Goal: Information Seeking & Learning: Learn about a topic

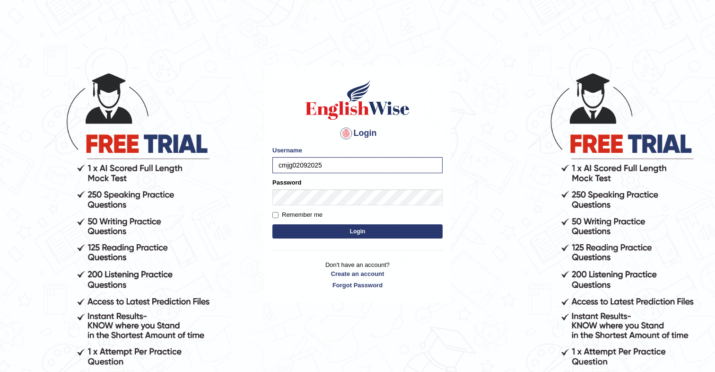
click at [272, 224] on button "Login" at bounding box center [357, 231] width 170 height 14
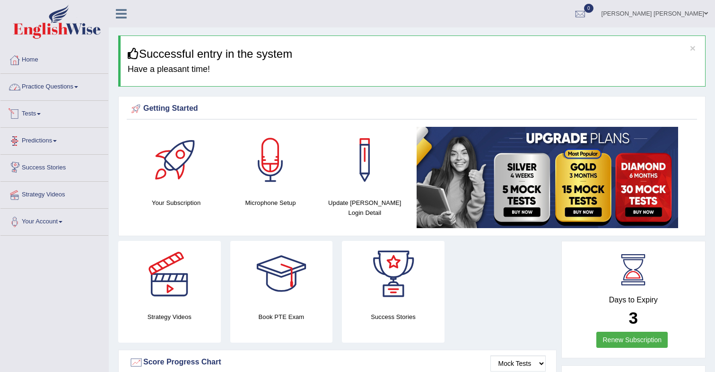
scroll to position [1, 0]
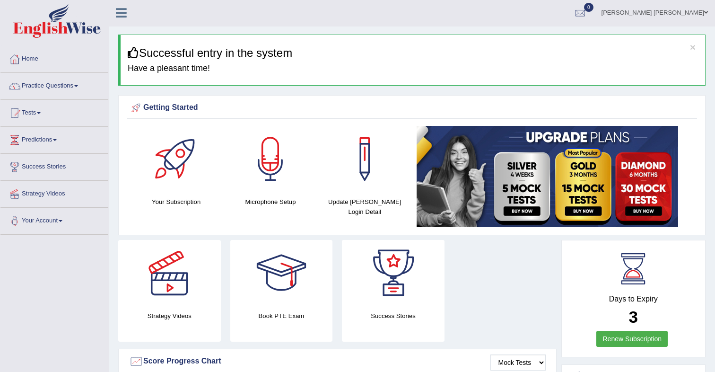
click at [278, 155] on div at bounding box center [270, 159] width 66 height 66
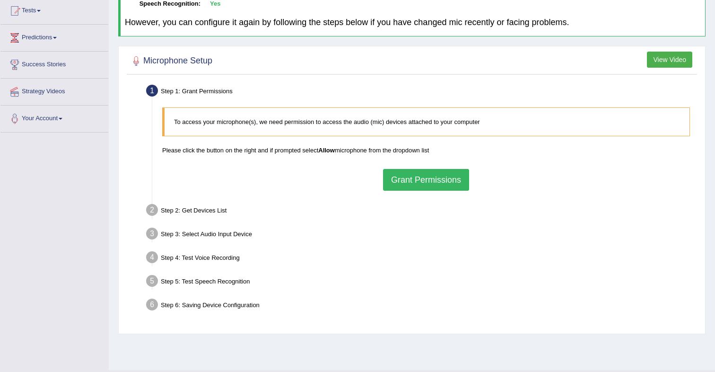
scroll to position [105, 0]
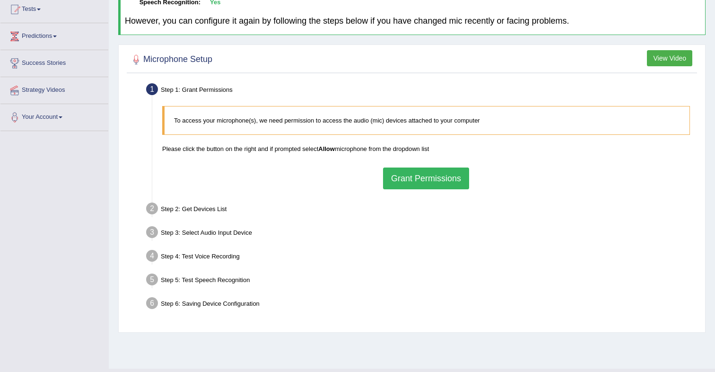
click at [428, 185] on button "Grant Permissions" at bounding box center [426, 178] width 86 height 22
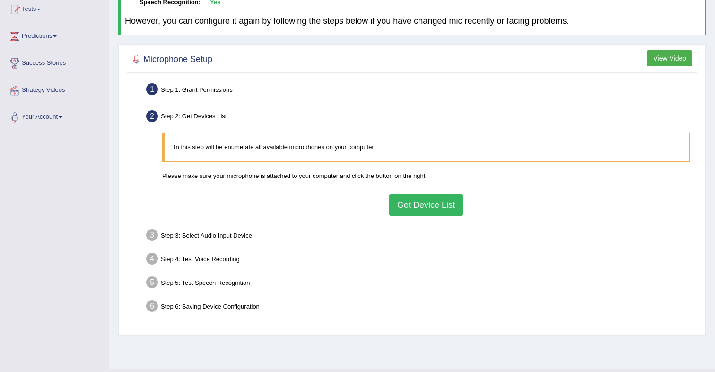
click at [419, 205] on button "Get Device List" at bounding box center [426, 205] width 74 height 22
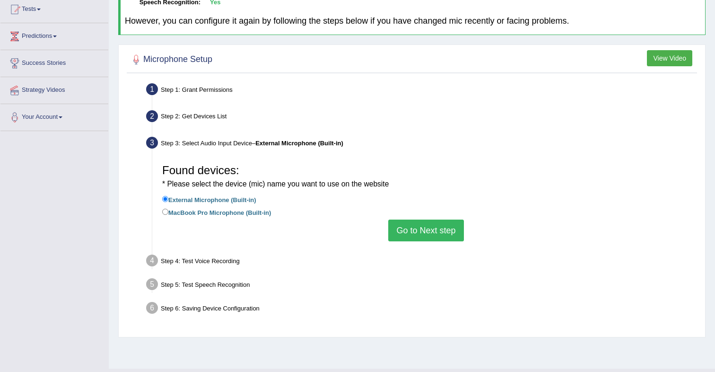
click at [427, 229] on button "Go to Next step" at bounding box center [425, 231] width 75 height 22
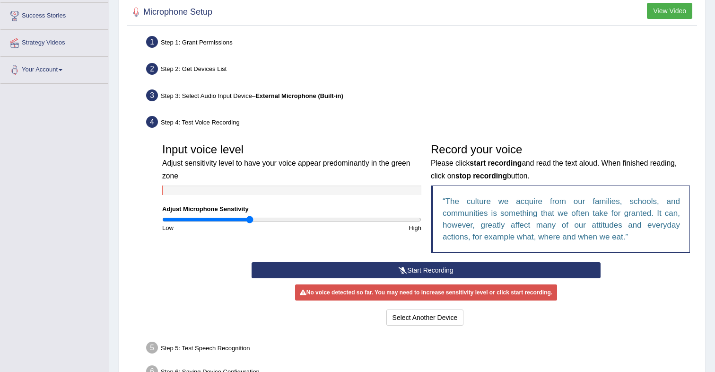
scroll to position [154, 0]
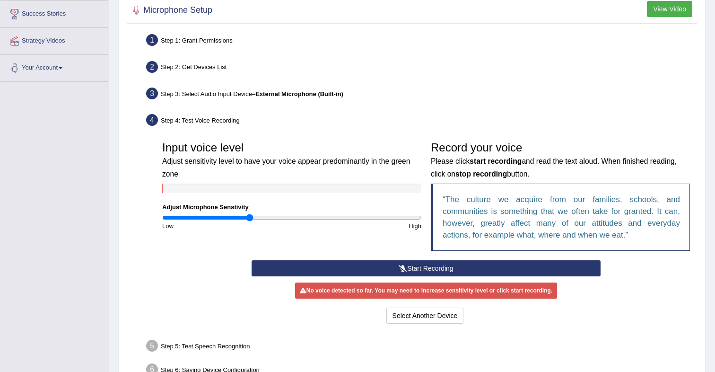
drag, startPoint x: 386, startPoint y: 264, endPoint x: 394, endPoint y: 255, distance: 11.7
click at [386, 264] on button "Start Recording" at bounding box center [426, 268] width 349 height 16
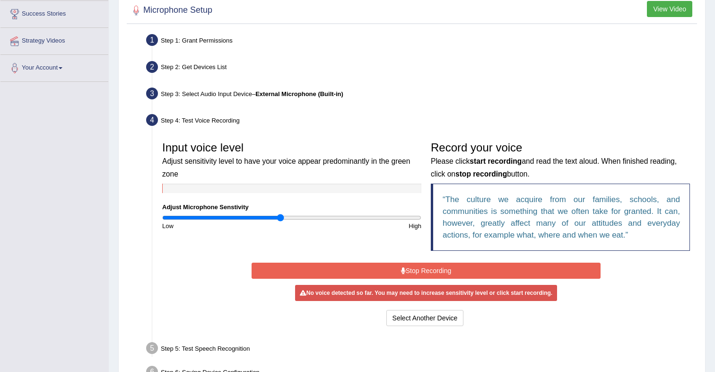
drag, startPoint x: 254, startPoint y: 217, endPoint x: 284, endPoint y: 217, distance: 30.3
type input "0.92"
click at [281, 217] on input "range" at bounding box center [291, 218] width 259 height 8
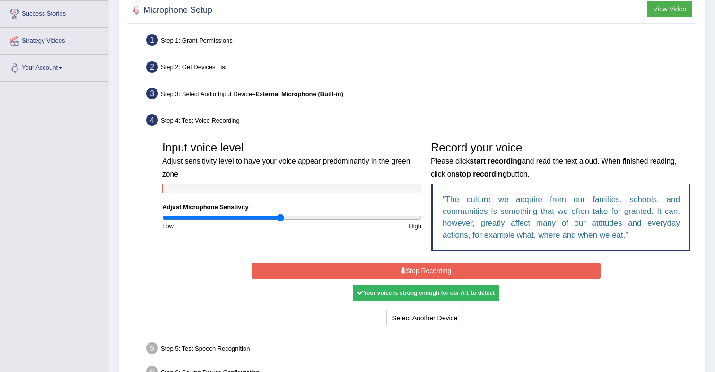
click at [459, 275] on button "Stop Recording" at bounding box center [426, 271] width 349 height 16
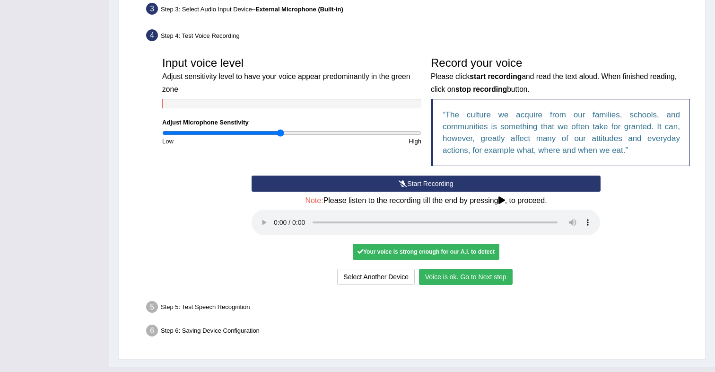
scroll to position [256, 0]
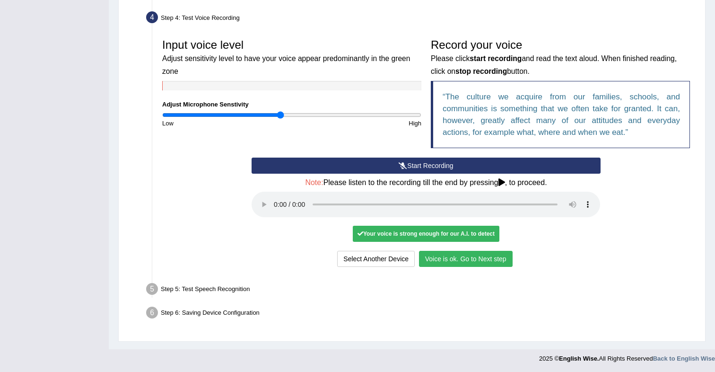
click at [482, 255] on button "Voice is ok. Go to Next step" at bounding box center [466, 259] width 94 height 16
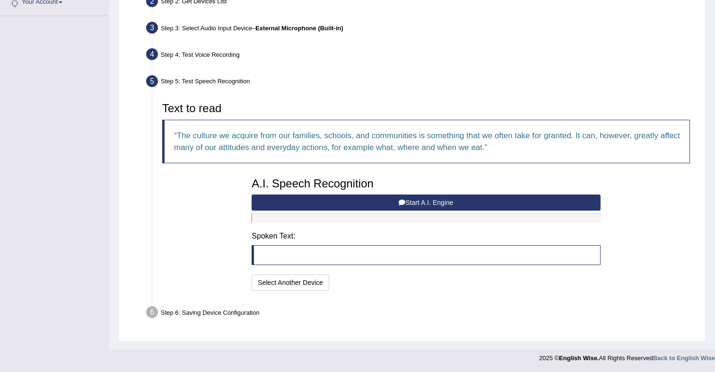
scroll to position [220, 0]
click at [446, 207] on button "Start A.I. Engine" at bounding box center [426, 202] width 349 height 16
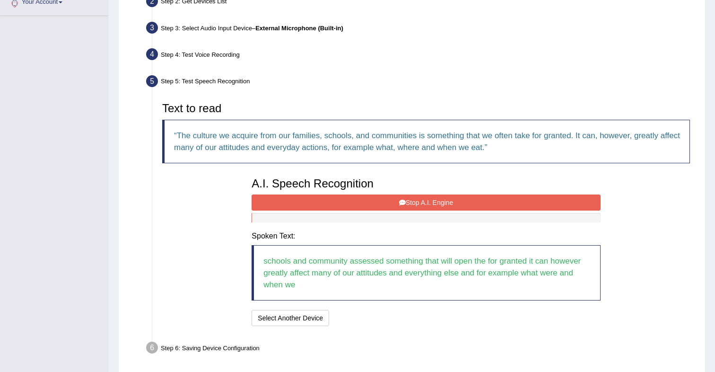
click at [453, 203] on button "Stop A.I. Engine" at bounding box center [426, 202] width 349 height 16
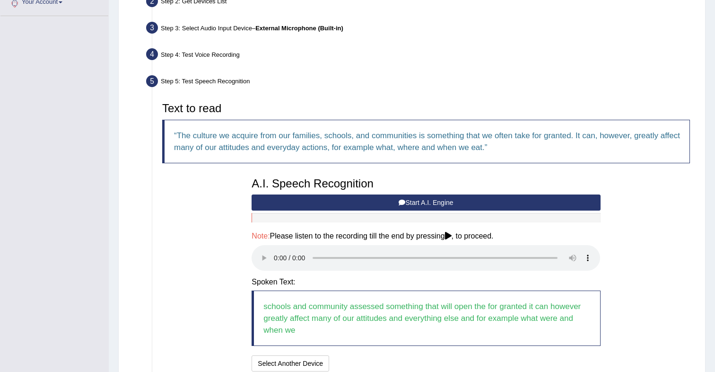
drag, startPoint x: 396, startPoint y: 201, endPoint x: 406, endPoint y: 197, distance: 11.1
click at [396, 201] on button "Start A.I. Engine" at bounding box center [426, 202] width 349 height 16
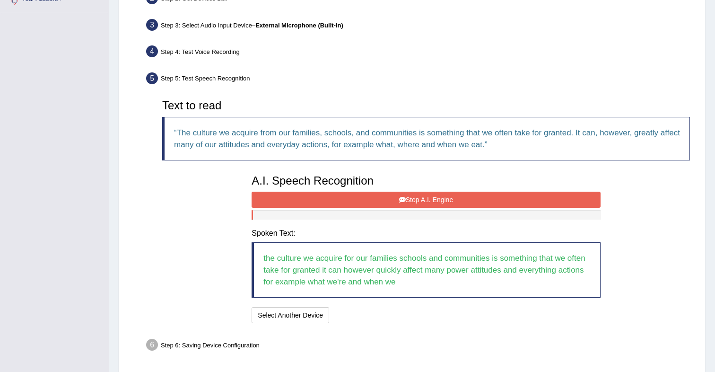
click at [440, 197] on button "Stop A.I. Engine" at bounding box center [426, 200] width 349 height 16
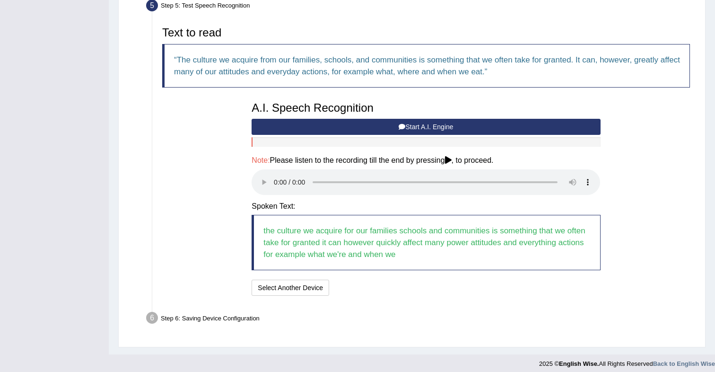
scroll to position [301, 0]
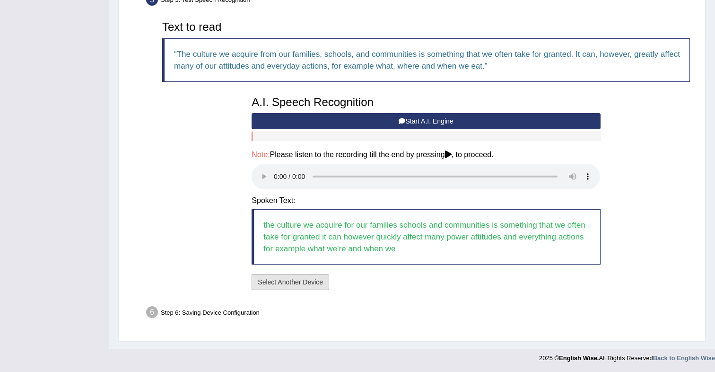
drag, startPoint x: 314, startPoint y: 285, endPoint x: 321, endPoint y: 283, distance: 7.0
click at [314, 285] on button "Select Another Device" at bounding box center [291, 282] width 78 height 16
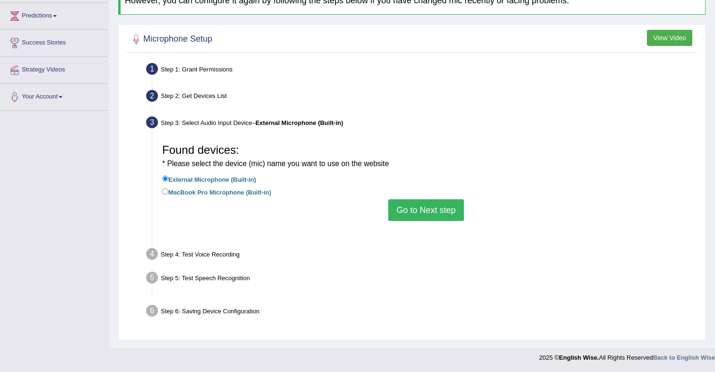
scroll to position [125, 0]
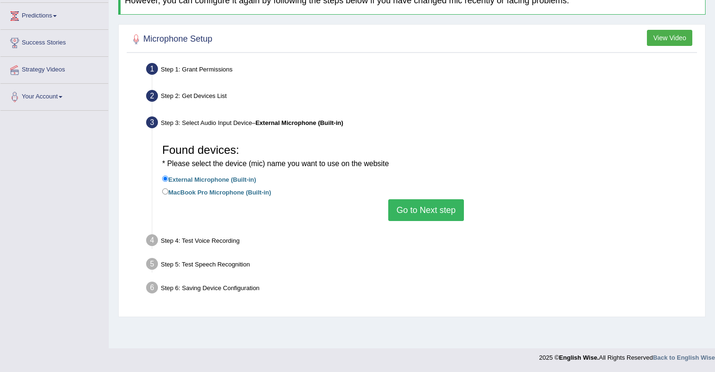
click at [450, 209] on button "Go to Next step" at bounding box center [425, 210] width 75 height 22
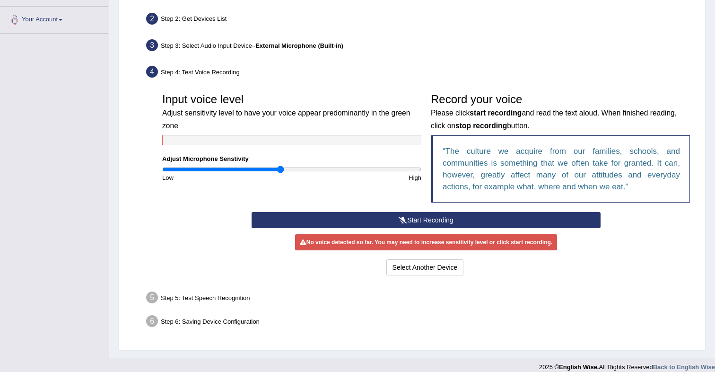
scroll to position [211, 0]
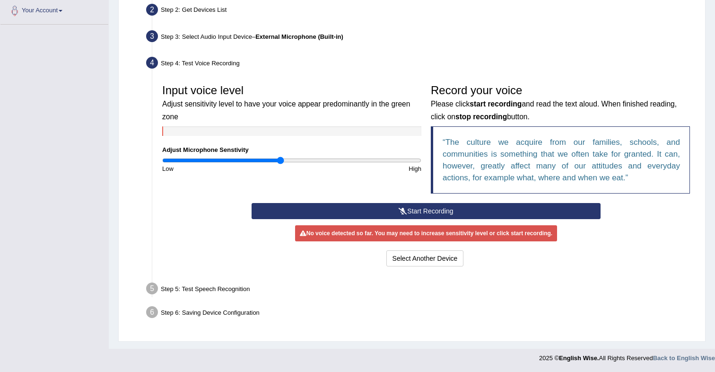
click at [459, 216] on button "Start Recording" at bounding box center [426, 211] width 349 height 16
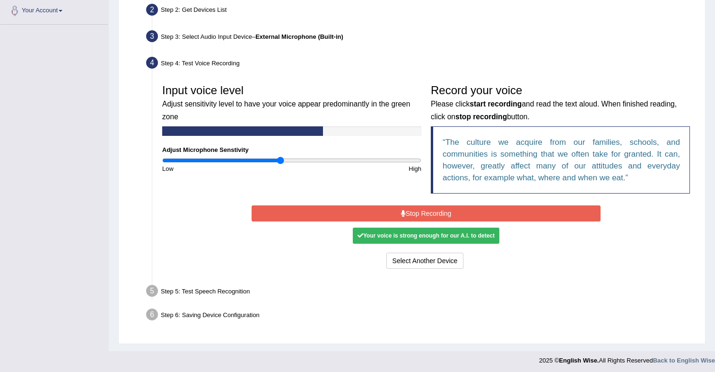
click at [459, 216] on button "Stop Recording" at bounding box center [426, 213] width 349 height 16
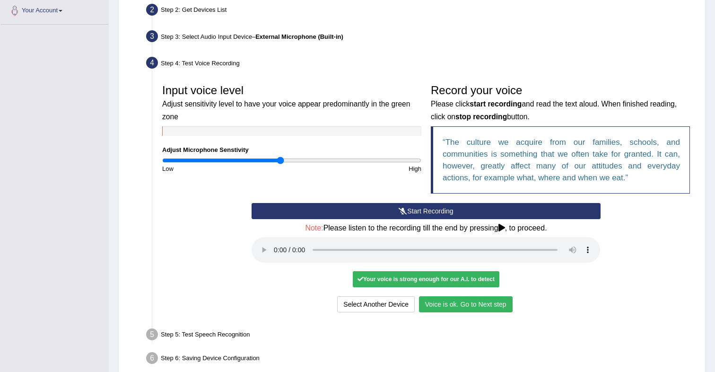
click at [496, 300] on button "Voice is ok. Go to Next step" at bounding box center [466, 304] width 94 height 16
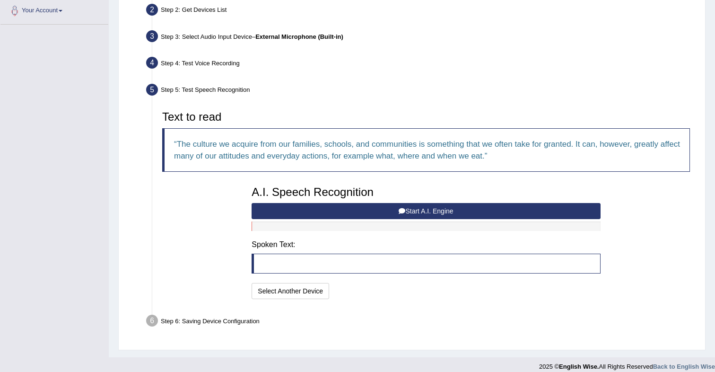
click at [451, 219] on div "A.I. Speech Recognition Start A.I. Engine Stop A.I. Engine Note: Please listen …" at bounding box center [426, 241] width 358 height 120
click at [451, 212] on button "Start A.I. Engine" at bounding box center [426, 211] width 349 height 16
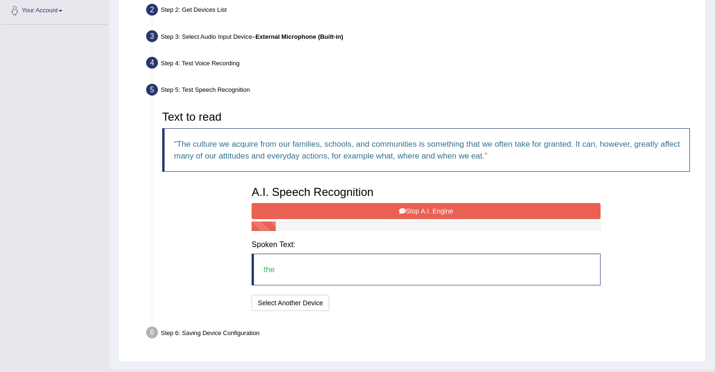
click at [452, 211] on div "A.I. Speech Recognition Start A.I. Engine Stop A.I. Engine Note: Please listen …" at bounding box center [426, 247] width 358 height 132
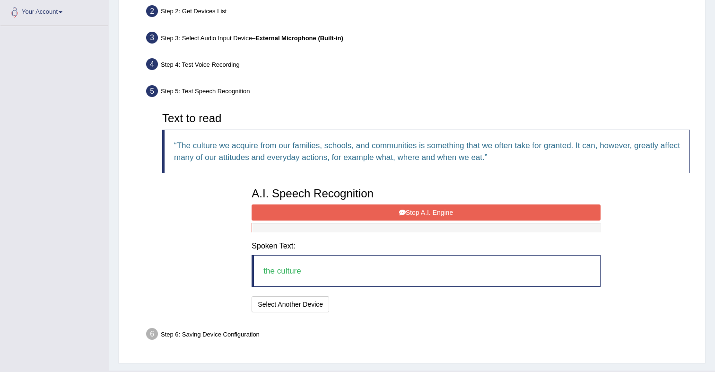
click at [447, 212] on button "Stop A.I. Engine" at bounding box center [426, 212] width 349 height 16
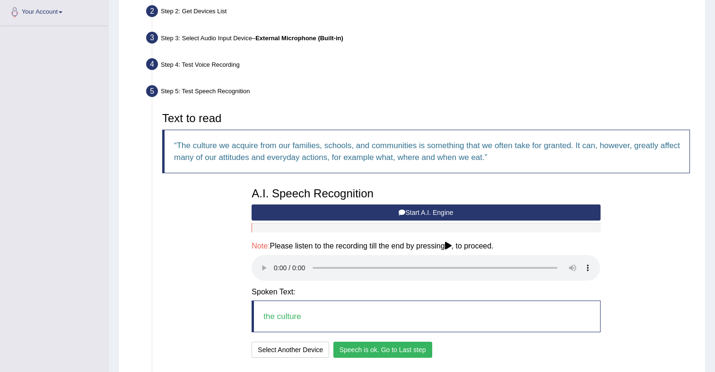
click at [418, 352] on button "Speech is ok. Go to Last step" at bounding box center [383, 350] width 99 height 16
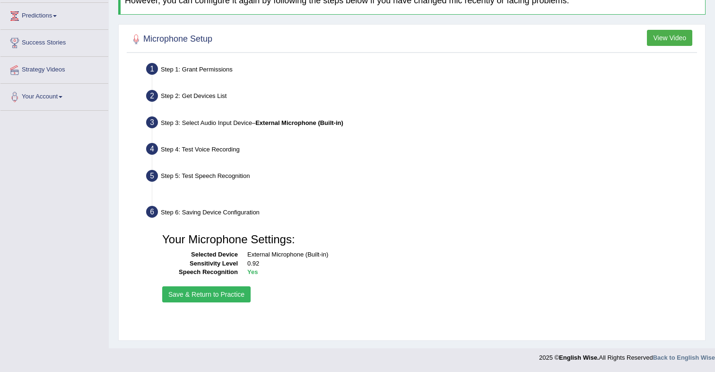
scroll to position [125, 0]
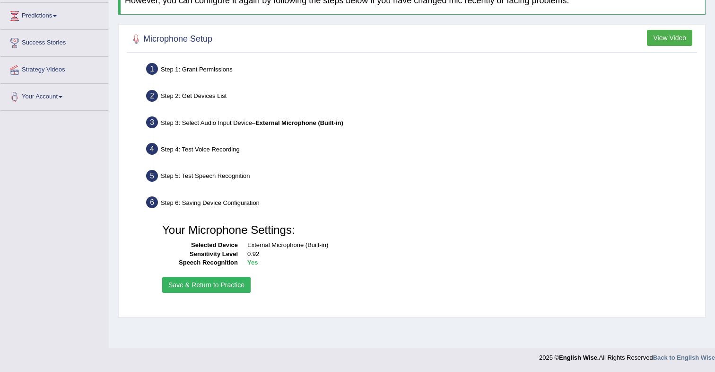
click at [240, 291] on button "Save & Return to Practice" at bounding box center [206, 285] width 88 height 16
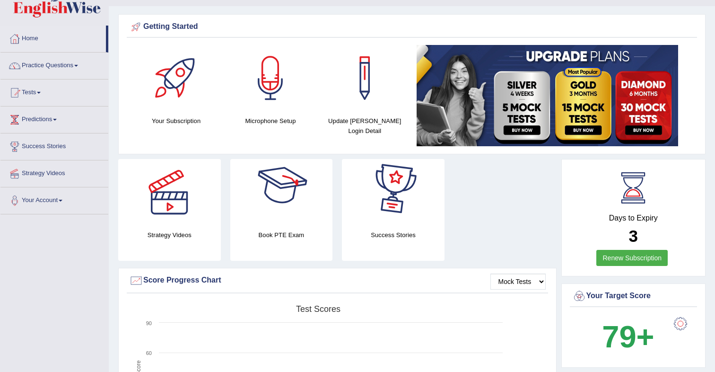
scroll to position [30, 0]
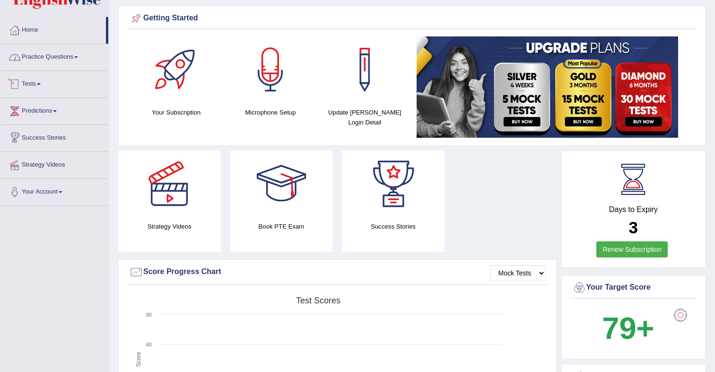
click at [64, 59] on link "Practice Questions" at bounding box center [54, 56] width 108 height 24
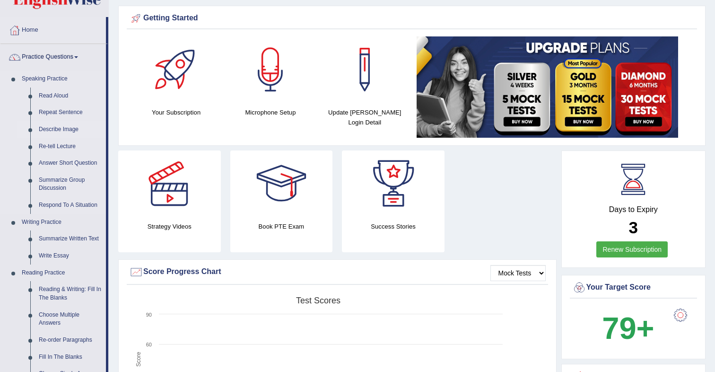
click at [61, 132] on link "Describe Image" at bounding box center [70, 129] width 71 height 17
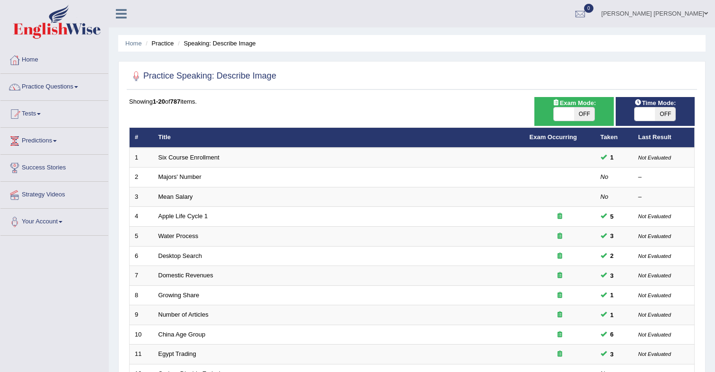
click at [582, 117] on span "OFF" at bounding box center [584, 113] width 20 height 13
checkbox input "true"
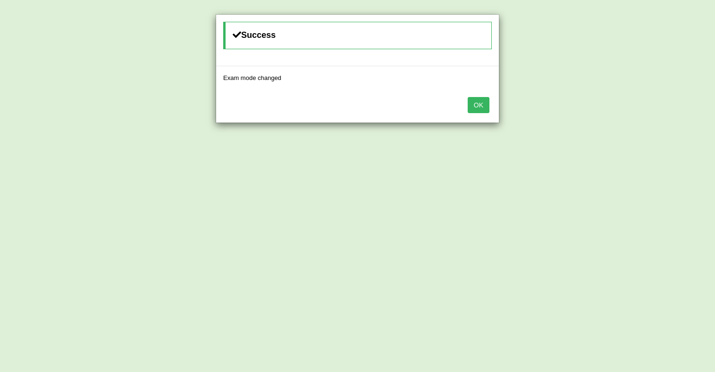
click at [480, 107] on button "OK" at bounding box center [479, 105] width 22 height 16
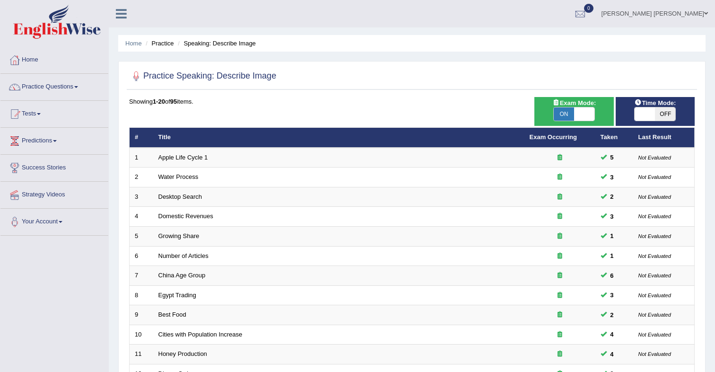
click at [667, 112] on span "OFF" at bounding box center [665, 113] width 20 height 13
checkbox input "true"
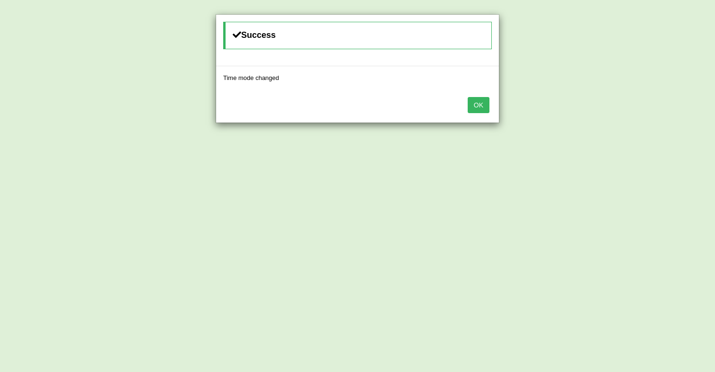
click at [483, 108] on button "OK" at bounding box center [479, 105] width 22 height 16
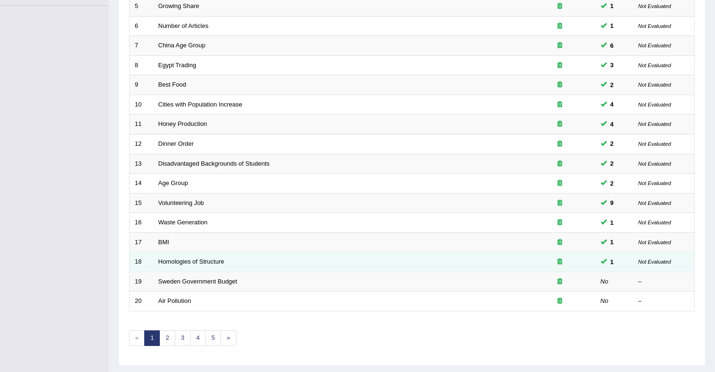
scroll to position [230, 0]
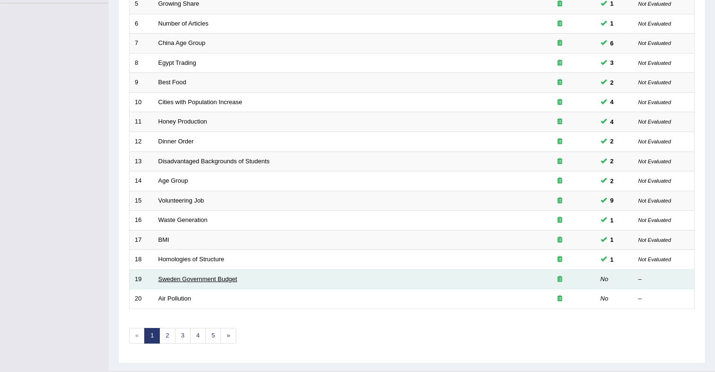
click at [168, 280] on link "Sweden Government Budget" at bounding box center [197, 278] width 79 height 7
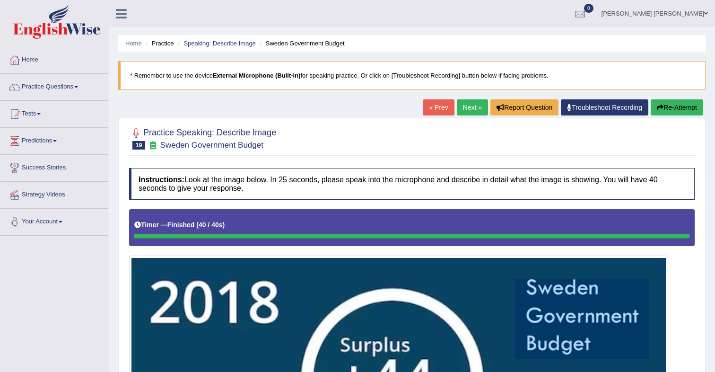
drag, startPoint x: 302, startPoint y: 237, endPoint x: 299, endPoint y: 232, distance: 5.1
click at [302, 236] on div at bounding box center [411, 236] width 555 height 5
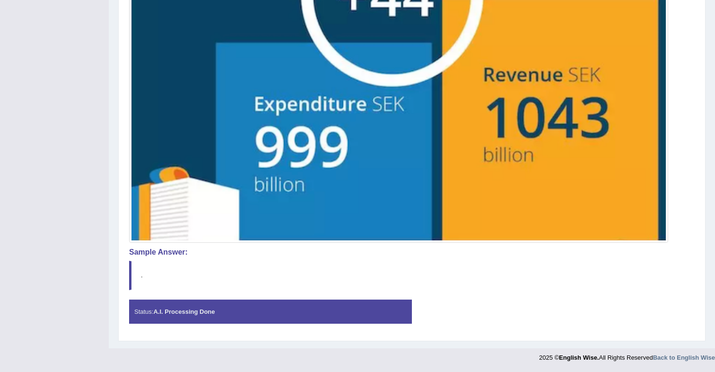
scroll to position [380, 0]
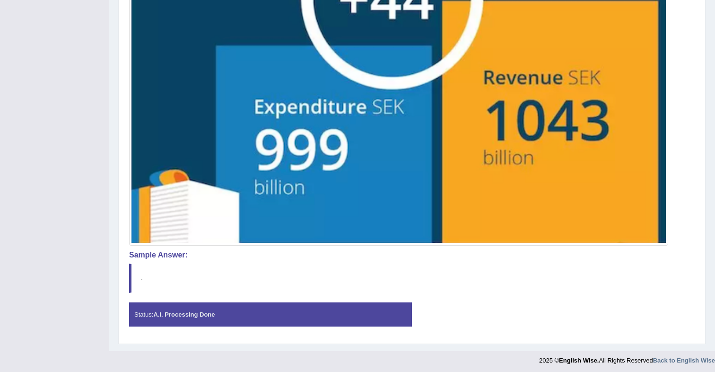
click at [220, 308] on div "Status: A.I. Processing Done" at bounding box center [270, 314] width 283 height 24
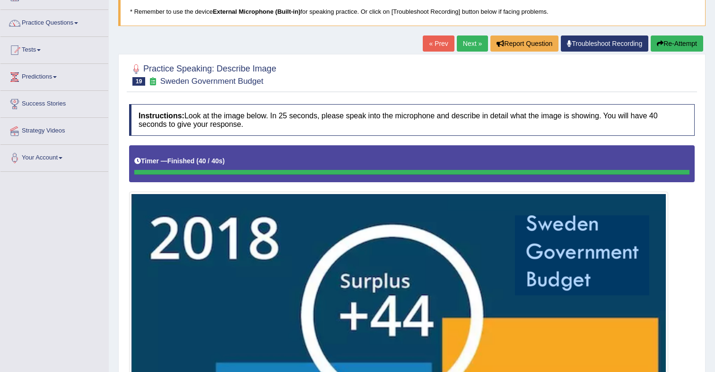
scroll to position [0, 0]
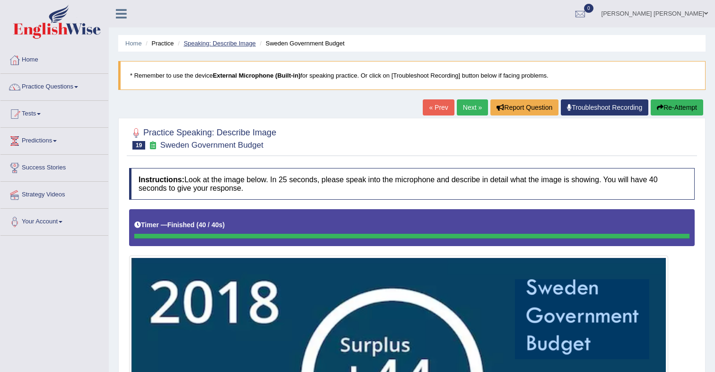
click at [240, 46] on link "Speaking: Describe Image" at bounding box center [220, 43] width 72 height 7
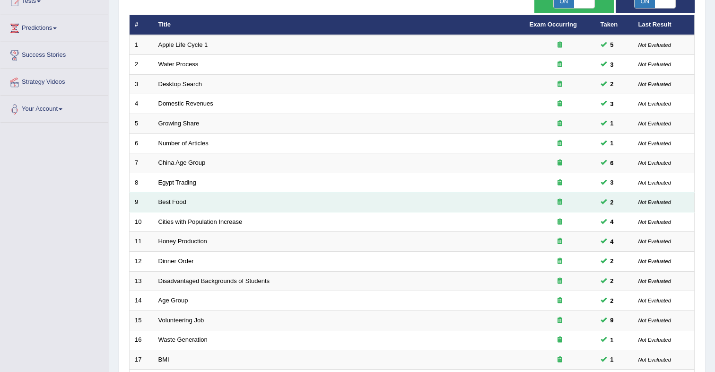
scroll to position [255, 0]
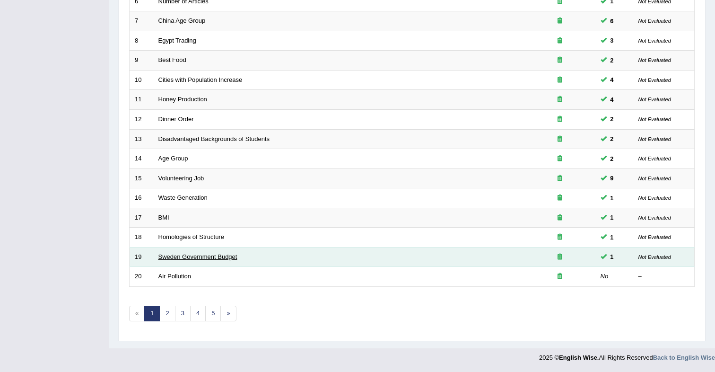
click at [188, 255] on link "Sweden Government Budget" at bounding box center [197, 256] width 79 height 7
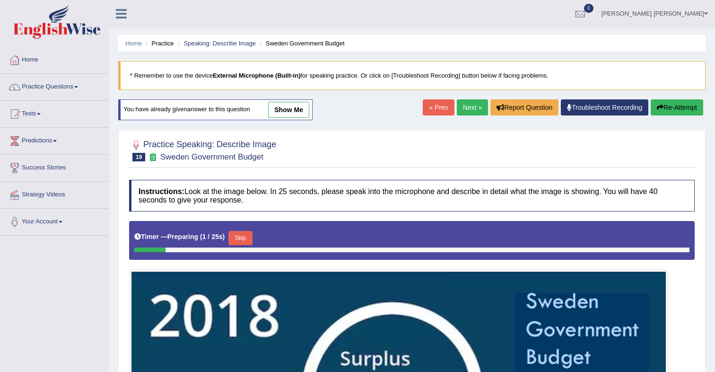
click at [291, 115] on link "show me" at bounding box center [288, 110] width 41 height 16
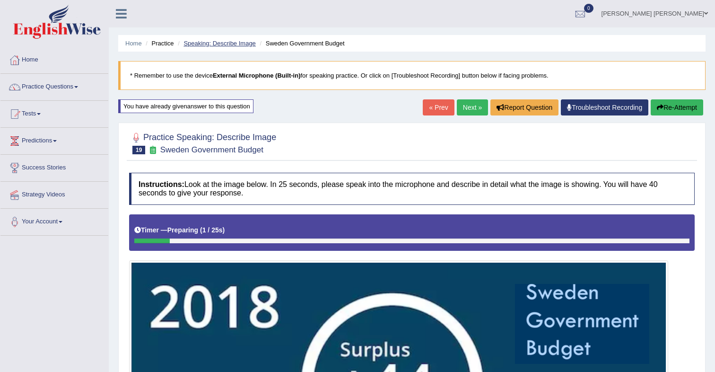
click at [202, 42] on link "Speaking: Describe Image" at bounding box center [220, 43] width 72 height 7
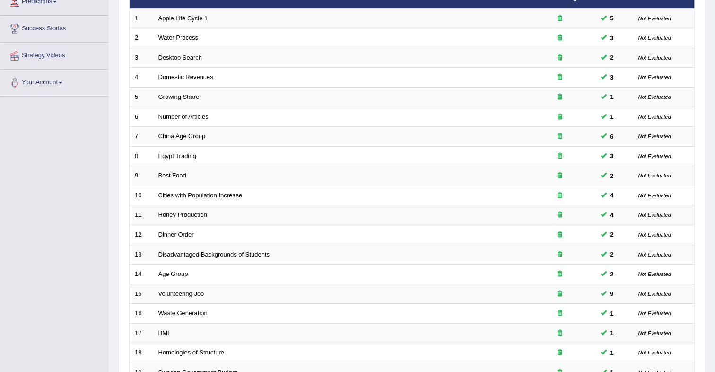
scroll to position [255, 0]
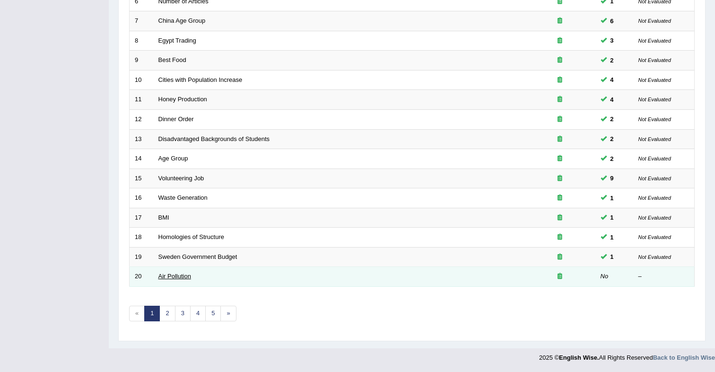
click at [167, 276] on link "Air Pollution" at bounding box center [174, 275] width 33 height 7
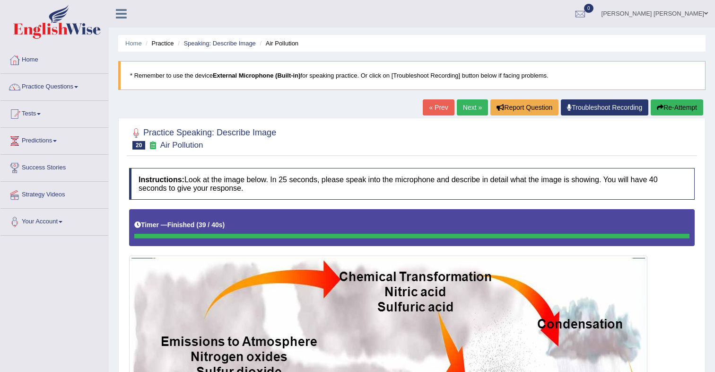
click at [472, 112] on link "Next »" at bounding box center [472, 107] width 31 height 16
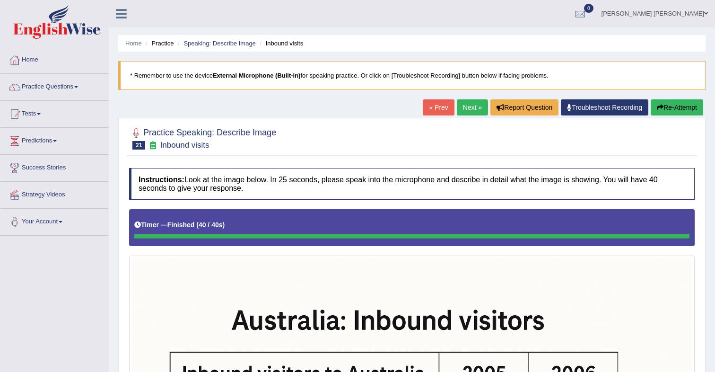
click at [473, 108] on link "Next »" at bounding box center [472, 107] width 31 height 16
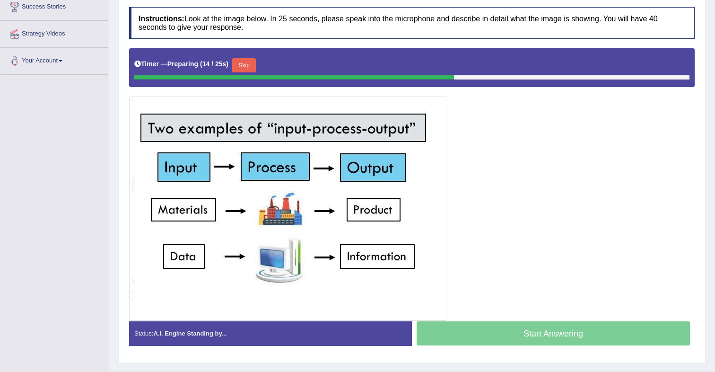
scroll to position [152, 0]
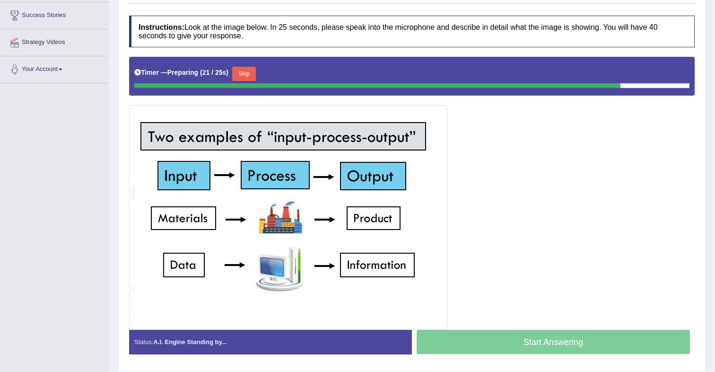
click at [256, 75] on button "Skip" at bounding box center [244, 74] width 24 height 14
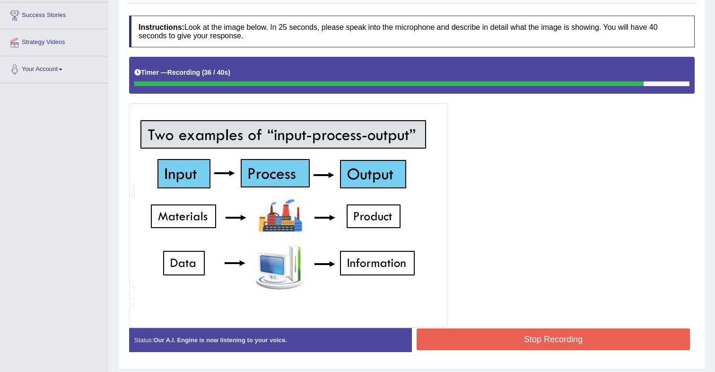
click at [475, 335] on button "Stop Recording" at bounding box center [553, 339] width 273 height 22
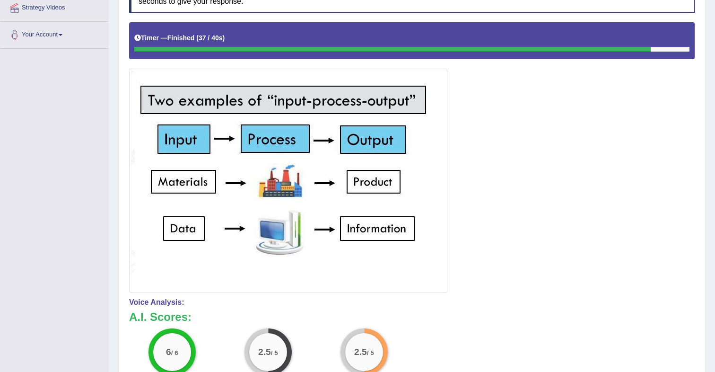
scroll to position [0, 0]
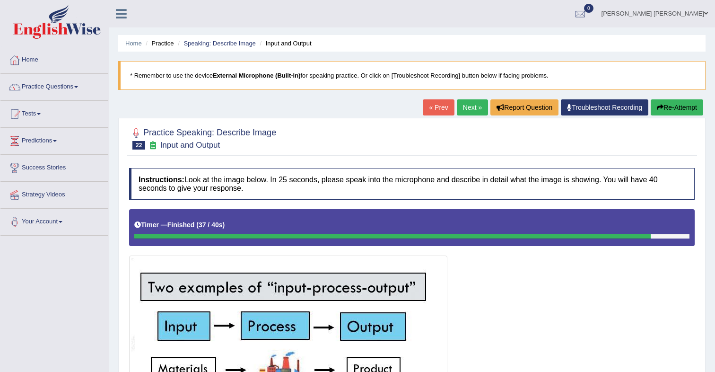
click at [677, 104] on button "Re-Attempt" at bounding box center [677, 107] width 53 height 16
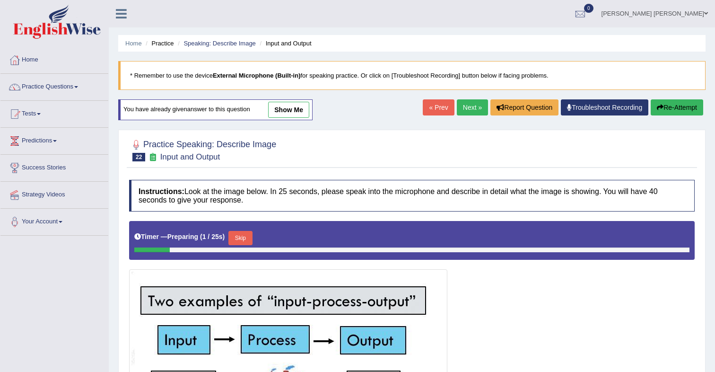
click at [246, 241] on button "Skip" at bounding box center [240, 238] width 24 height 14
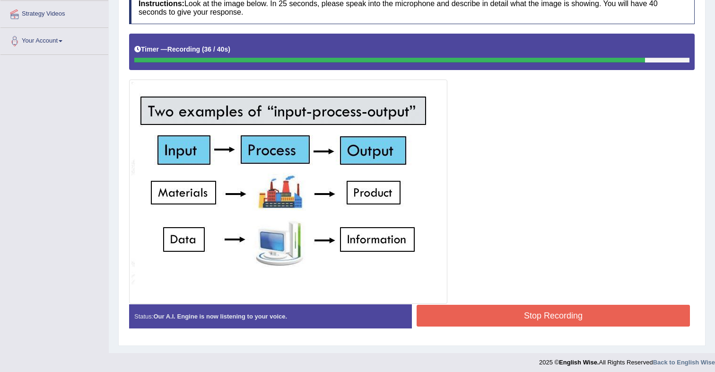
scroll to position [185, 0]
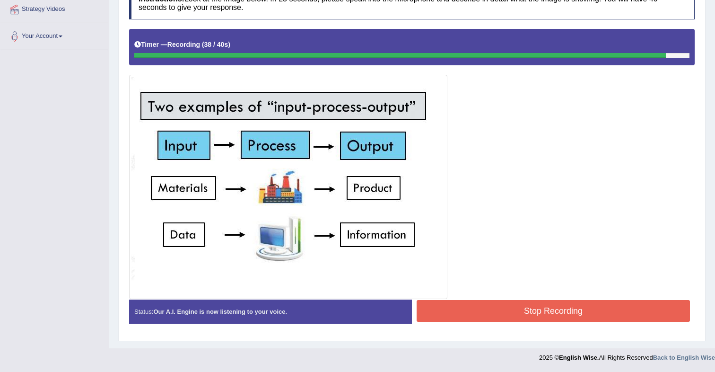
drag, startPoint x: 469, startPoint y: 307, endPoint x: 488, endPoint y: 280, distance: 33.1
click at [469, 307] on button "Stop Recording" at bounding box center [553, 311] width 273 height 22
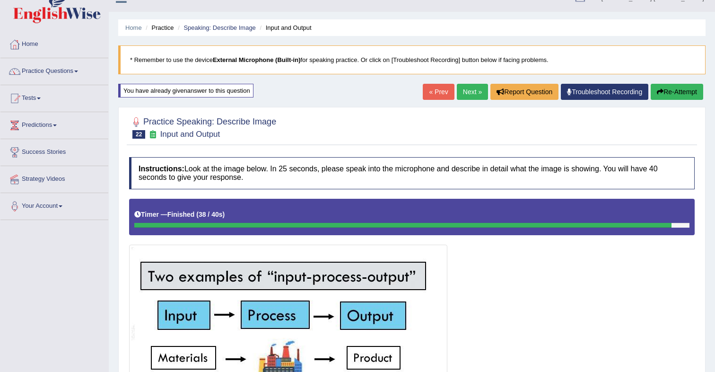
scroll to position [0, 0]
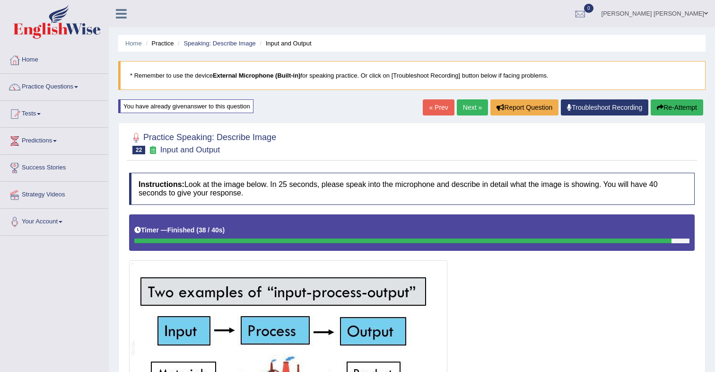
click at [466, 113] on link "Next »" at bounding box center [472, 107] width 31 height 16
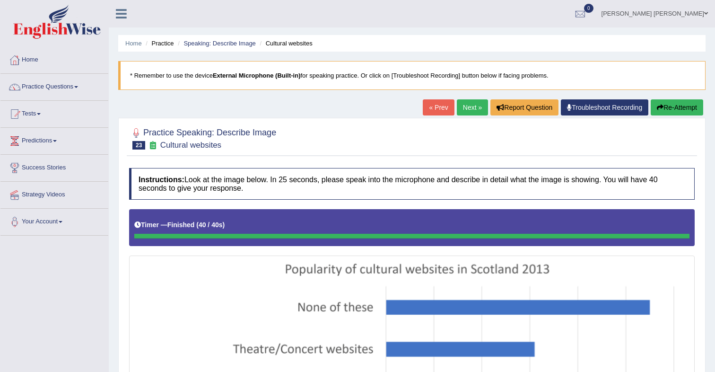
click at [668, 112] on button "Re-Attempt" at bounding box center [677, 107] width 53 height 16
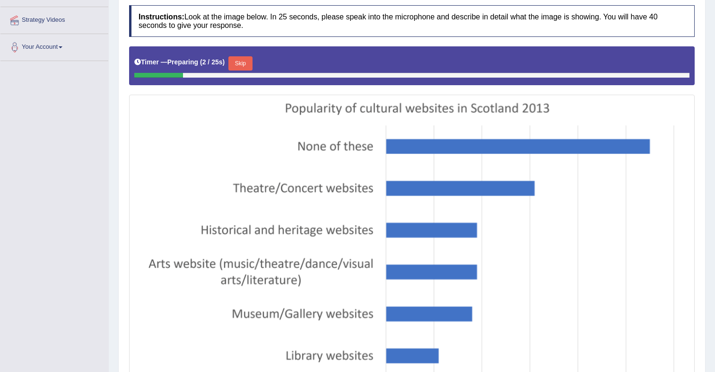
scroll to position [176, 0]
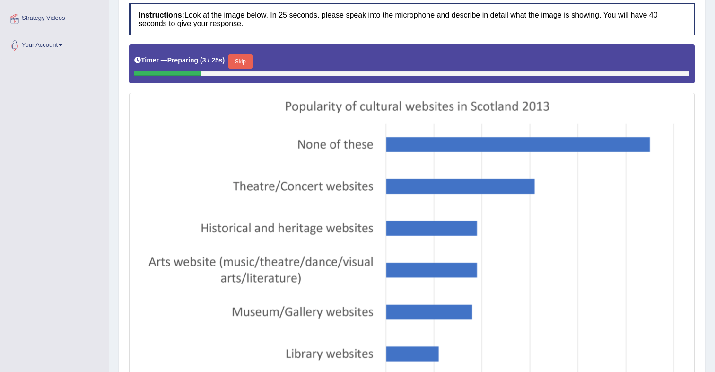
drag, startPoint x: 247, startPoint y: 67, endPoint x: 277, endPoint y: 84, distance: 34.3
click at [247, 67] on button "Skip" at bounding box center [240, 61] width 24 height 14
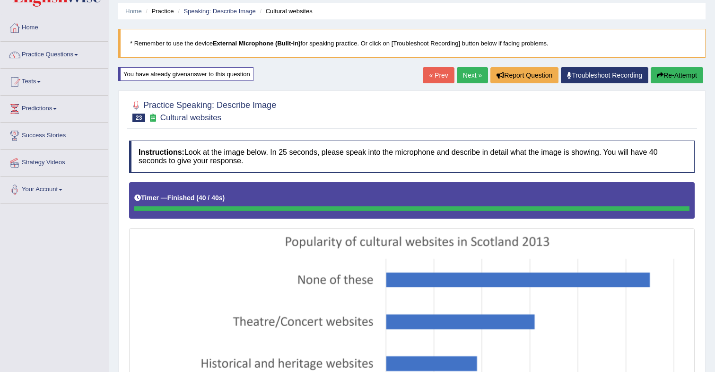
scroll to position [29, 0]
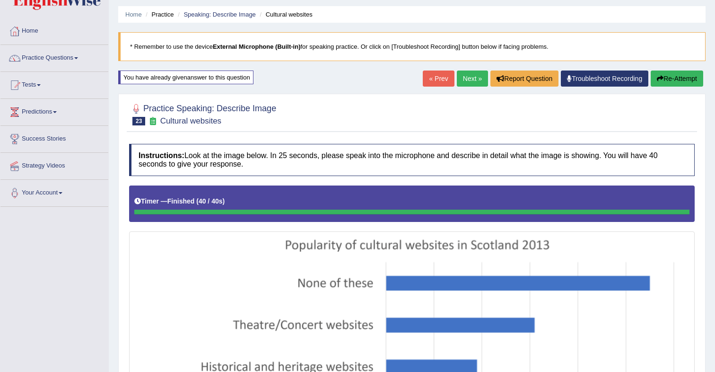
click at [669, 81] on button "Re-Attempt" at bounding box center [677, 78] width 53 height 16
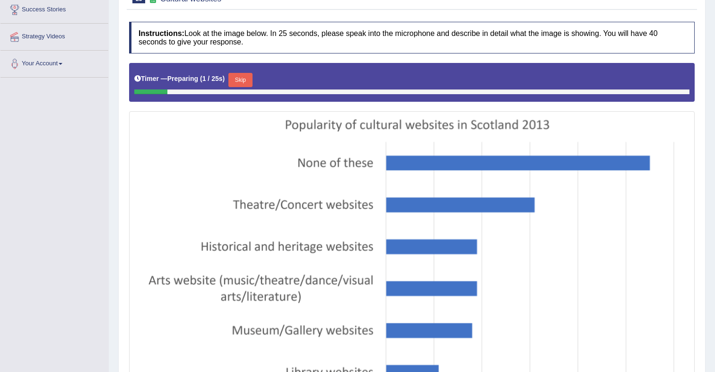
scroll to position [158, 0]
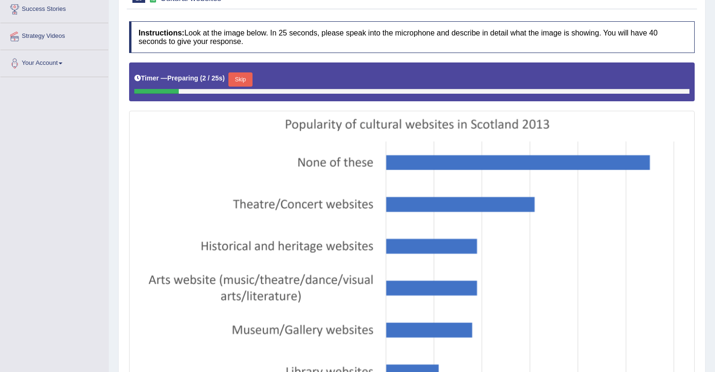
click at [247, 82] on button "Skip" at bounding box center [240, 79] width 24 height 14
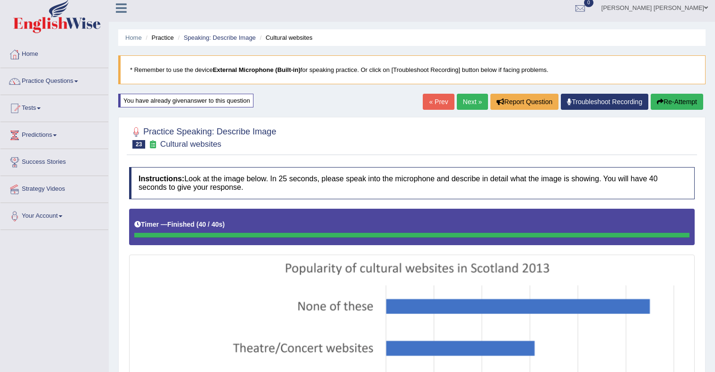
scroll to position [0, 0]
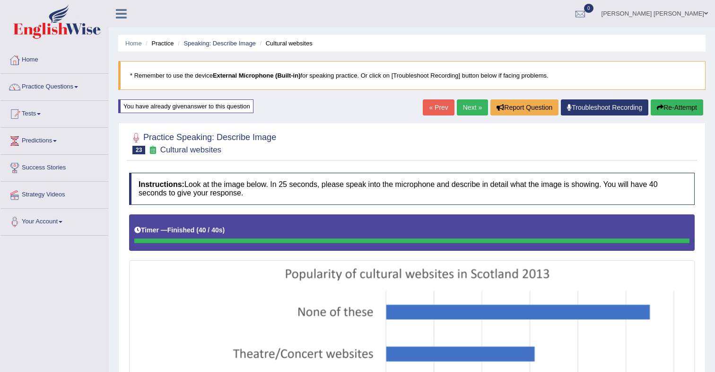
click at [459, 106] on link "Next »" at bounding box center [472, 107] width 31 height 16
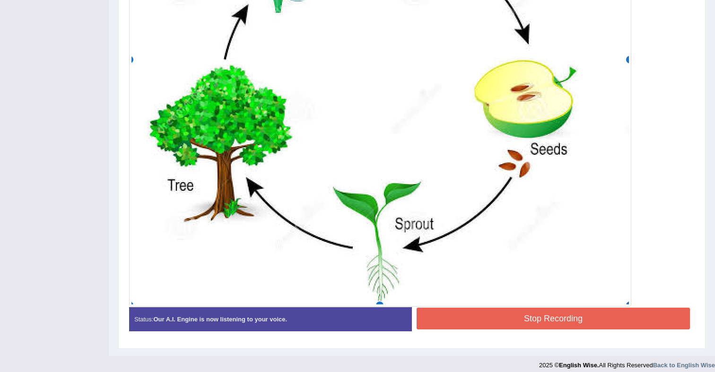
scroll to position [448, 0]
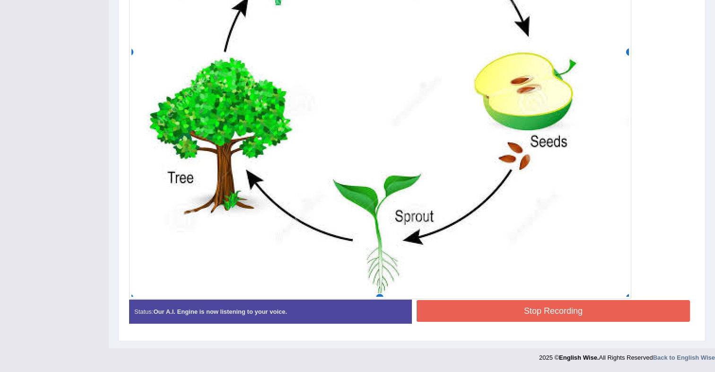
click at [473, 307] on button "Stop Recording" at bounding box center [553, 311] width 273 height 22
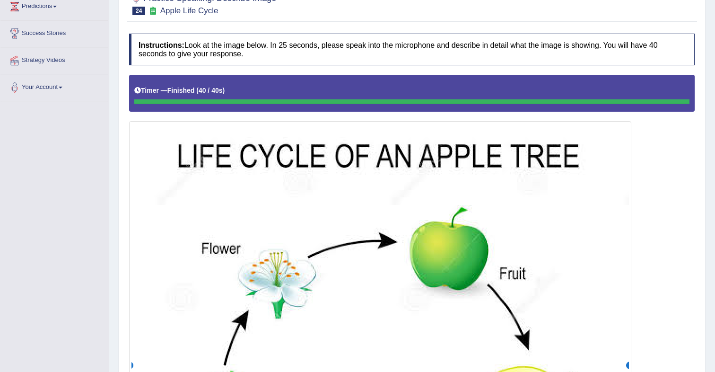
scroll to position [0, 0]
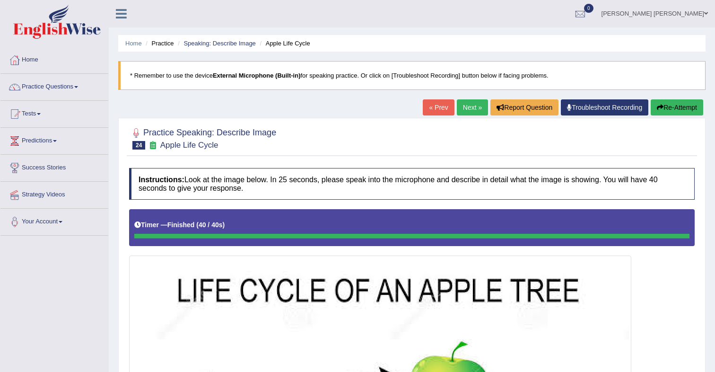
click at [470, 109] on link "Next »" at bounding box center [472, 107] width 31 height 16
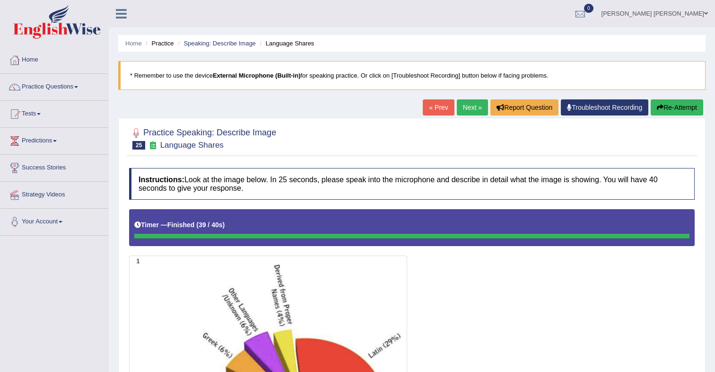
click at [463, 111] on link "Next »" at bounding box center [472, 107] width 31 height 16
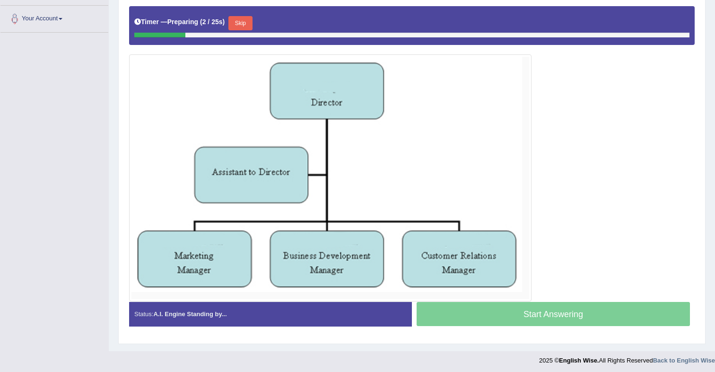
scroll to position [206, 0]
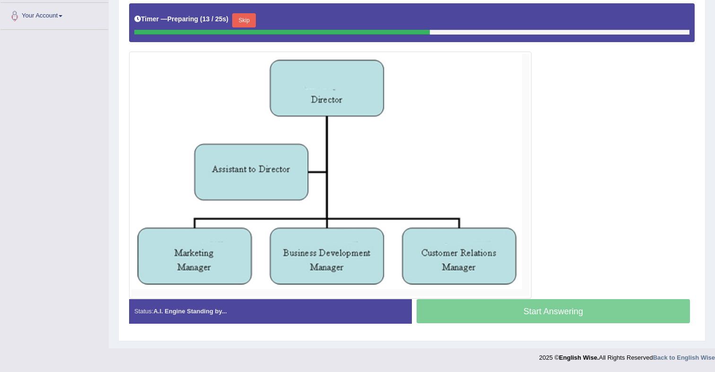
click at [246, 26] on button "Skip" at bounding box center [244, 20] width 24 height 14
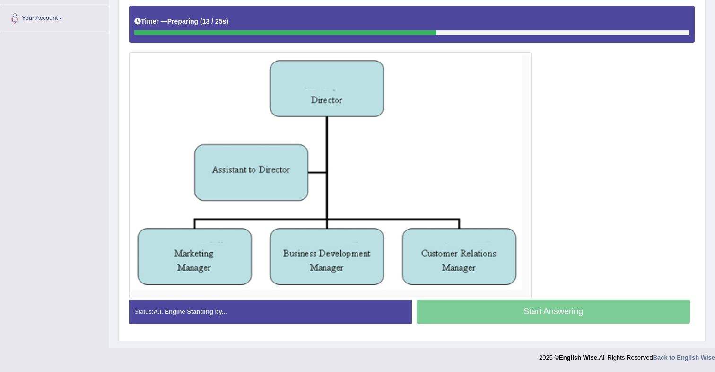
scroll to position [203, 0]
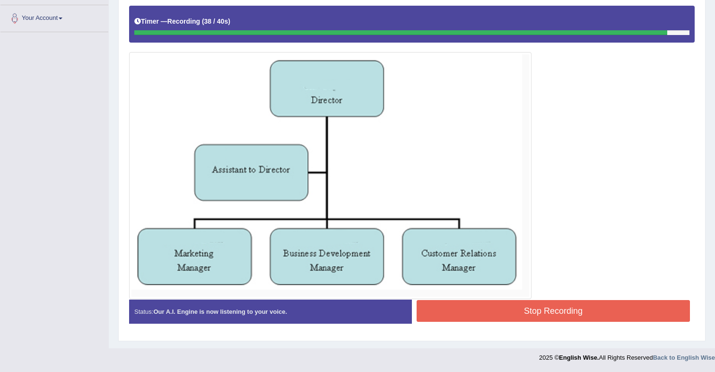
click at [501, 316] on button "Stop Recording" at bounding box center [553, 311] width 273 height 22
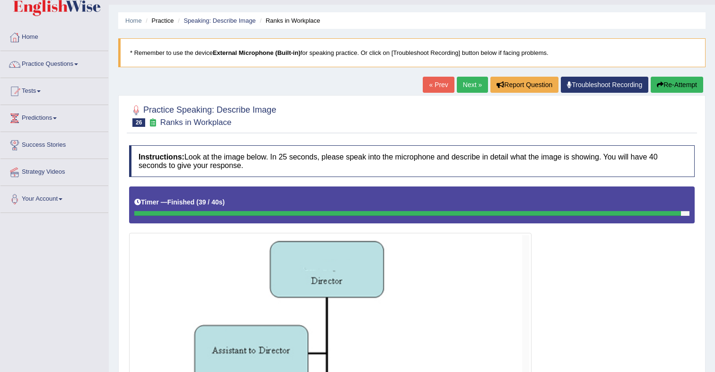
scroll to position [0, 0]
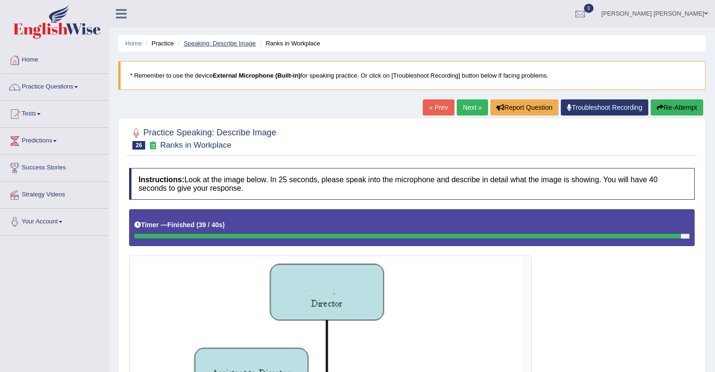
click at [226, 44] on link "Speaking: Describe Image" at bounding box center [220, 43] width 72 height 7
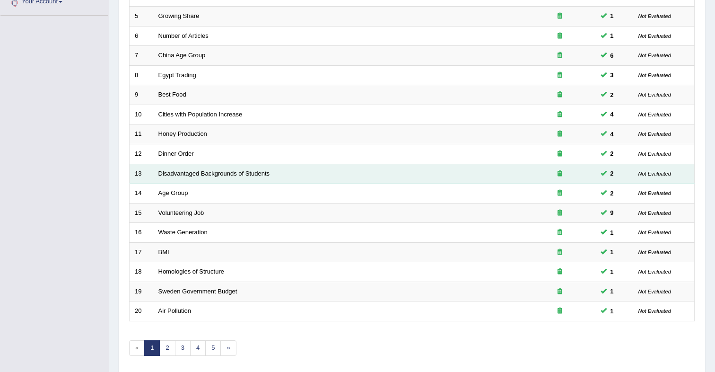
scroll to position [220, 0]
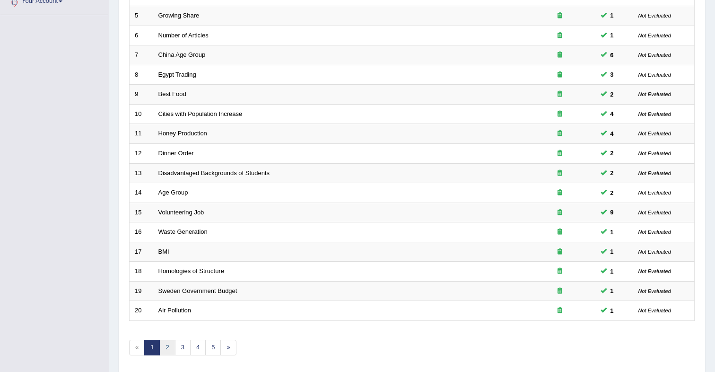
click at [170, 345] on link "2" at bounding box center [167, 348] width 16 height 16
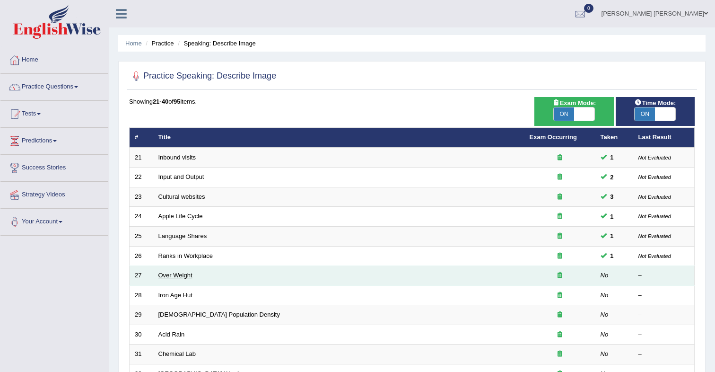
click at [184, 275] on link "Over Weight" at bounding box center [175, 275] width 34 height 7
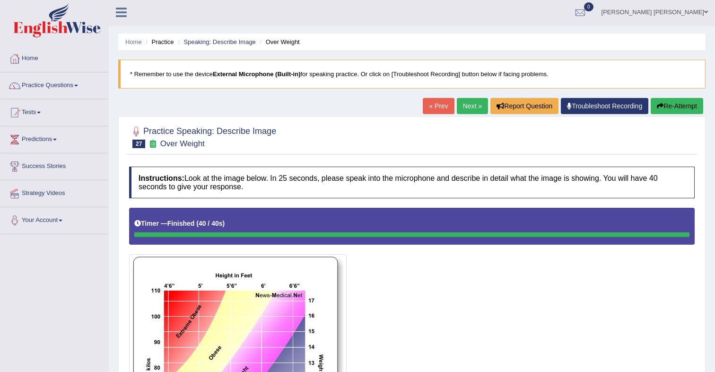
click at [474, 111] on link "Next »" at bounding box center [472, 106] width 31 height 16
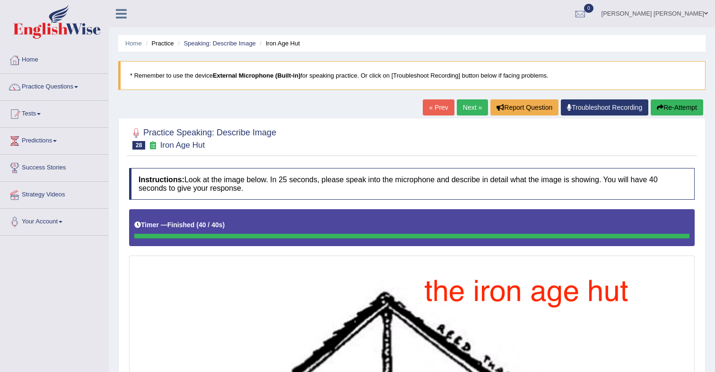
click at [472, 112] on link "Next »" at bounding box center [472, 107] width 31 height 16
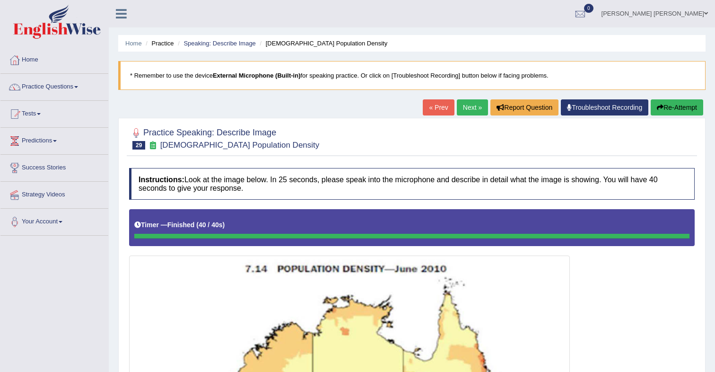
click at [470, 112] on link "Next »" at bounding box center [472, 107] width 31 height 16
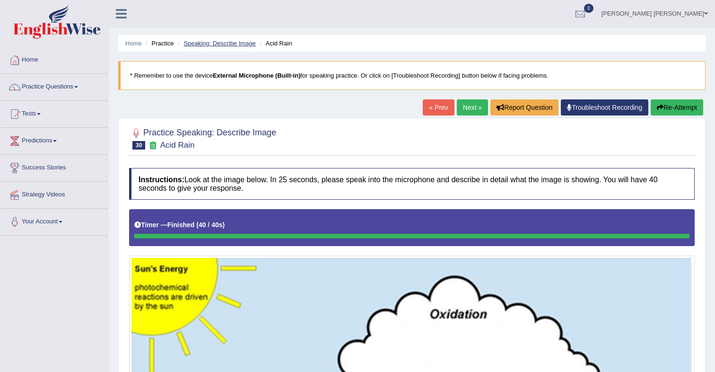
click at [217, 46] on link "Speaking: Describe Image" at bounding box center [220, 43] width 72 height 7
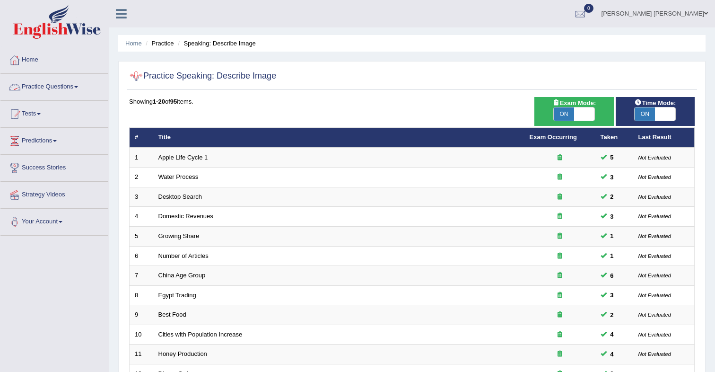
click at [70, 85] on link "Practice Questions" at bounding box center [54, 86] width 108 height 24
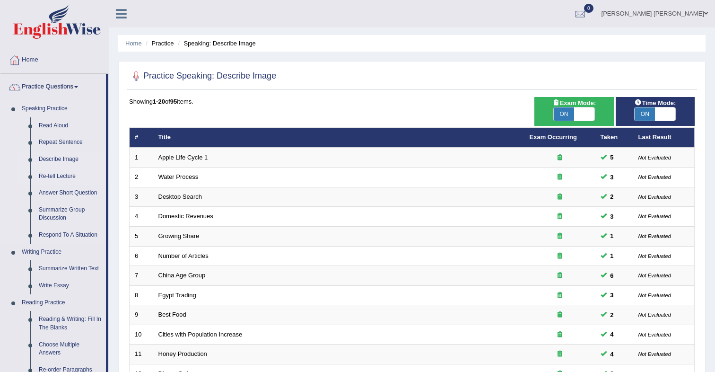
click at [63, 174] on link "Re-tell Lecture" at bounding box center [70, 176] width 71 height 17
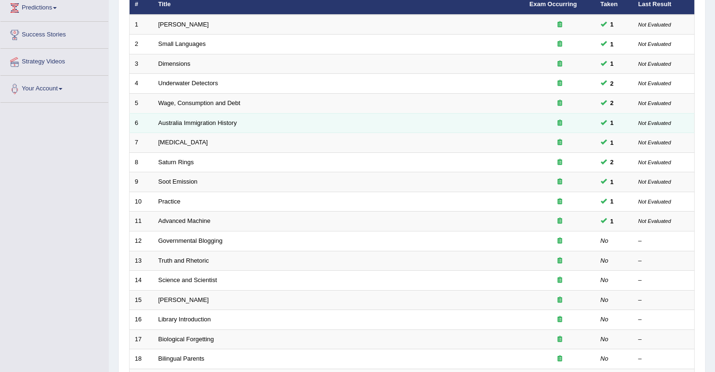
scroll to position [134, 0]
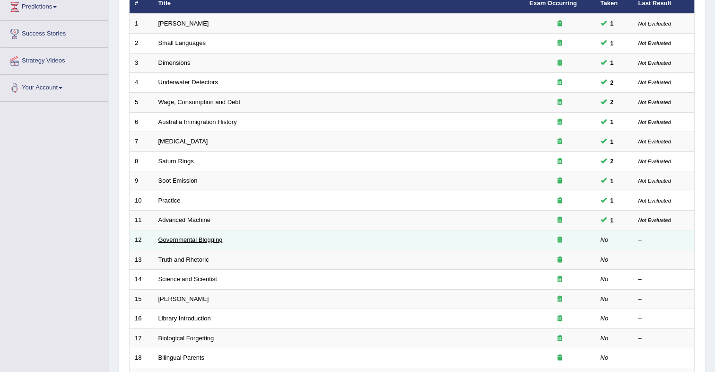
click at [183, 239] on link "Governmental Blogging" at bounding box center [190, 239] width 64 height 7
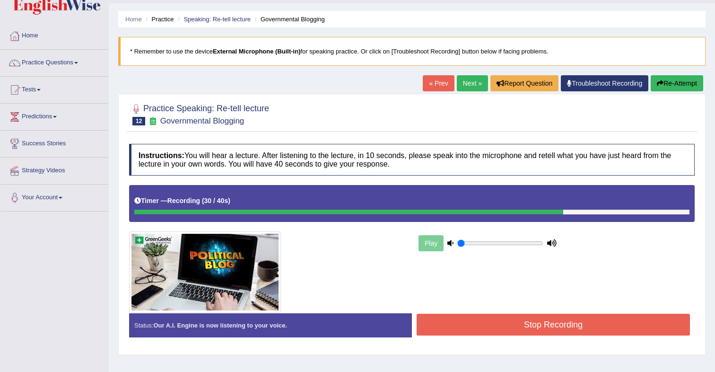
scroll to position [29, 0]
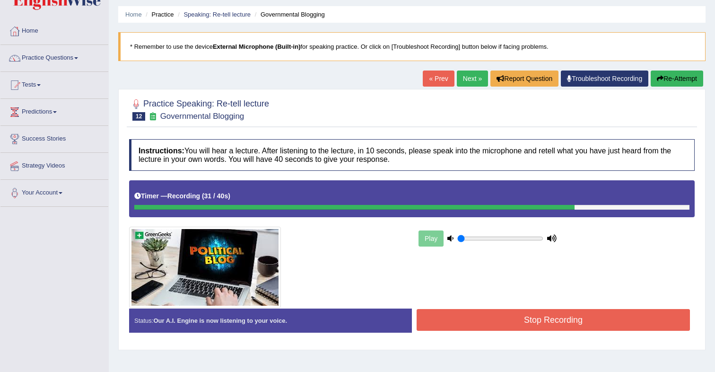
click at [451, 316] on button "Stop Recording" at bounding box center [553, 320] width 273 height 22
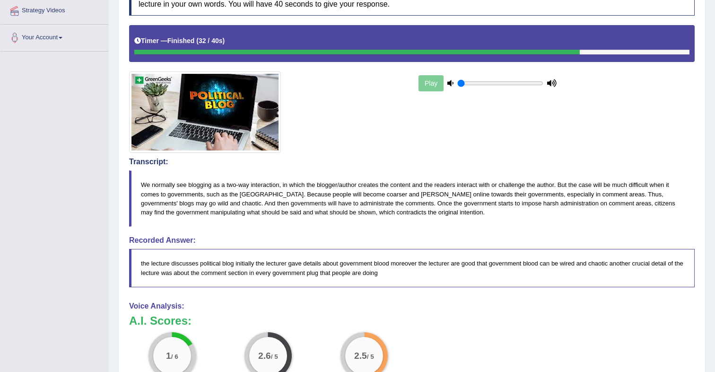
scroll to position [0, 0]
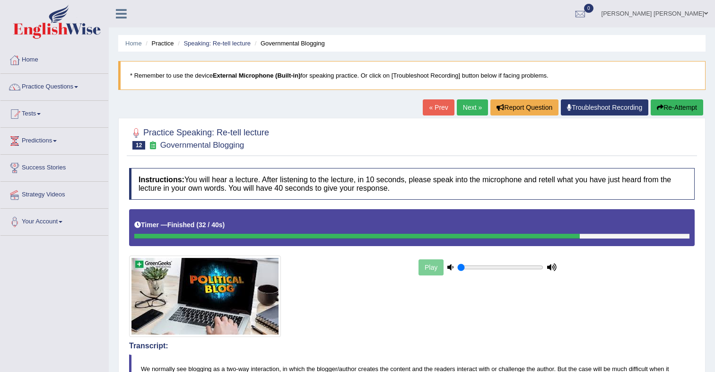
click at [684, 113] on button "Re-Attempt" at bounding box center [677, 107] width 53 height 16
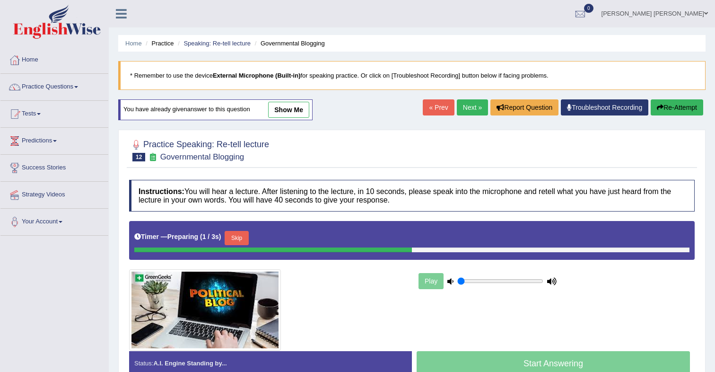
click at [247, 236] on button "Skip" at bounding box center [237, 238] width 24 height 14
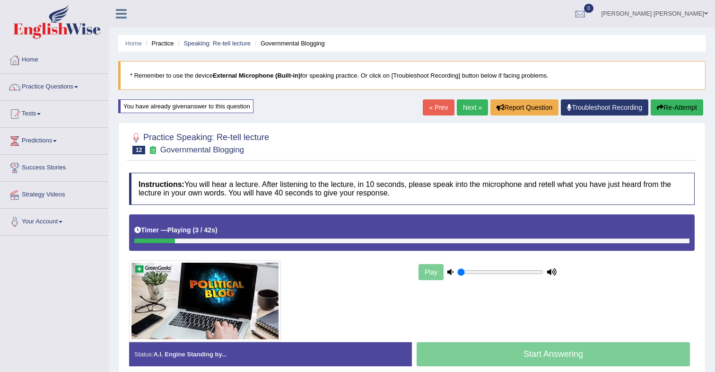
click at [453, 348] on div "Start Answering" at bounding box center [553, 355] width 283 height 26
click at [506, 358] on div "Start Answering" at bounding box center [553, 355] width 283 height 26
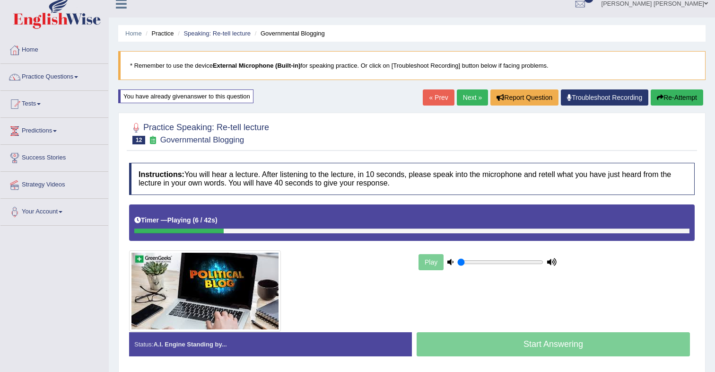
scroll to position [11, 0]
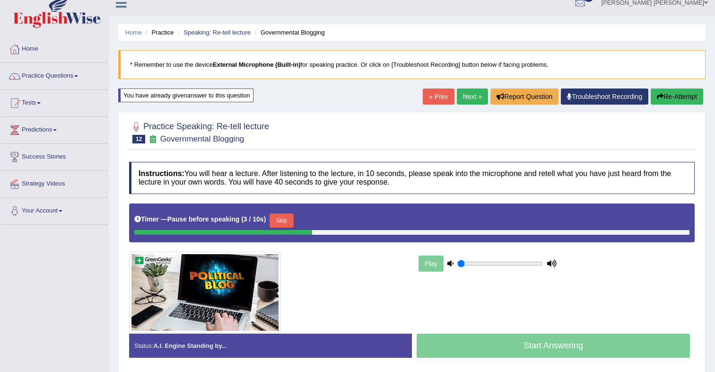
click at [527, 345] on div "Start Answering" at bounding box center [553, 347] width 283 height 26
click at [291, 222] on button "Skip" at bounding box center [282, 220] width 24 height 14
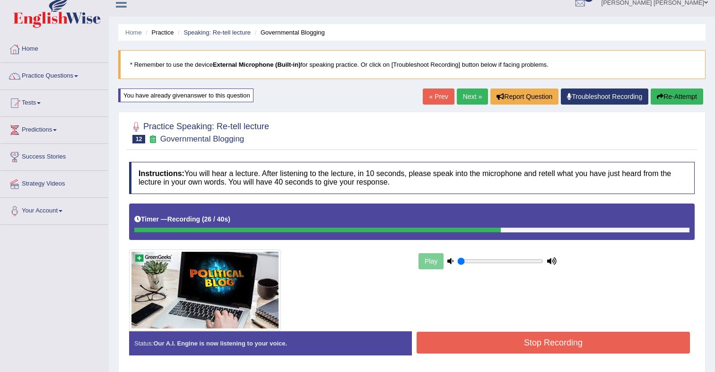
click at [528, 343] on button "Stop Recording" at bounding box center [553, 343] width 273 height 22
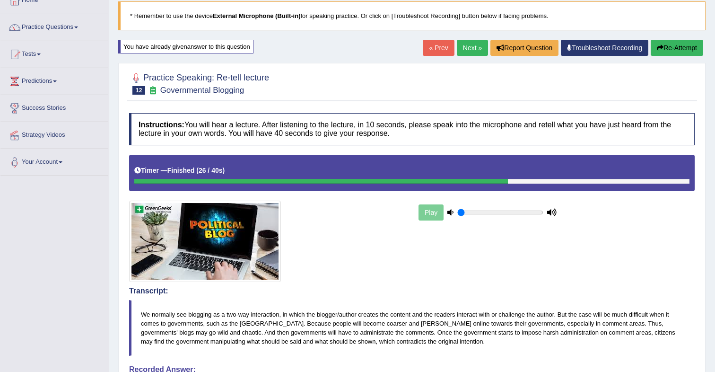
scroll to position [0, 0]
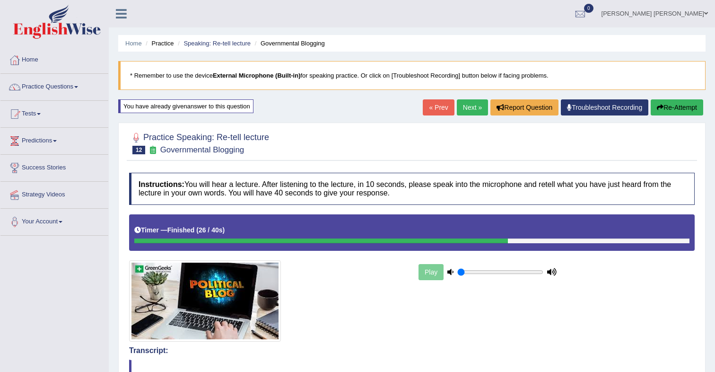
click at [660, 110] on icon "button" at bounding box center [660, 107] width 7 height 7
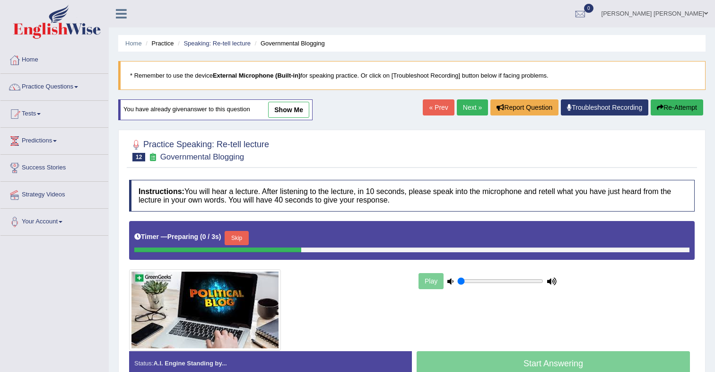
click at [248, 237] on button "Skip" at bounding box center [237, 238] width 24 height 14
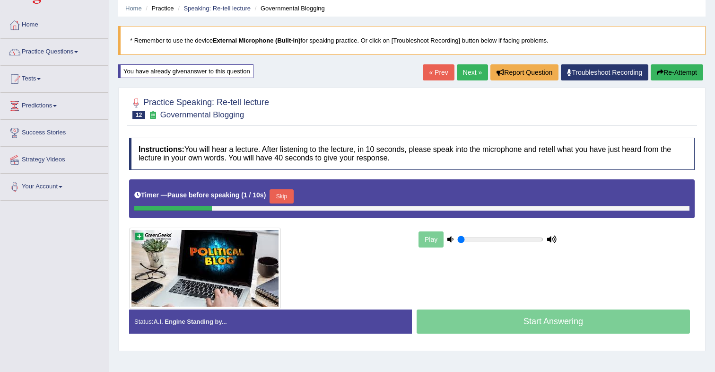
scroll to position [36, 0]
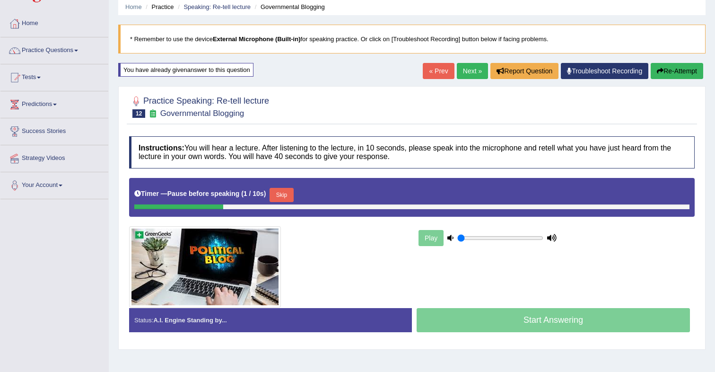
drag, startPoint x: 280, startPoint y: 197, endPoint x: 283, endPoint y: 200, distance: 5.0
click at [279, 197] on button "Skip" at bounding box center [282, 195] width 24 height 14
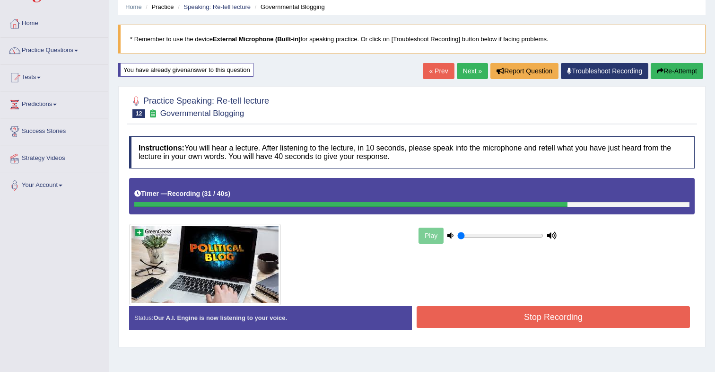
click at [562, 319] on button "Stop Recording" at bounding box center [553, 317] width 273 height 22
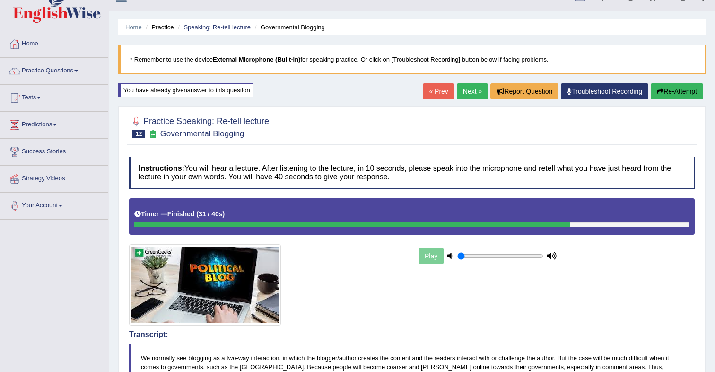
scroll to position [0, 0]
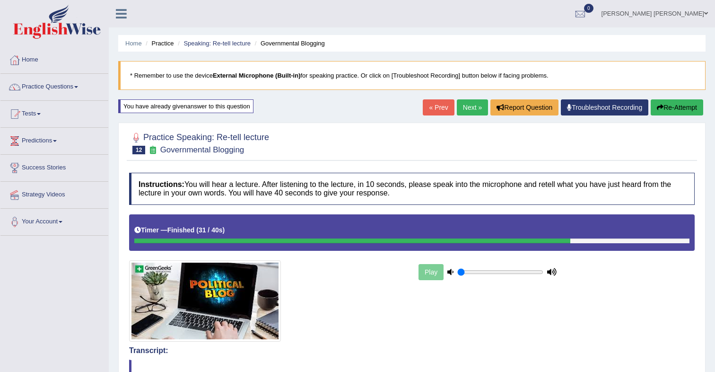
drag, startPoint x: 467, startPoint y: 112, endPoint x: 468, endPoint y: 118, distance: 6.7
click at [467, 112] on link "Next »" at bounding box center [472, 107] width 31 height 16
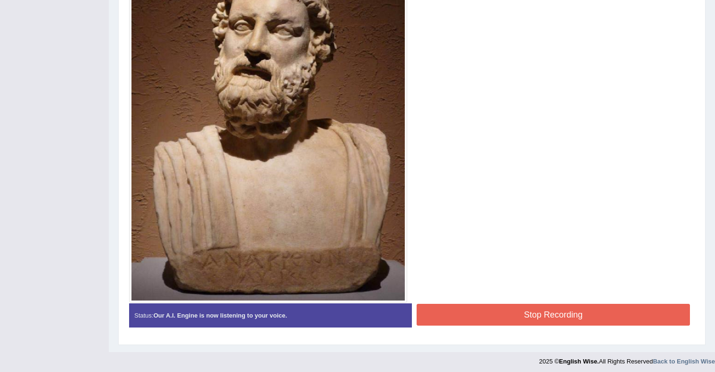
scroll to position [314, 0]
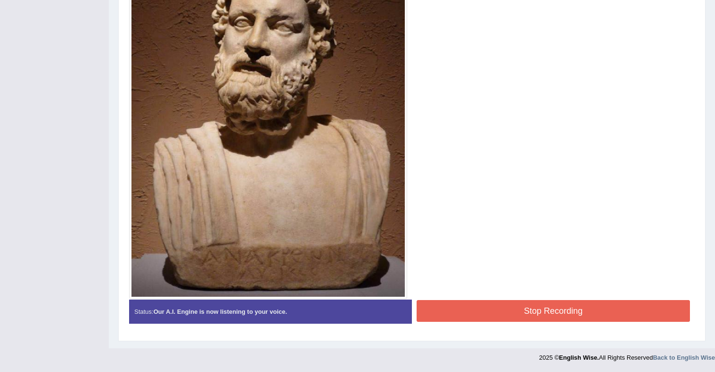
drag, startPoint x: 465, startPoint y: 313, endPoint x: 475, endPoint y: 302, distance: 15.1
click at [465, 313] on button "Stop Recording" at bounding box center [553, 311] width 273 height 22
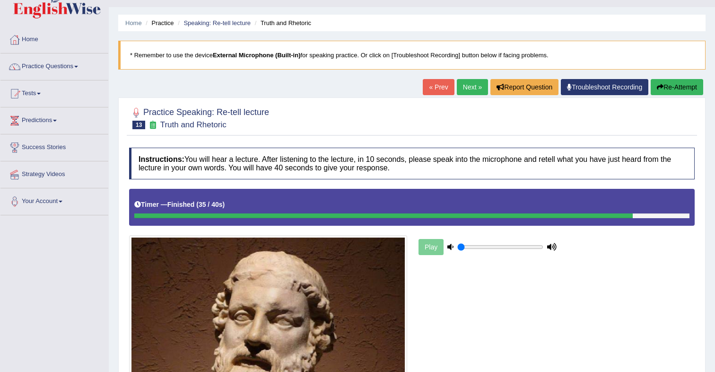
scroll to position [0, 0]
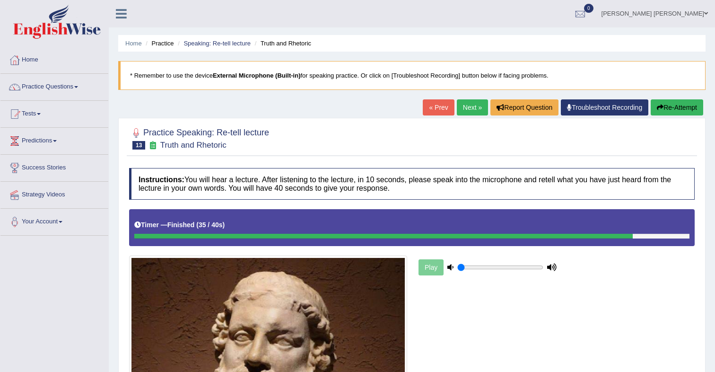
click at [465, 105] on link "Next »" at bounding box center [472, 107] width 31 height 16
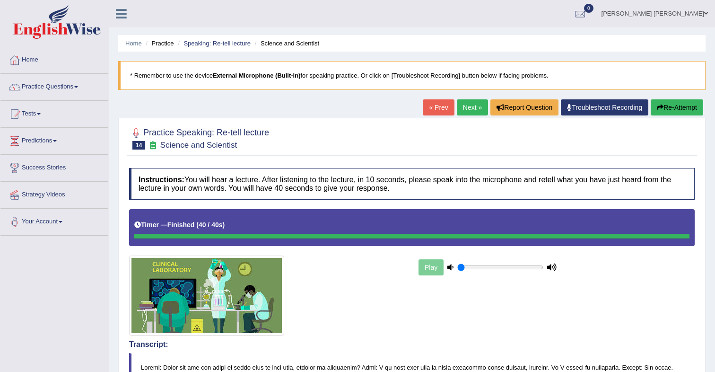
drag, startPoint x: 464, startPoint y: 110, endPoint x: 449, endPoint y: 116, distance: 15.9
click at [463, 110] on link "Next »" at bounding box center [472, 107] width 31 height 16
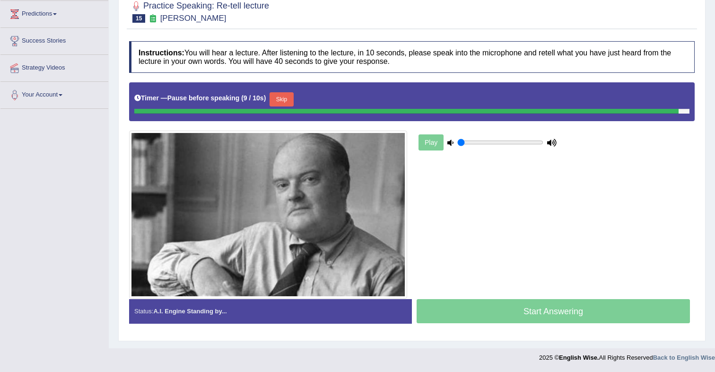
scroll to position [125, 0]
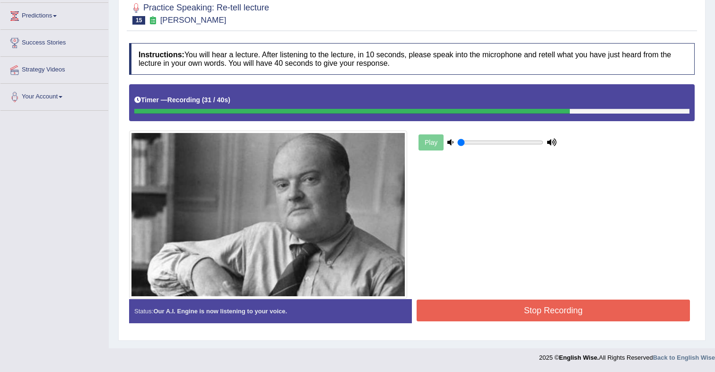
click at [490, 313] on button "Stop Recording" at bounding box center [553, 310] width 273 height 22
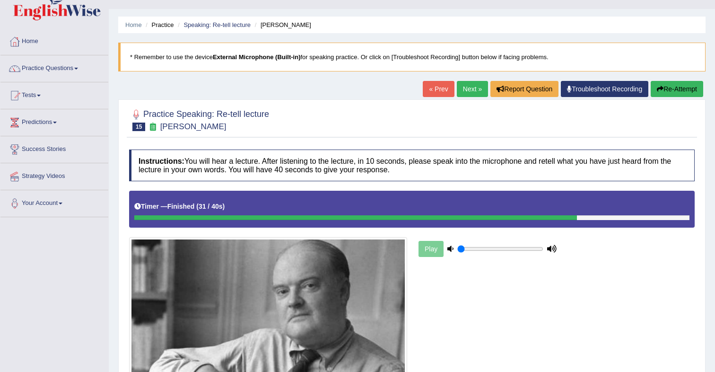
scroll to position [22, 0]
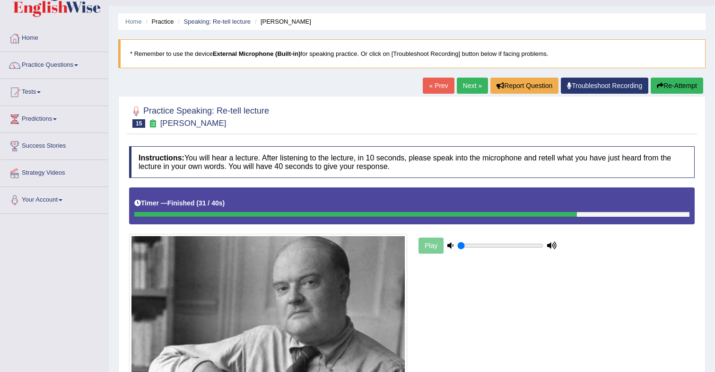
click at [469, 88] on link "Next »" at bounding box center [472, 86] width 31 height 16
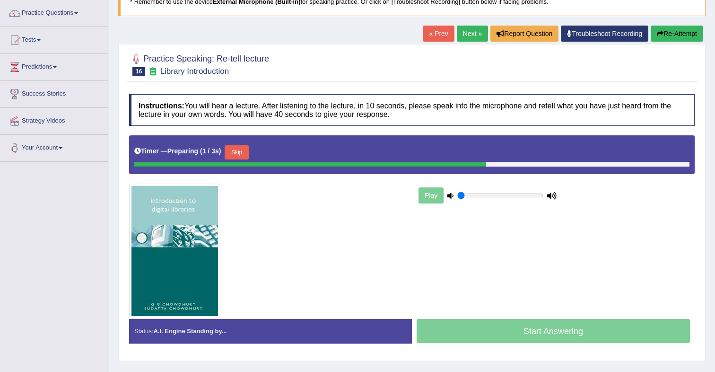
scroll to position [74, 0]
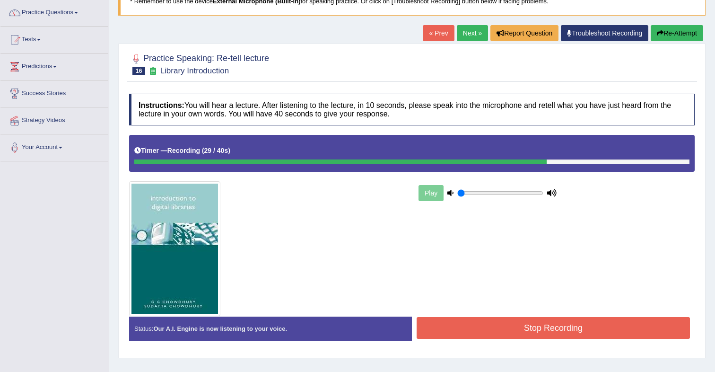
drag, startPoint x: 566, startPoint y: 326, endPoint x: 570, endPoint y: 322, distance: 6.1
click at [566, 326] on button "Stop Recording" at bounding box center [553, 328] width 273 height 22
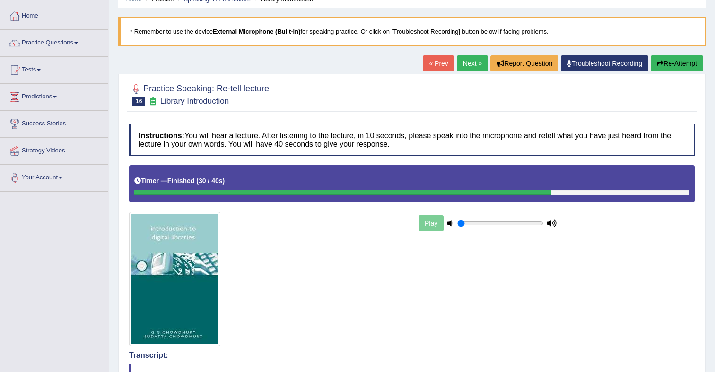
scroll to position [0, 0]
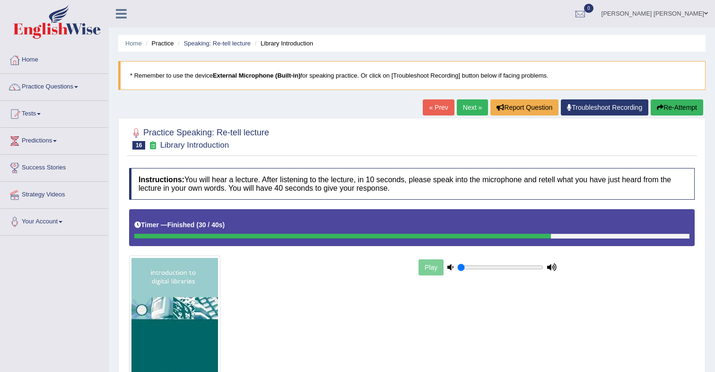
click at [471, 110] on link "Next »" at bounding box center [472, 107] width 31 height 16
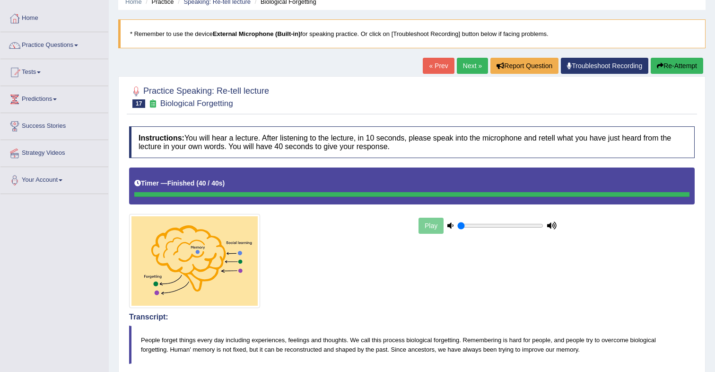
scroll to position [41, 0]
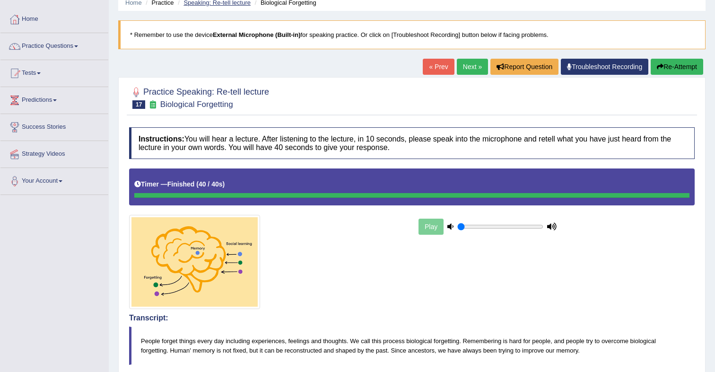
click at [231, 5] on link "Speaking: Re-tell lecture" at bounding box center [217, 2] width 67 height 7
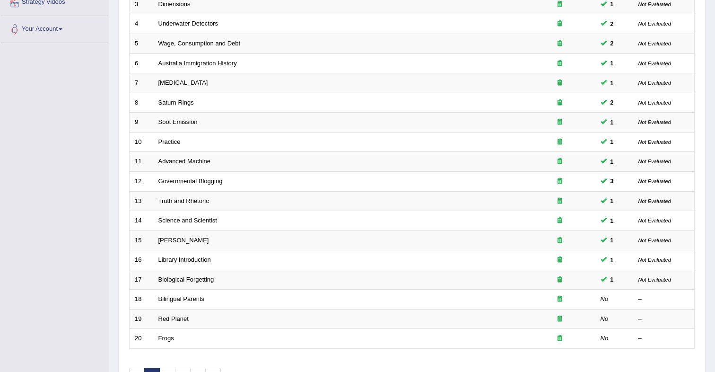
scroll to position [193, 0]
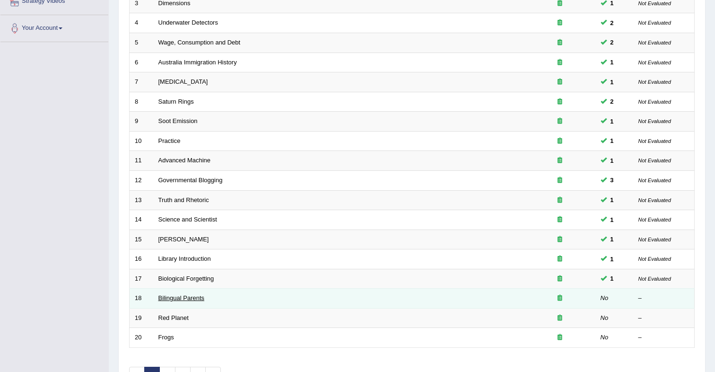
click at [193, 297] on link "Bilingual Parents" at bounding box center [181, 297] width 46 height 7
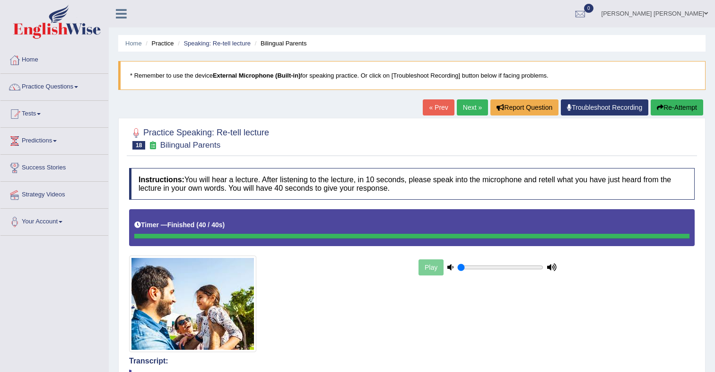
click at [679, 112] on button "Re-Attempt" at bounding box center [677, 107] width 53 height 16
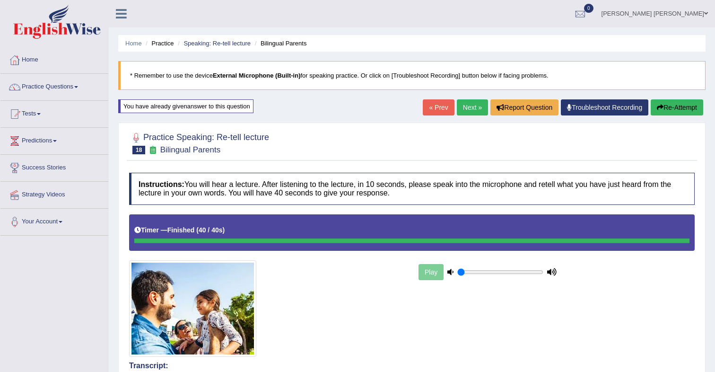
click at [463, 109] on link "Next »" at bounding box center [472, 107] width 31 height 16
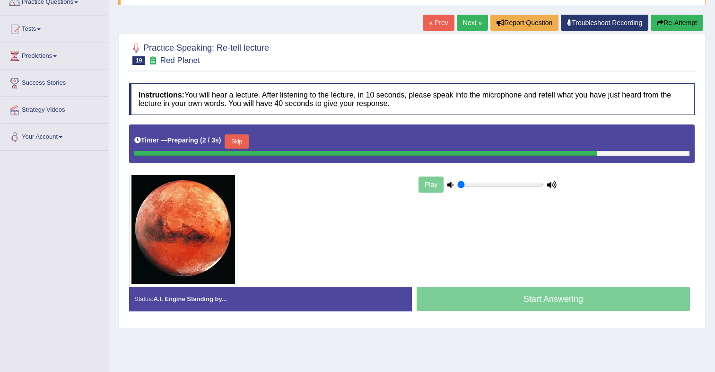
scroll to position [97, 0]
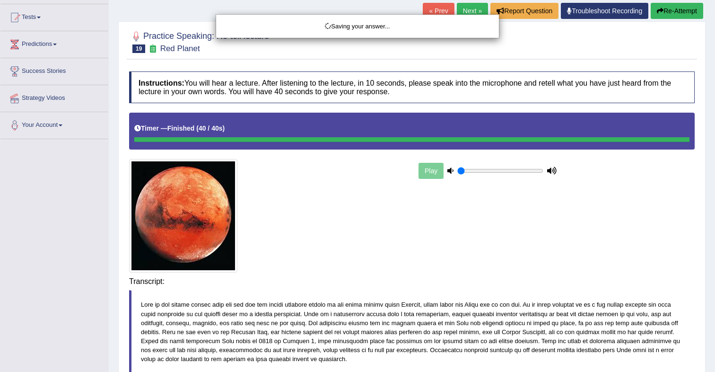
click at [562, 275] on body "Toggle navigation Home Practice Questions Speaking Practice Read Aloud Repeat S…" at bounding box center [357, 89] width 715 height 372
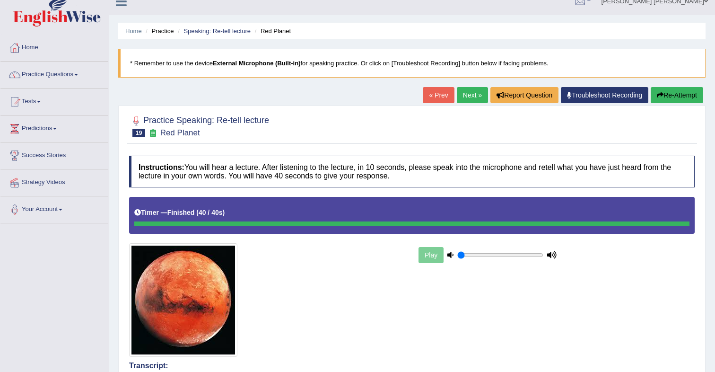
scroll to position [0, 0]
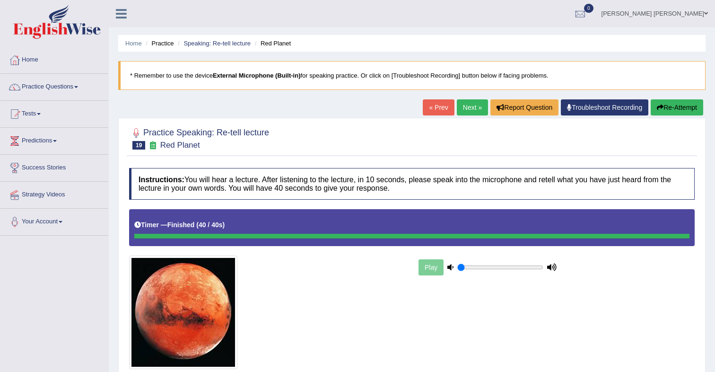
click at [472, 114] on link "Next »" at bounding box center [472, 107] width 31 height 16
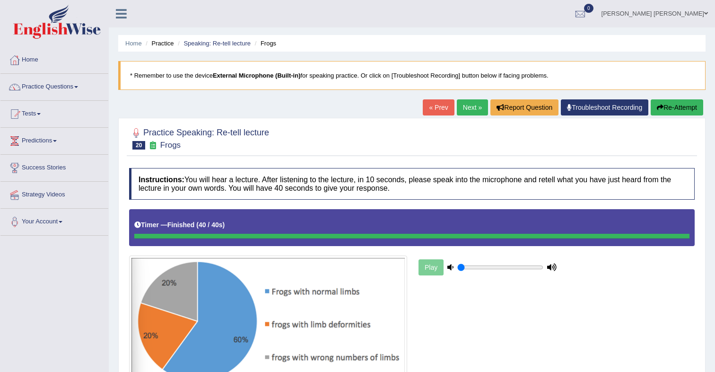
click at [468, 113] on link "Next »" at bounding box center [472, 107] width 31 height 16
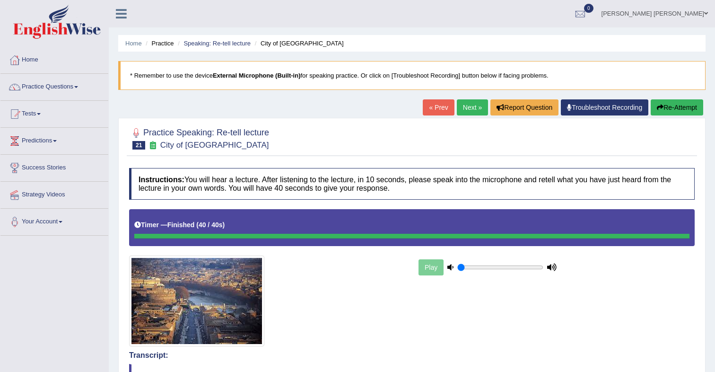
click at [464, 112] on link "Next »" at bounding box center [472, 107] width 31 height 16
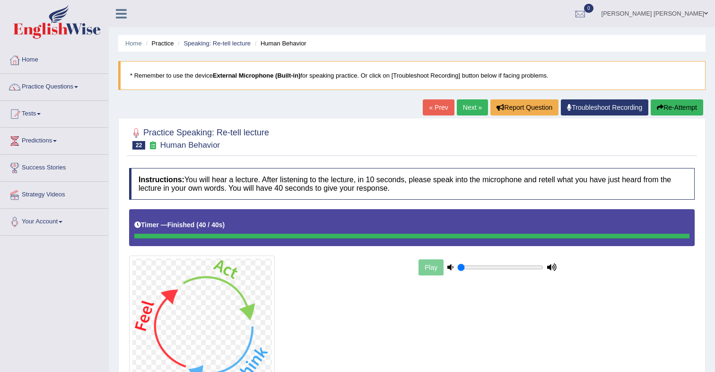
click at [662, 105] on button "Re-Attempt" at bounding box center [677, 107] width 53 height 16
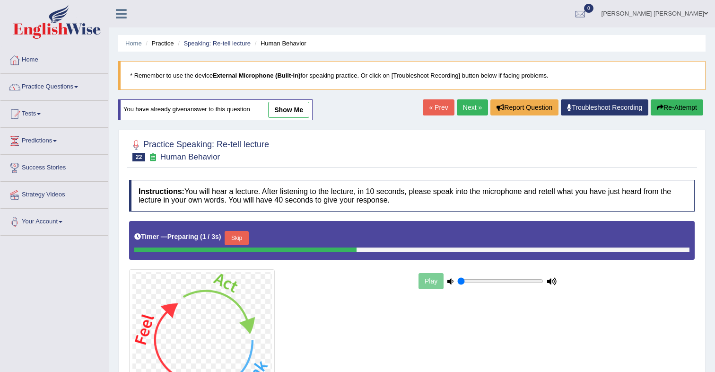
click at [248, 238] on button "Skip" at bounding box center [237, 238] width 24 height 14
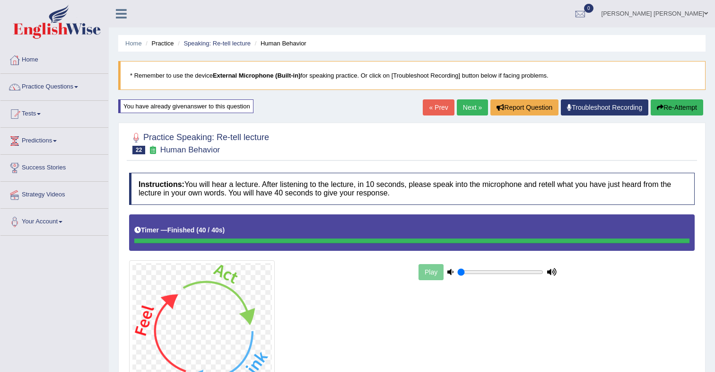
click at [473, 107] on link "Next »" at bounding box center [472, 107] width 31 height 16
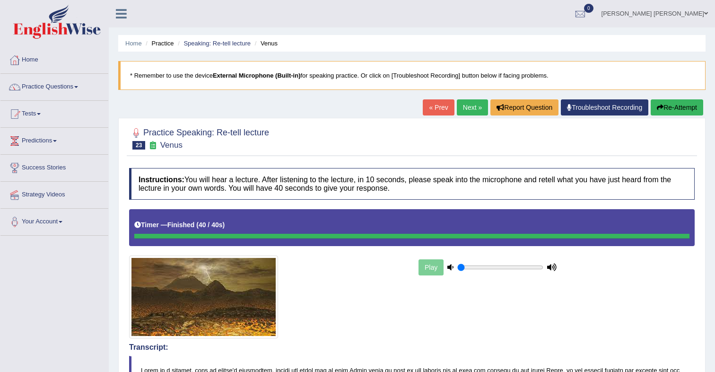
click at [466, 110] on link "Next »" at bounding box center [472, 107] width 31 height 16
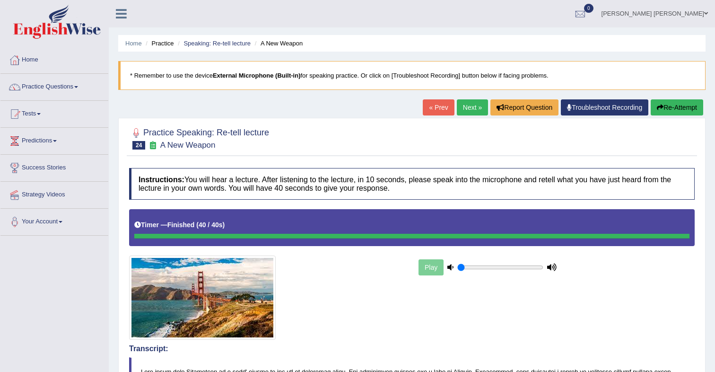
click at [678, 113] on button "Re-Attempt" at bounding box center [677, 107] width 53 height 16
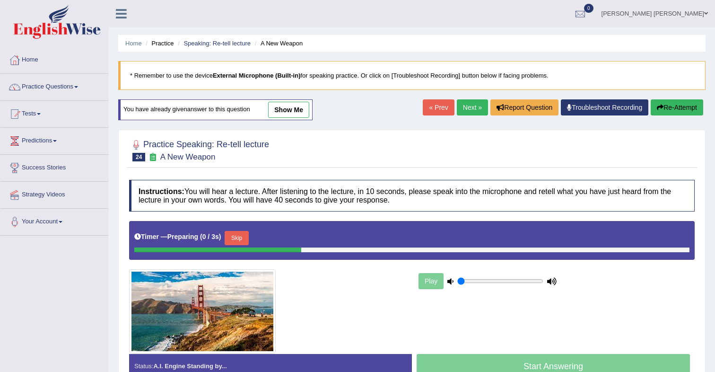
click at [248, 237] on button "Skip" at bounding box center [237, 238] width 24 height 14
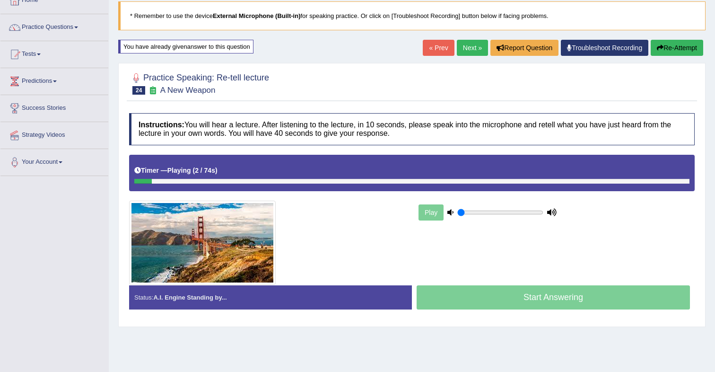
scroll to position [61, 0]
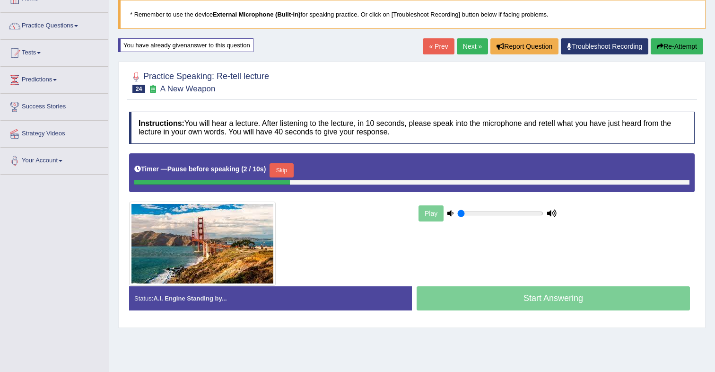
drag, startPoint x: 290, startPoint y: 173, endPoint x: 291, endPoint y: 183, distance: 9.6
click at [290, 173] on button "Skip" at bounding box center [282, 170] width 24 height 14
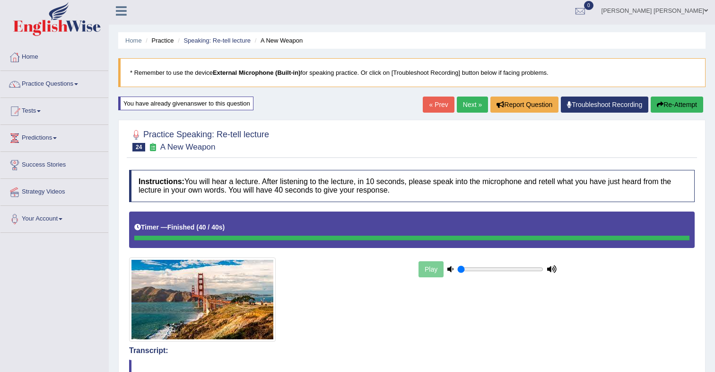
scroll to position [0, 0]
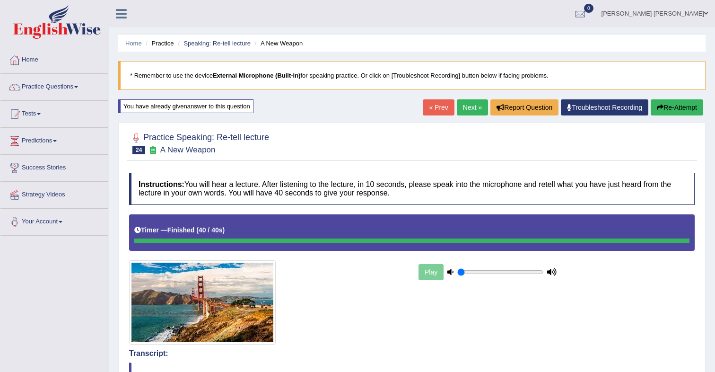
click at [471, 109] on link "Next »" at bounding box center [472, 107] width 31 height 16
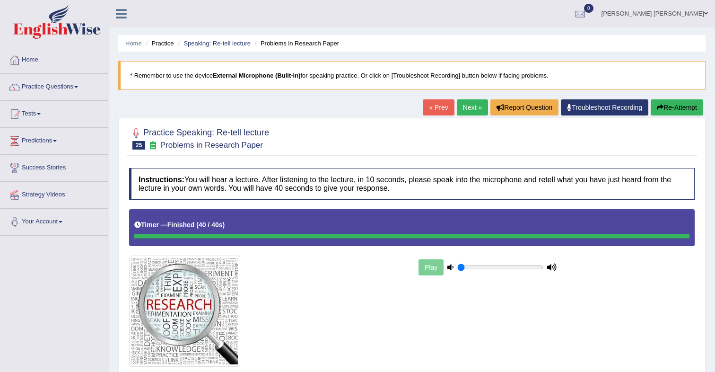
click at [672, 105] on button "Re-Attempt" at bounding box center [677, 107] width 53 height 16
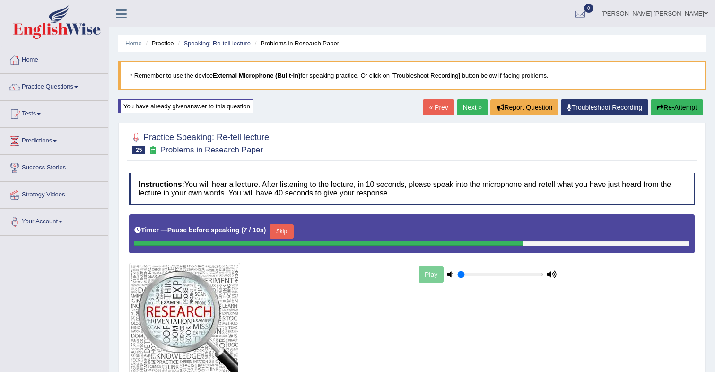
scroll to position [0, 0]
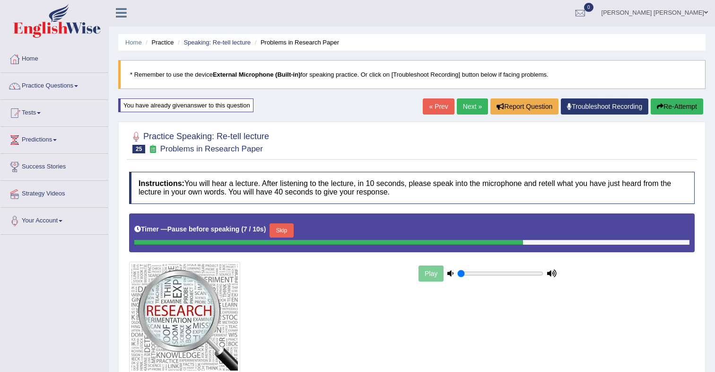
click at [277, 230] on button "Skip" at bounding box center [282, 230] width 24 height 14
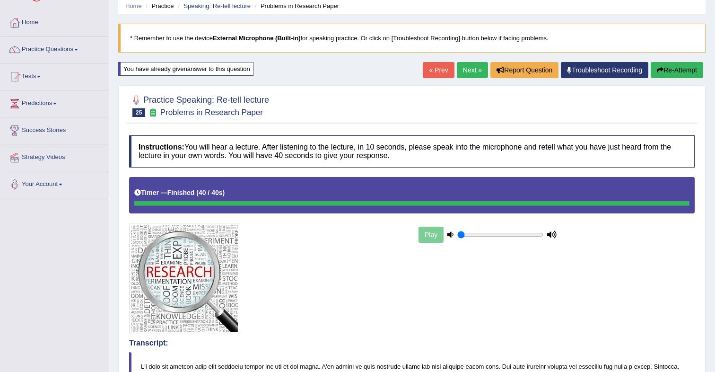
scroll to position [0, 0]
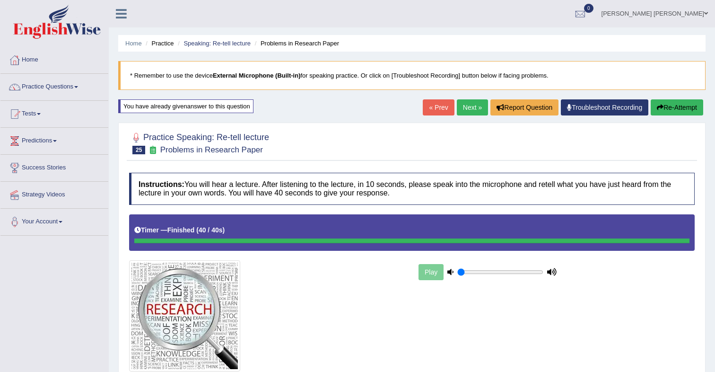
click at [466, 112] on link "Next »" at bounding box center [472, 107] width 31 height 16
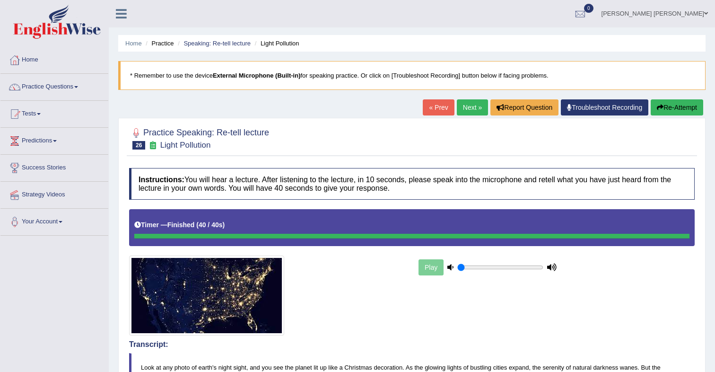
drag, startPoint x: 472, startPoint y: 110, endPoint x: 467, endPoint y: 111, distance: 4.8
click at [472, 110] on link "Next »" at bounding box center [472, 107] width 31 height 16
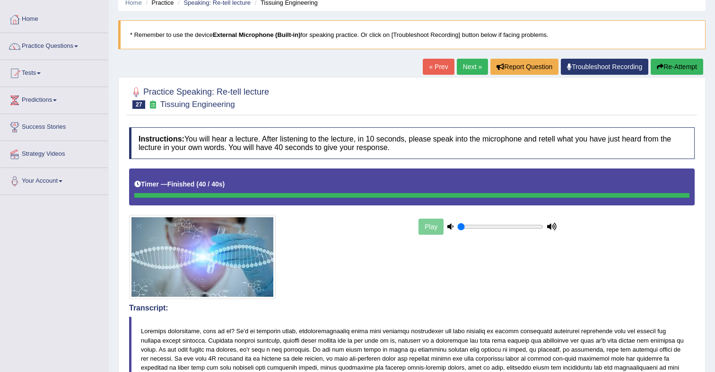
scroll to position [39, 0]
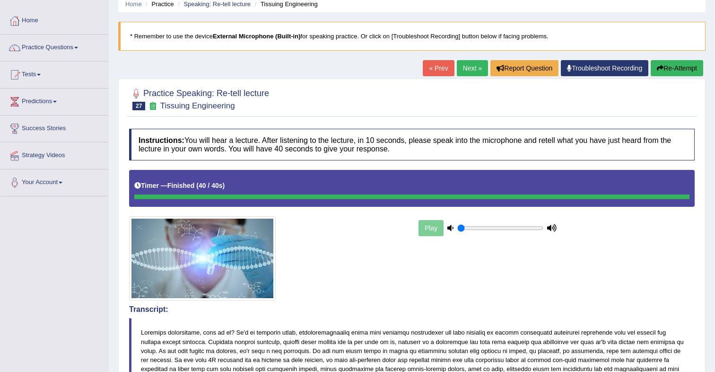
click at [468, 73] on link "Next »" at bounding box center [472, 68] width 31 height 16
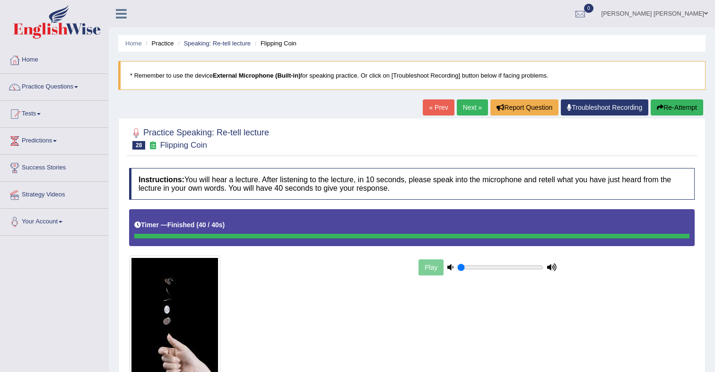
click at [468, 109] on link "Next »" at bounding box center [472, 107] width 31 height 16
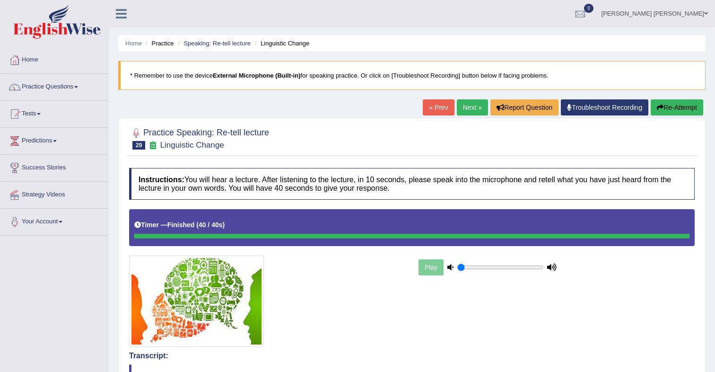
click at [473, 113] on link "Next »" at bounding box center [472, 107] width 31 height 16
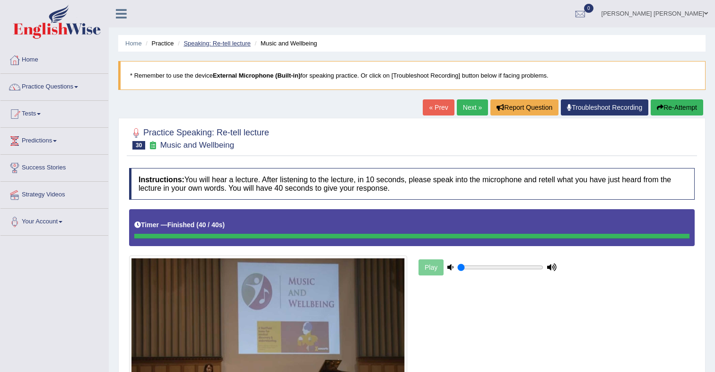
click at [212, 44] on link "Speaking: Re-tell lecture" at bounding box center [217, 43] width 67 height 7
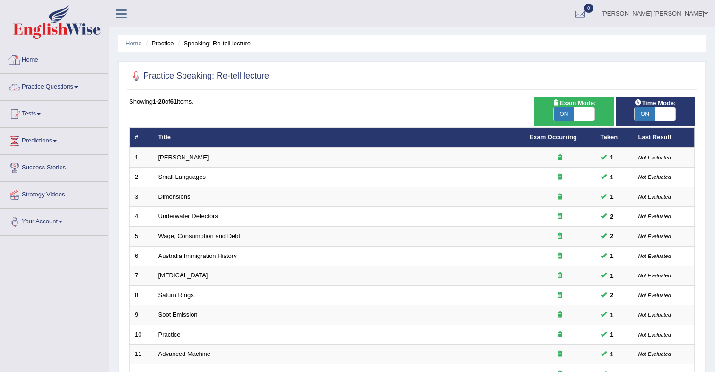
click at [49, 90] on link "Practice Questions" at bounding box center [54, 86] width 108 height 24
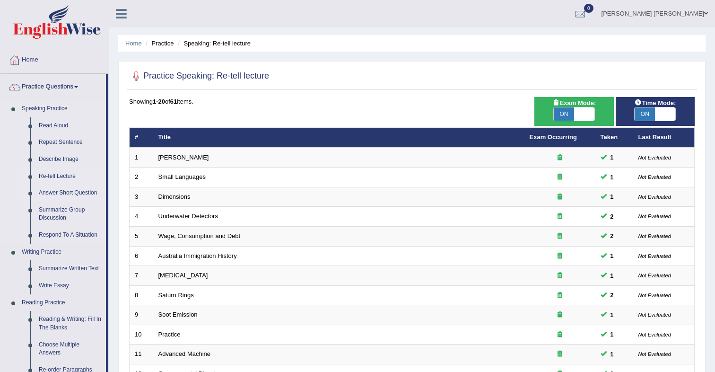
click at [66, 194] on link "Answer Short Question" at bounding box center [70, 193] width 71 height 17
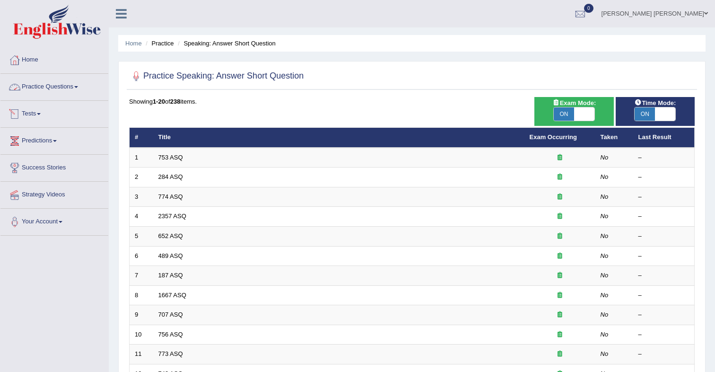
click at [55, 93] on link "Practice Questions" at bounding box center [54, 86] width 108 height 24
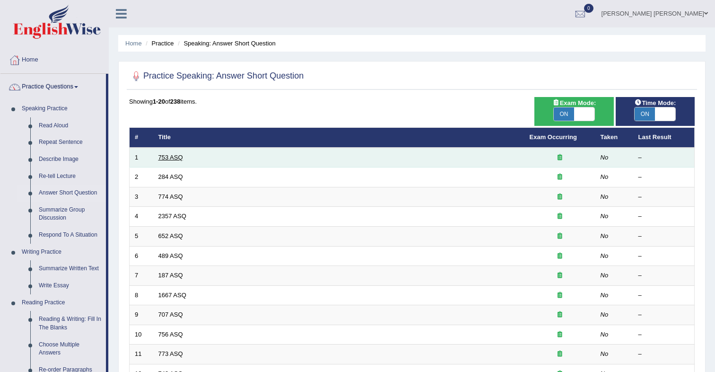
click at [166, 158] on link "753 ASQ" at bounding box center [170, 157] width 25 height 7
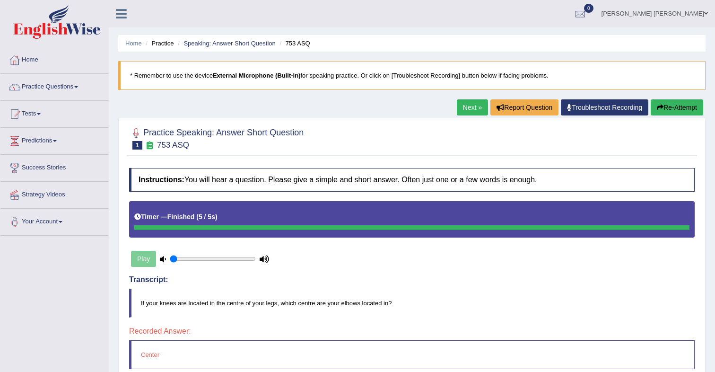
click at [466, 108] on link "Next »" at bounding box center [472, 107] width 31 height 16
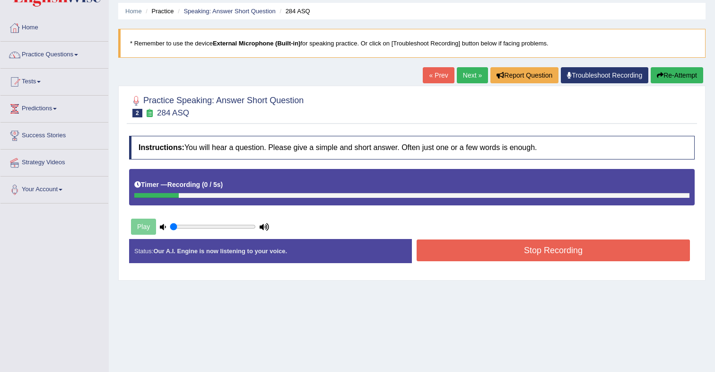
scroll to position [38, 0]
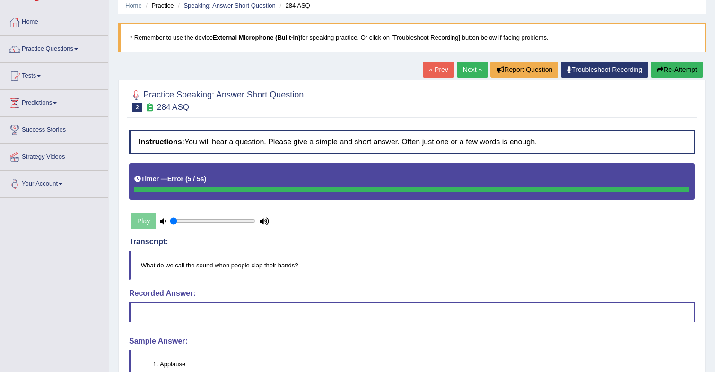
click at [463, 73] on link "Next »" at bounding box center [472, 70] width 31 height 16
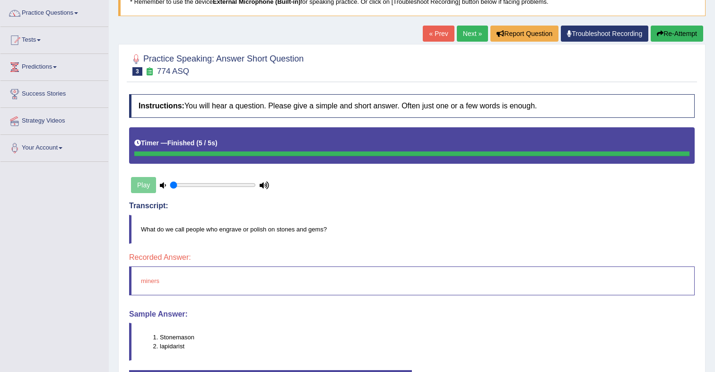
scroll to position [71, 0]
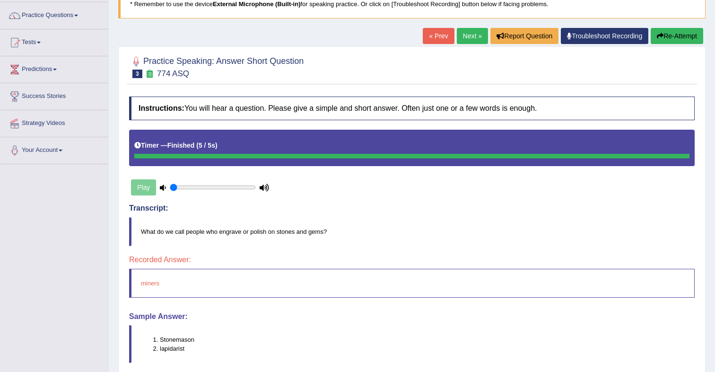
click at [466, 40] on link "Next »" at bounding box center [472, 36] width 31 height 16
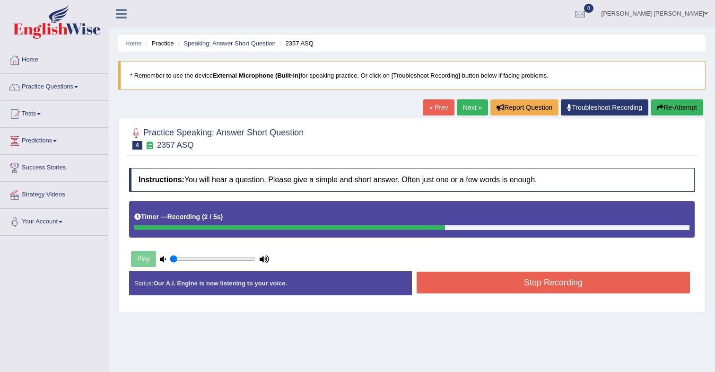
click at [457, 281] on button "Stop Recording" at bounding box center [553, 283] width 273 height 22
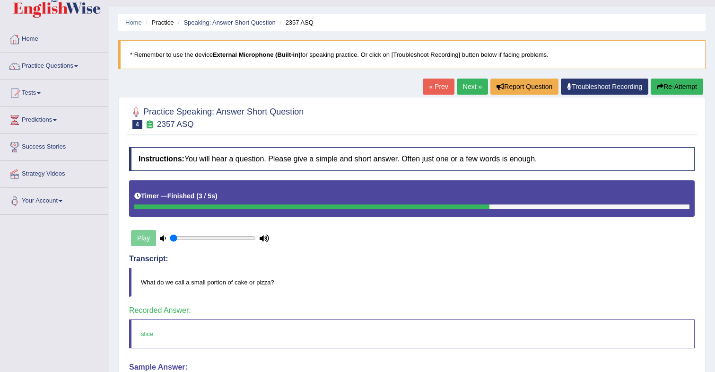
scroll to position [18, 0]
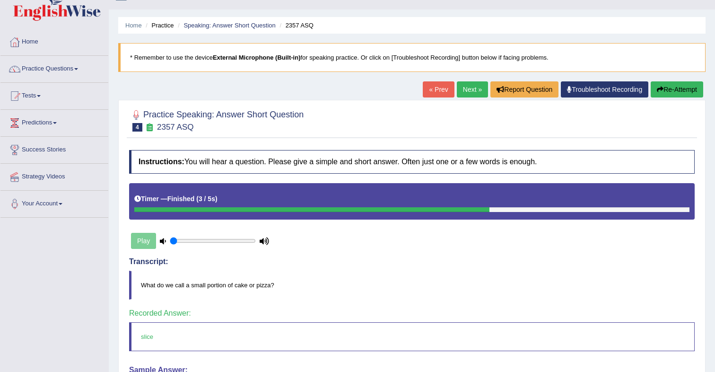
click at [464, 95] on link "Next »" at bounding box center [472, 89] width 31 height 16
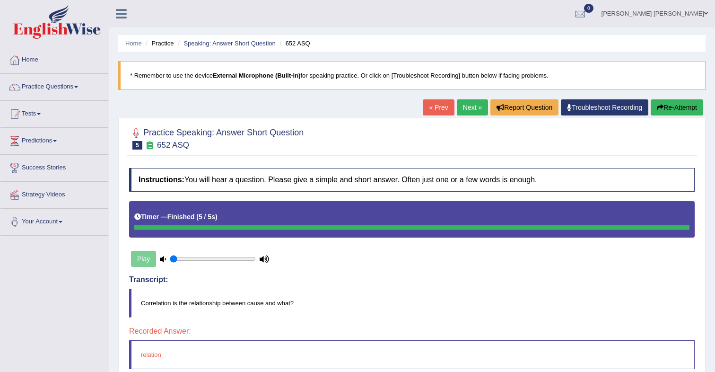
click at [461, 113] on link "Next »" at bounding box center [472, 107] width 31 height 16
click at [466, 108] on link "Next »" at bounding box center [472, 107] width 31 height 16
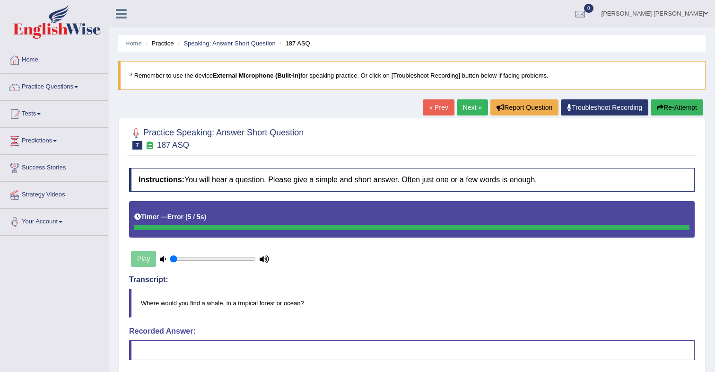
click at [458, 109] on link "Next »" at bounding box center [472, 107] width 31 height 16
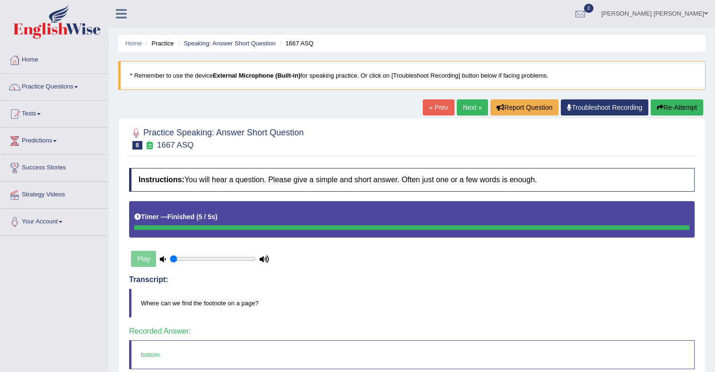
click at [466, 112] on link "Next »" at bounding box center [472, 107] width 31 height 16
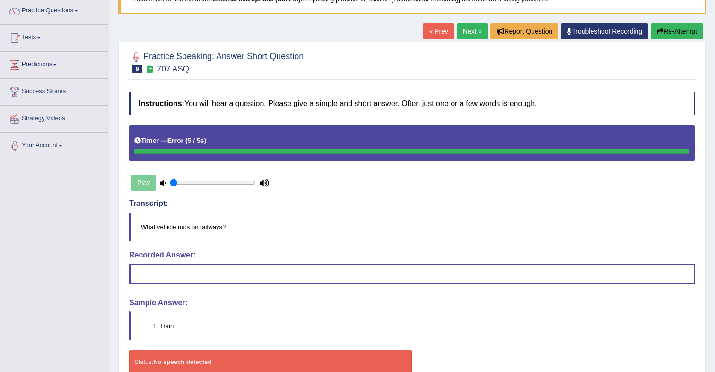
scroll to position [78, 0]
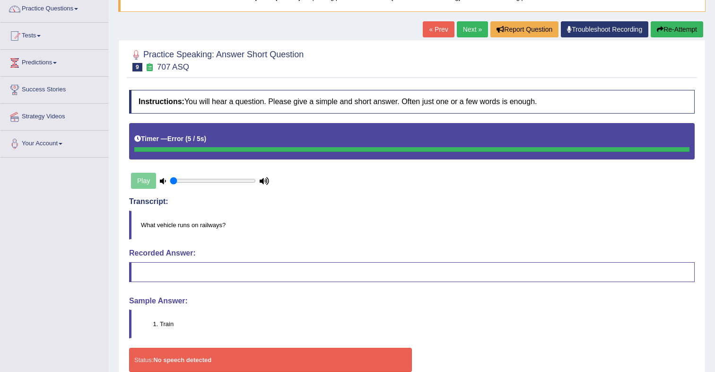
click at [671, 35] on button "Re-Attempt" at bounding box center [677, 29] width 53 height 16
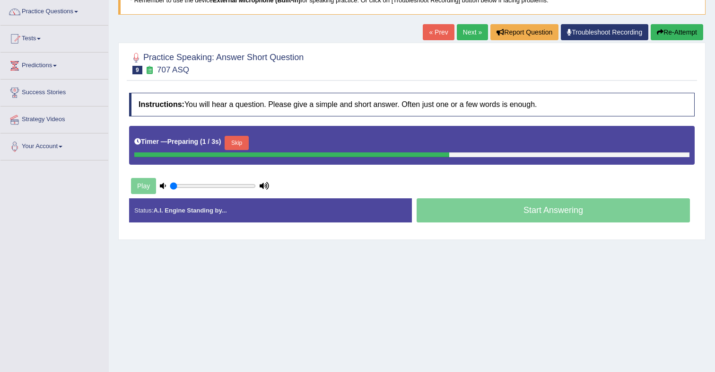
drag, startPoint x: 250, startPoint y: 147, endPoint x: 263, endPoint y: 149, distance: 13.5
click at [248, 147] on button "Skip" at bounding box center [237, 143] width 24 height 14
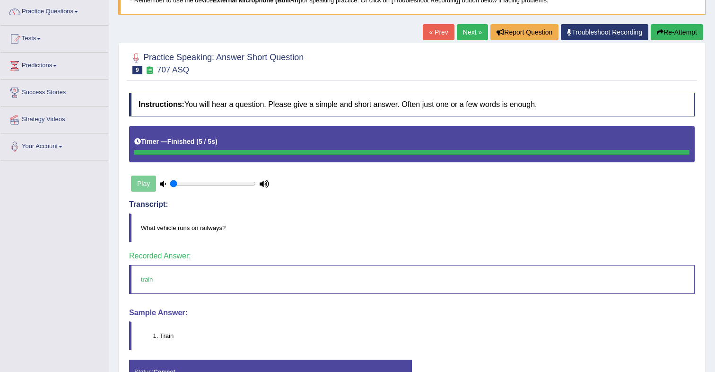
click at [465, 32] on link "Next »" at bounding box center [472, 32] width 31 height 16
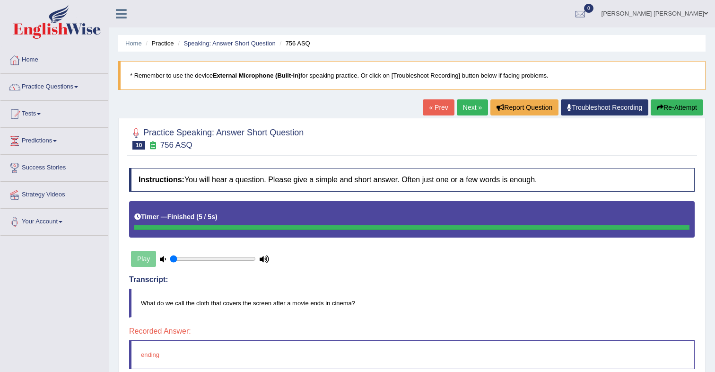
click at [462, 112] on link "Next »" at bounding box center [472, 107] width 31 height 16
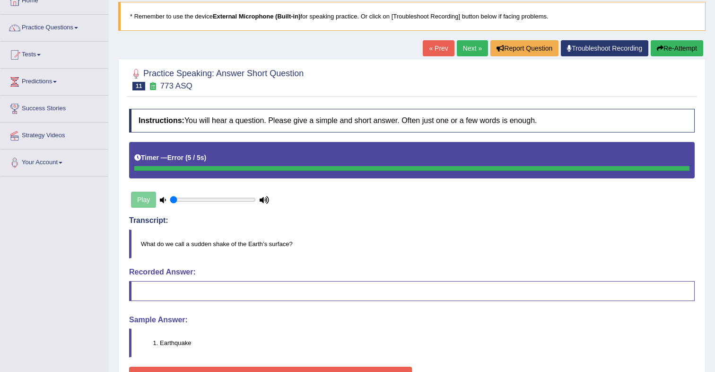
scroll to position [60, 0]
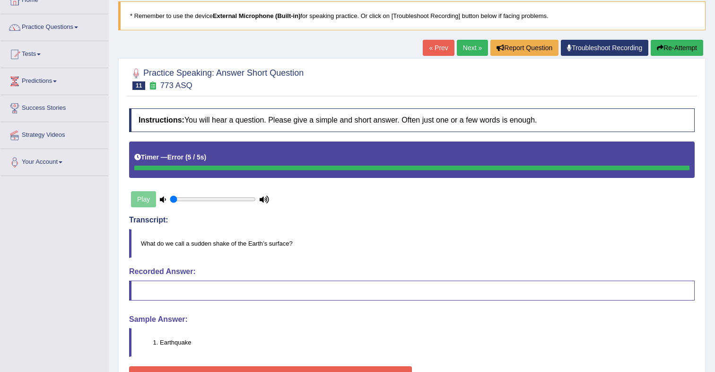
click at [149, 199] on div "Play" at bounding box center [200, 199] width 142 height 24
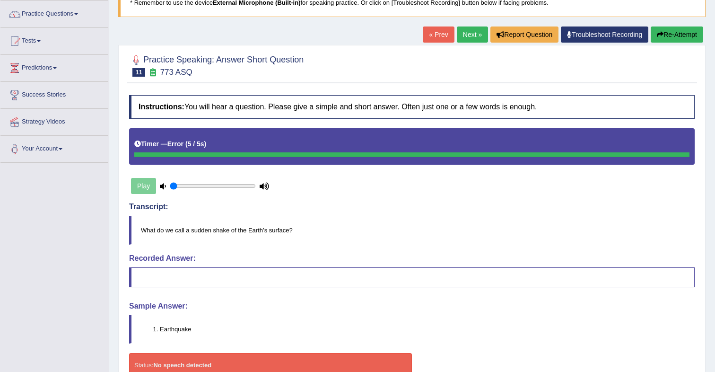
scroll to position [71, 0]
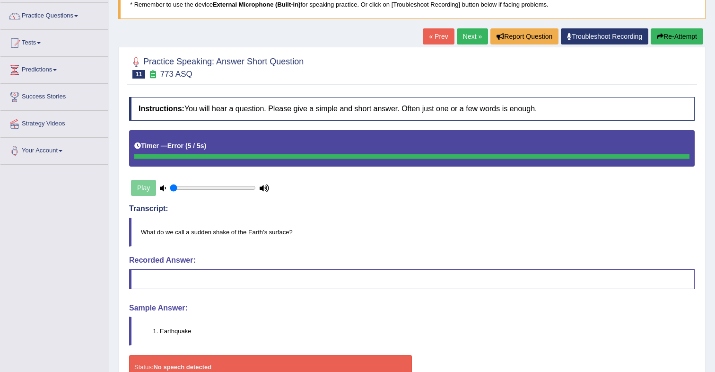
click at [465, 38] on link "Next »" at bounding box center [472, 36] width 31 height 16
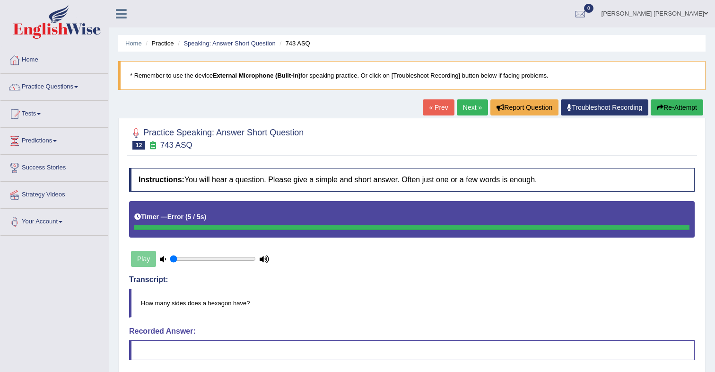
click at [684, 107] on button "Re-Attempt" at bounding box center [677, 107] width 53 height 16
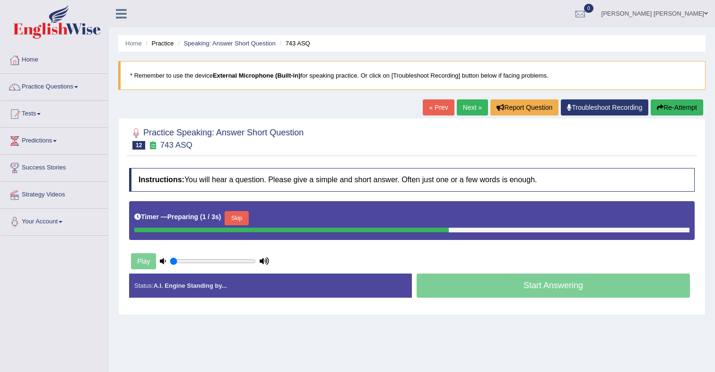
click at [501, 281] on div "Start Answering" at bounding box center [553, 286] width 283 height 26
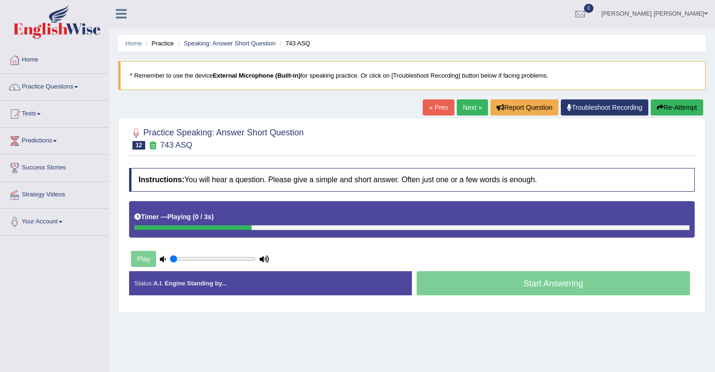
click at [542, 287] on div "Start Answering" at bounding box center [553, 284] width 283 height 26
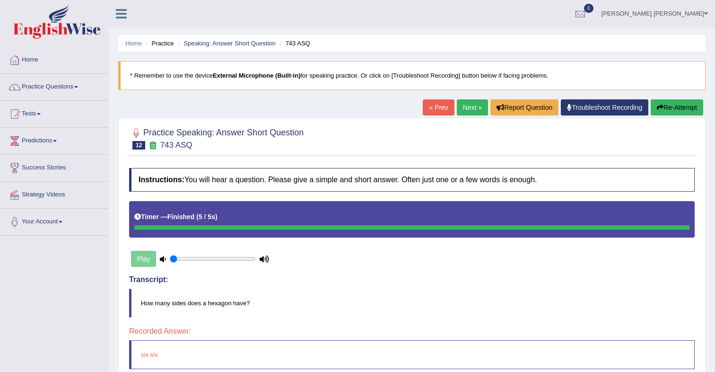
drag, startPoint x: 463, startPoint y: 110, endPoint x: 465, endPoint y: 115, distance: 5.5
click at [463, 111] on link "Next »" at bounding box center [472, 107] width 31 height 16
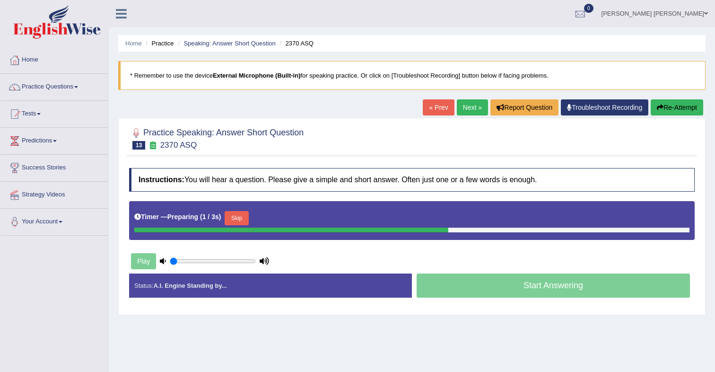
drag, startPoint x: 246, startPoint y: 220, endPoint x: 274, endPoint y: 222, distance: 28.0
click at [248, 221] on button "Skip" at bounding box center [237, 218] width 24 height 14
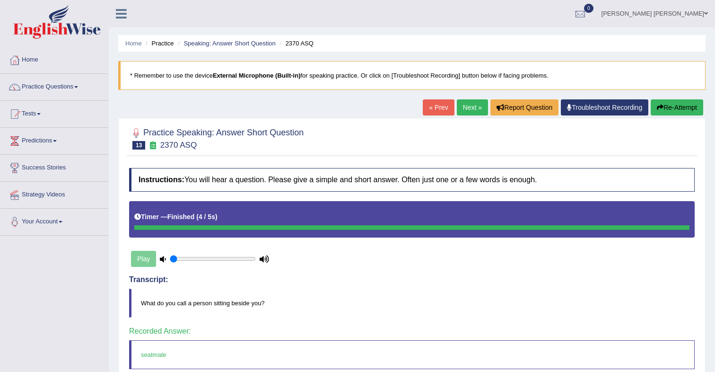
click at [468, 111] on link "Next »" at bounding box center [472, 107] width 31 height 16
click at [463, 110] on link "Next »" at bounding box center [472, 107] width 31 height 16
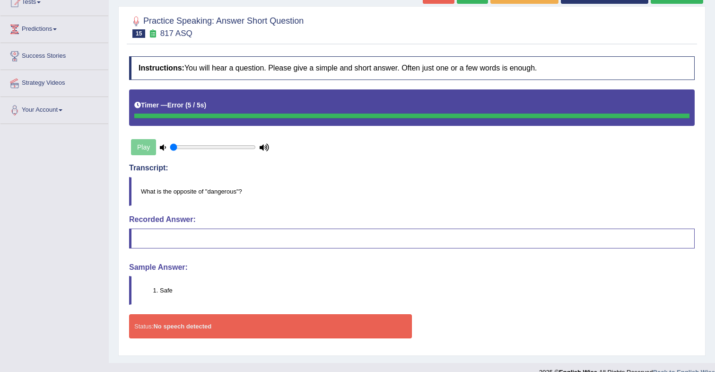
scroll to position [112, 0]
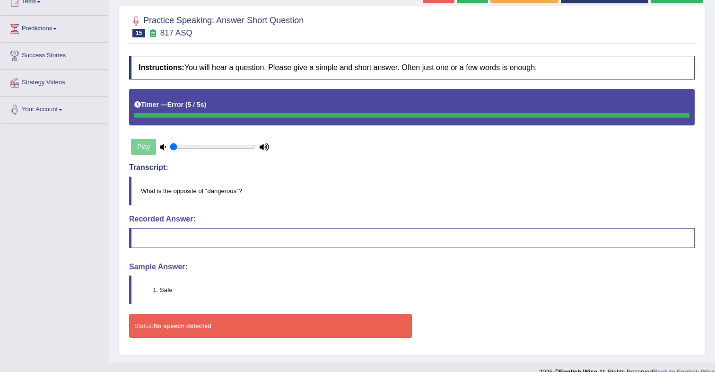
click at [203, 326] on strong "No speech detected" at bounding box center [182, 325] width 58 height 7
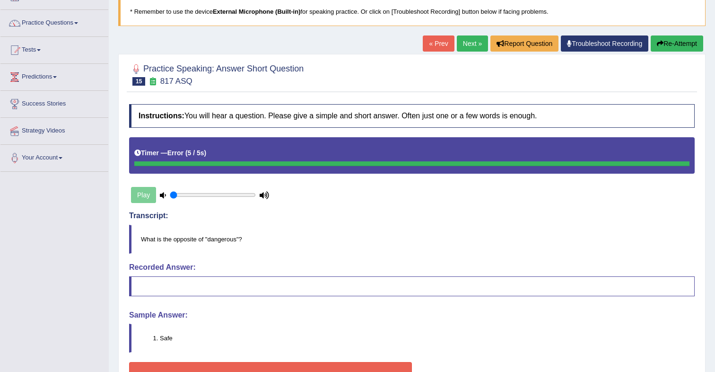
scroll to position [63, 0]
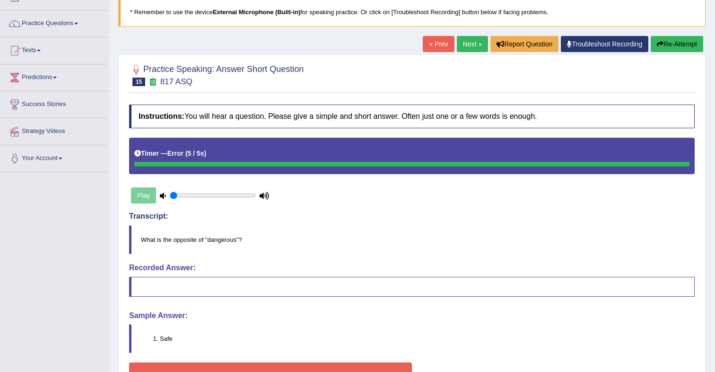
click at [463, 47] on link "Next »" at bounding box center [472, 44] width 31 height 16
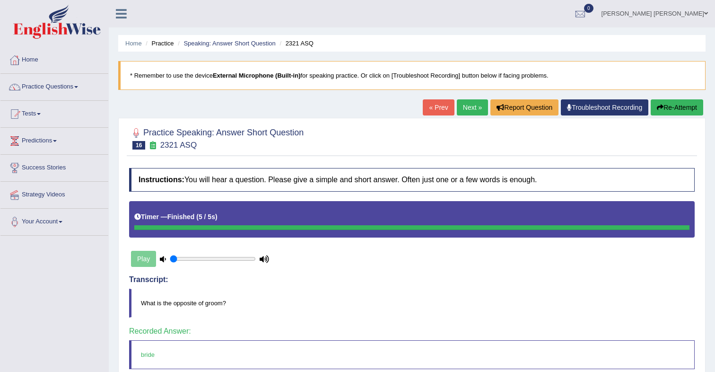
click at [466, 113] on link "Next »" at bounding box center [472, 107] width 31 height 16
click at [464, 108] on link "Next »" at bounding box center [472, 107] width 31 height 16
click at [474, 111] on link "Next »" at bounding box center [472, 107] width 31 height 16
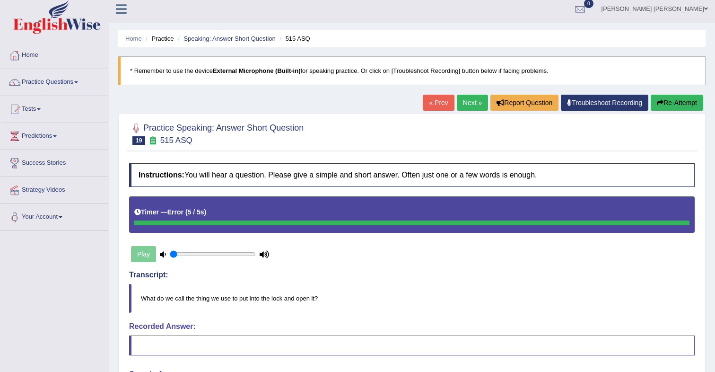
scroll to position [3, 0]
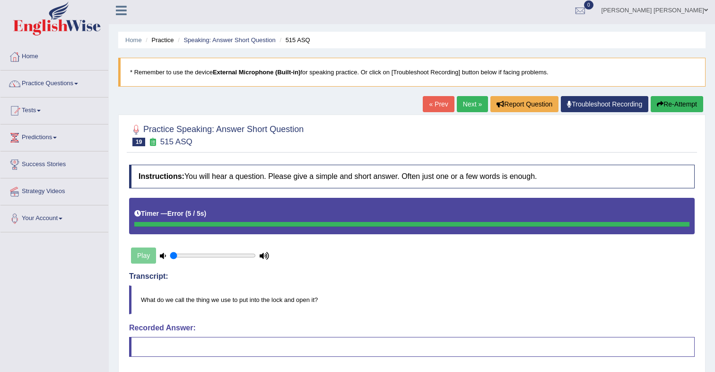
click at [462, 107] on link "Next »" at bounding box center [472, 104] width 31 height 16
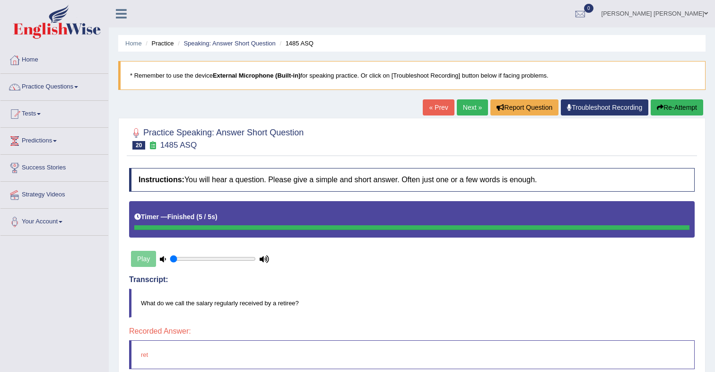
click at [464, 110] on link "Next »" at bounding box center [472, 107] width 31 height 16
click at [470, 111] on link "Next »" at bounding box center [472, 107] width 31 height 16
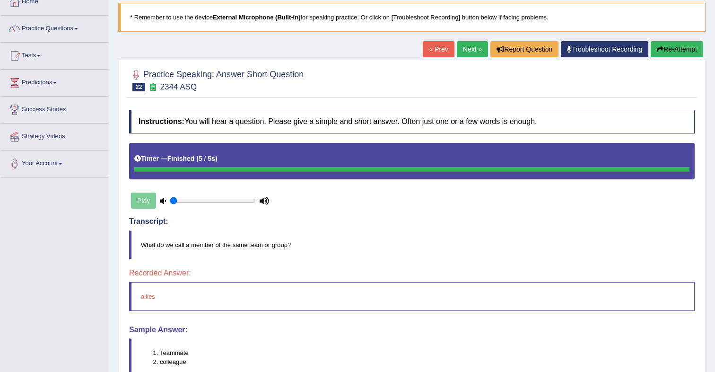
scroll to position [61, 0]
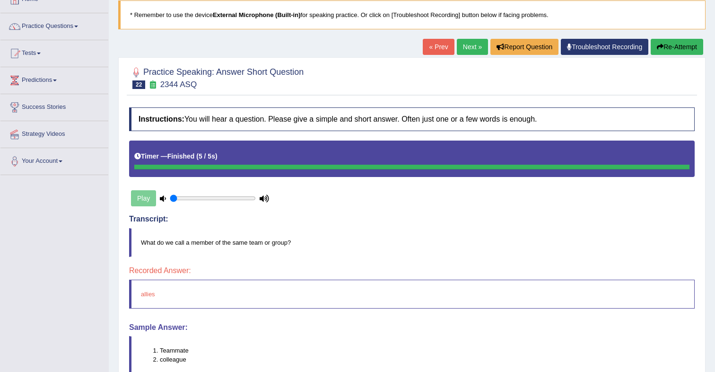
click at [466, 52] on link "Next »" at bounding box center [472, 47] width 31 height 16
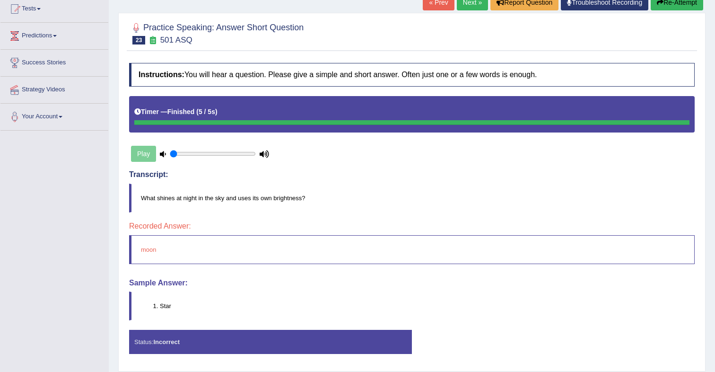
scroll to position [99, 0]
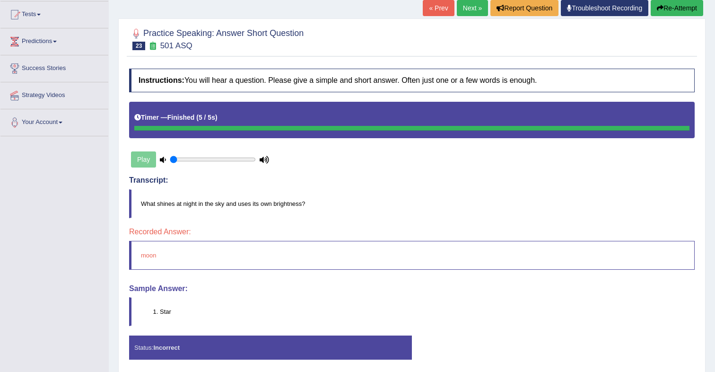
click at [467, 12] on link "Next »" at bounding box center [472, 8] width 31 height 16
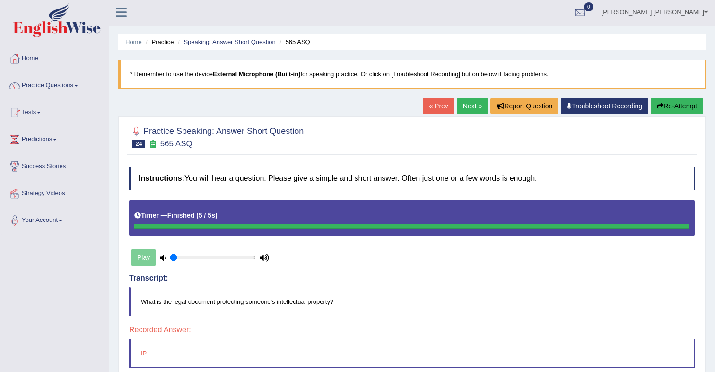
scroll to position [3, 0]
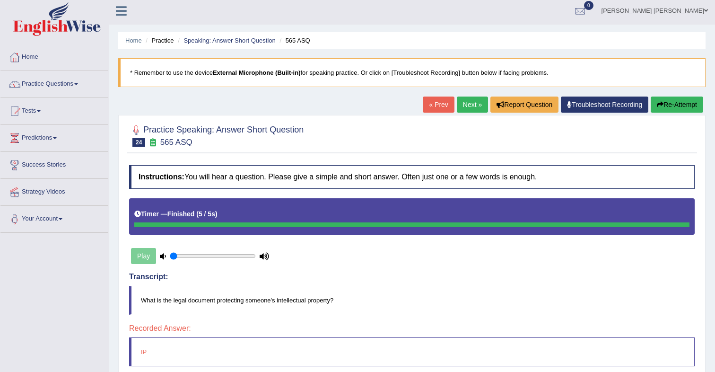
click at [466, 109] on link "Next »" at bounding box center [472, 105] width 31 height 16
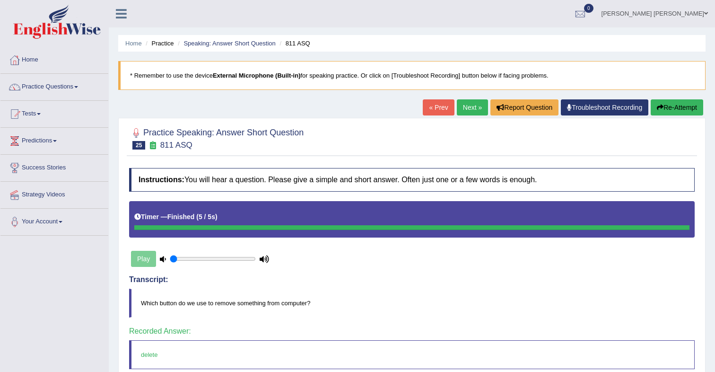
click at [460, 108] on link "Next »" at bounding box center [472, 107] width 31 height 16
click at [468, 112] on link "Next »" at bounding box center [472, 107] width 31 height 16
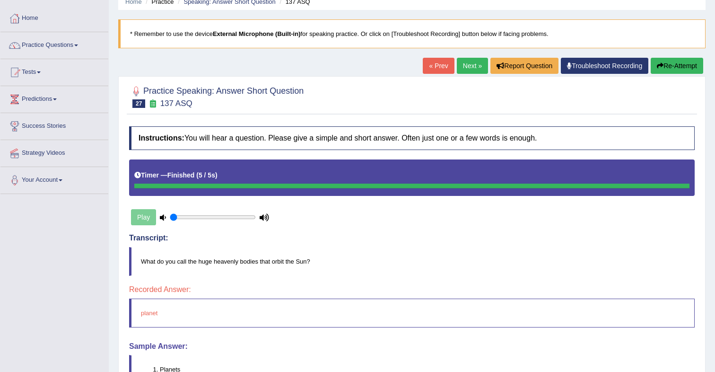
scroll to position [41, 0]
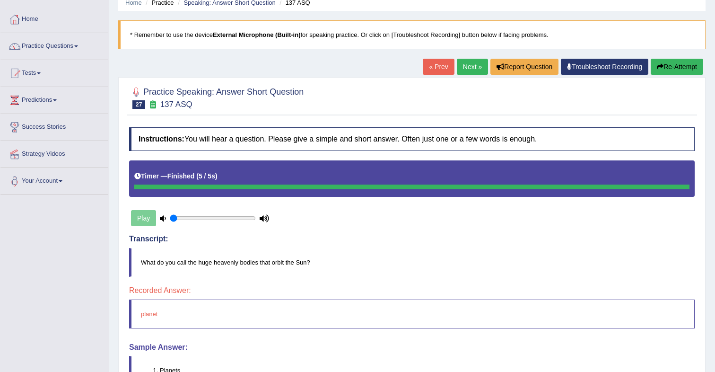
click at [463, 71] on link "Next »" at bounding box center [472, 67] width 31 height 16
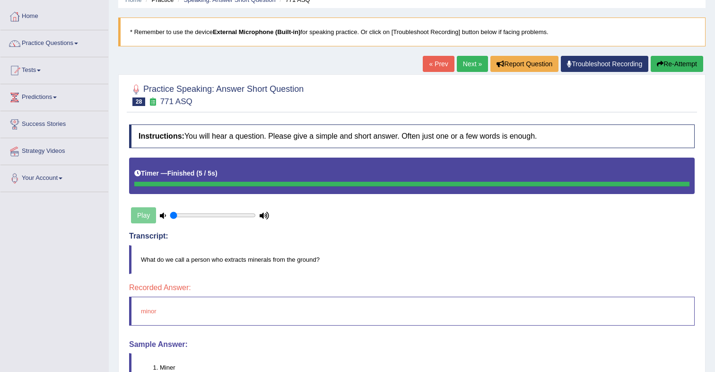
scroll to position [45, 0]
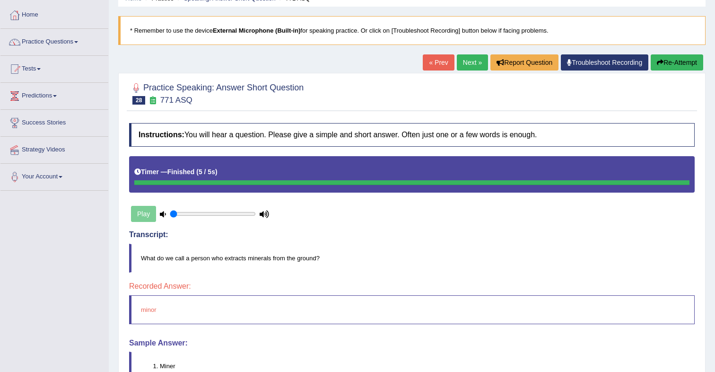
click at [463, 62] on link "Next »" at bounding box center [472, 62] width 31 height 16
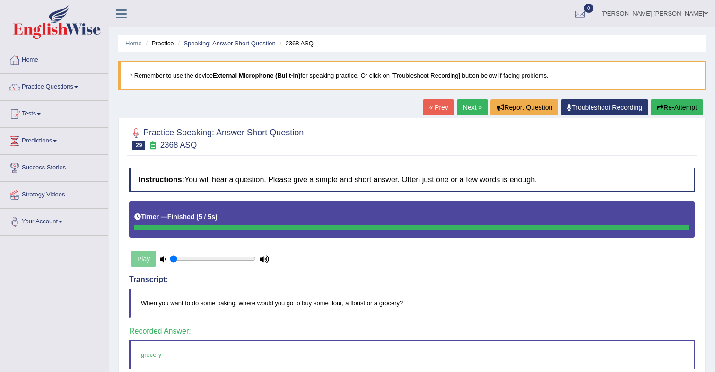
click at [470, 110] on link "Next »" at bounding box center [472, 107] width 31 height 16
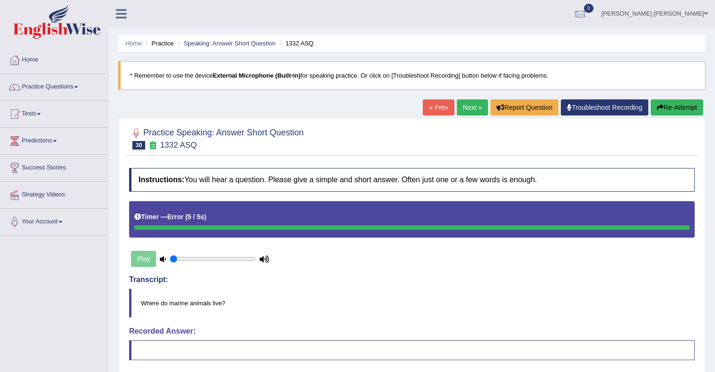
click at [465, 112] on link "Next »" at bounding box center [472, 107] width 31 height 16
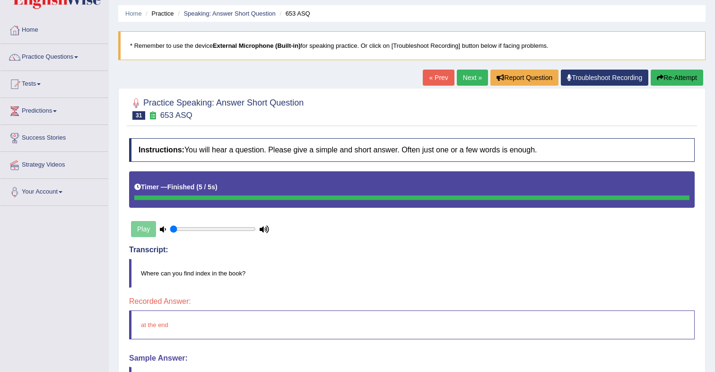
scroll to position [29, 0]
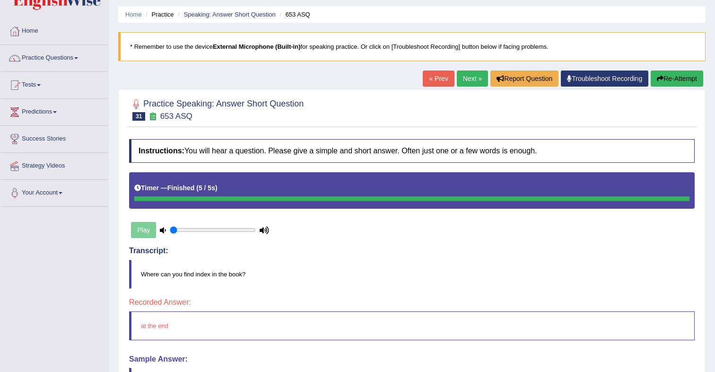
click at [466, 82] on link "Next »" at bounding box center [472, 78] width 31 height 16
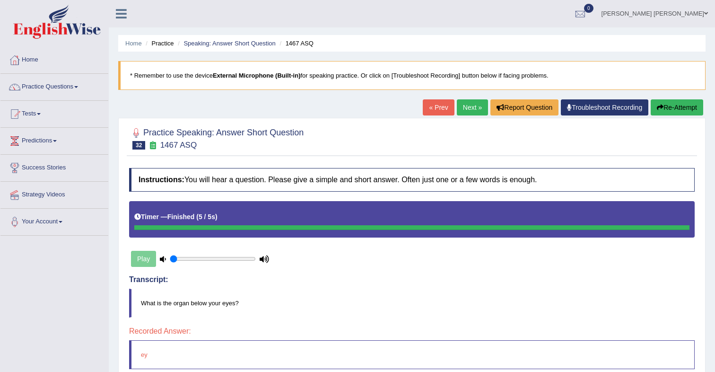
click at [466, 111] on link "Next »" at bounding box center [472, 107] width 31 height 16
click at [468, 114] on link "Next »" at bounding box center [472, 107] width 31 height 16
click at [467, 110] on link "Next »" at bounding box center [472, 107] width 31 height 16
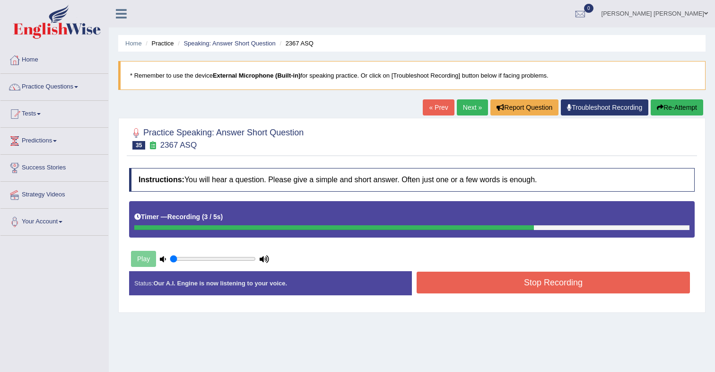
click at [506, 281] on button "Stop Recording" at bounding box center [553, 283] width 273 height 22
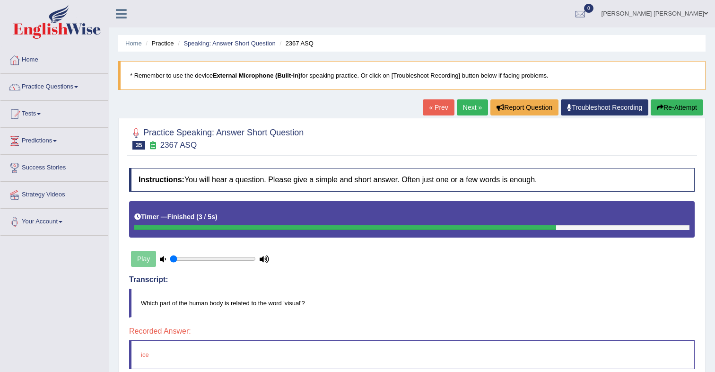
click at [461, 109] on link "Next »" at bounding box center [472, 107] width 31 height 16
click at [466, 112] on link "Next »" at bounding box center [472, 107] width 31 height 16
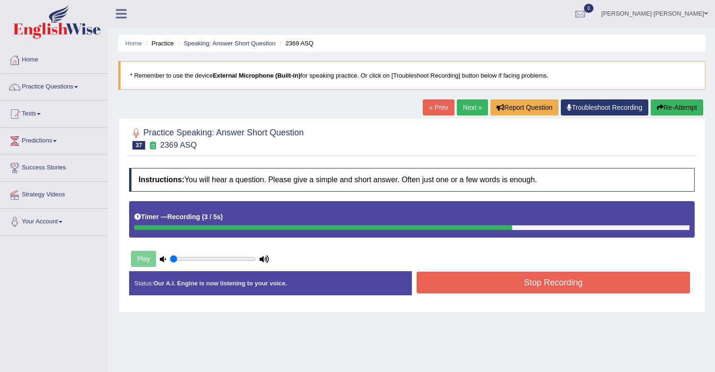
click at [576, 284] on button "Stop Recording" at bounding box center [553, 283] width 273 height 22
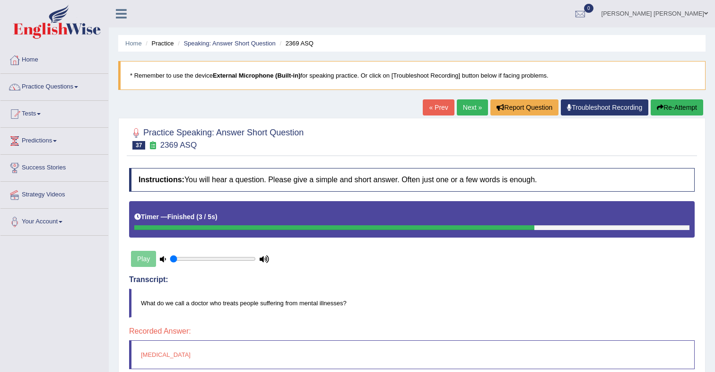
click at [463, 109] on link "Next »" at bounding box center [472, 107] width 31 height 16
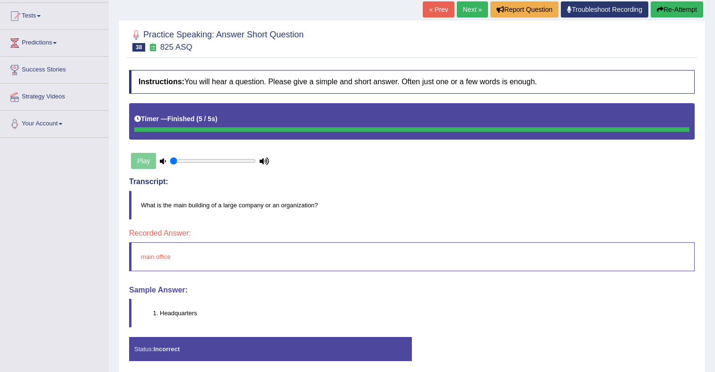
scroll to position [100, 0]
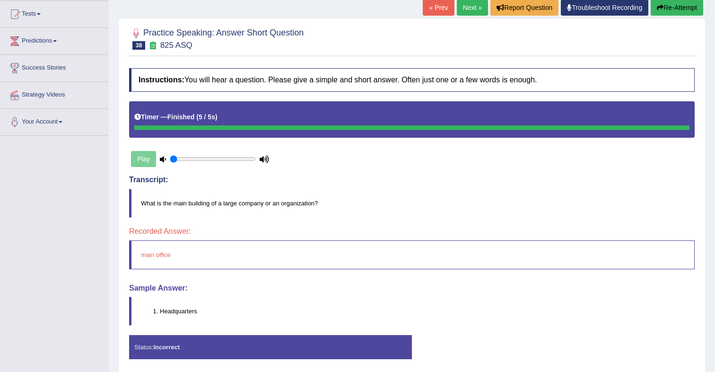
click at [470, 9] on link "Next »" at bounding box center [472, 8] width 31 height 16
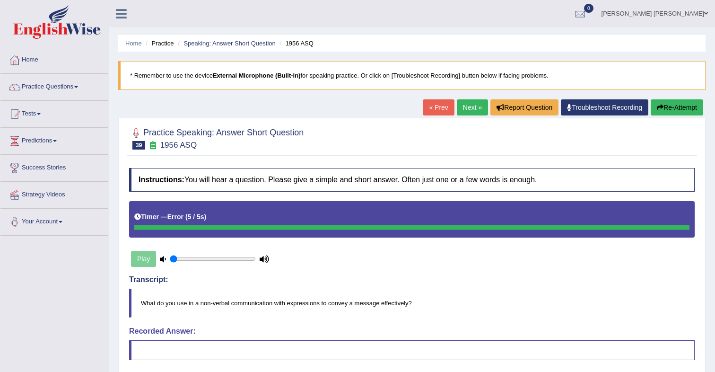
click at [471, 112] on link "Next »" at bounding box center [472, 107] width 31 height 16
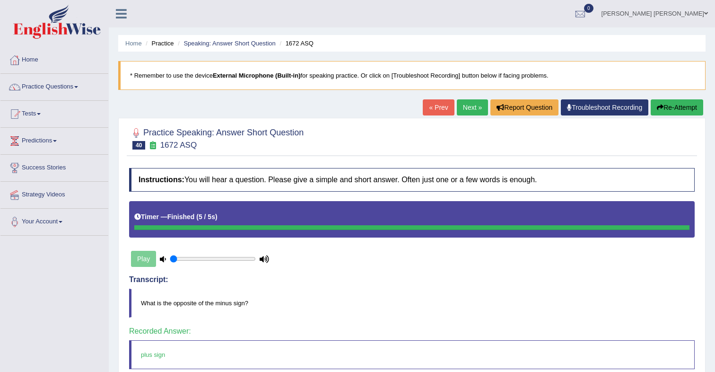
click at [462, 111] on link "Next »" at bounding box center [472, 107] width 31 height 16
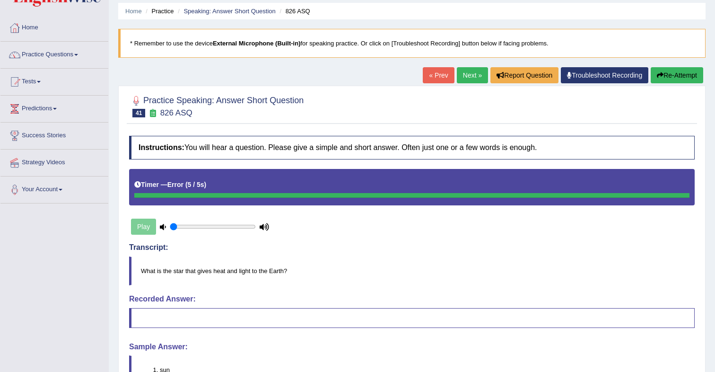
scroll to position [31, 0]
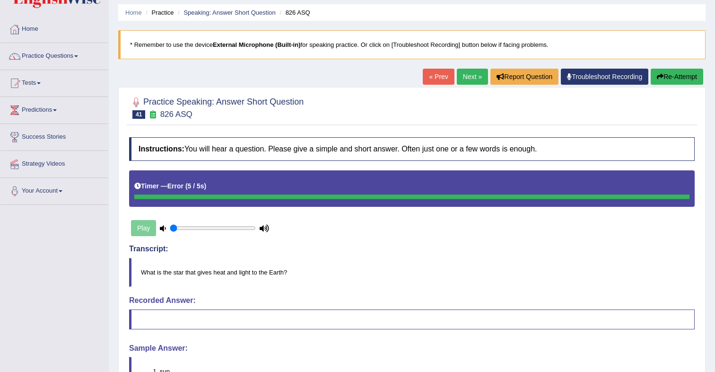
click at [460, 81] on link "Next »" at bounding box center [472, 77] width 31 height 16
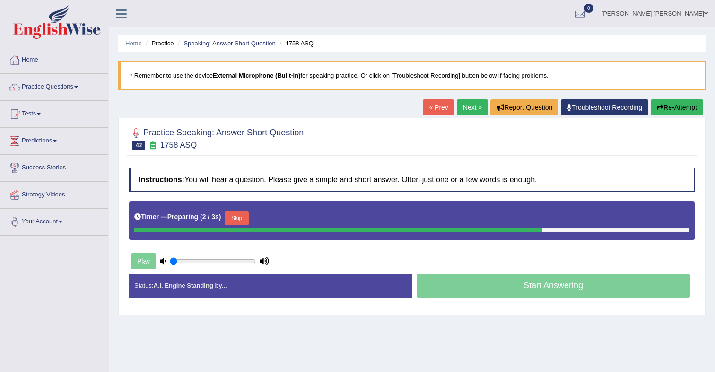
drag, startPoint x: 253, startPoint y: 222, endPoint x: 259, endPoint y: 221, distance: 6.2
click at [253, 222] on div "Timer — Preparing ( 2 / 3s ) Skip" at bounding box center [411, 218] width 555 height 19
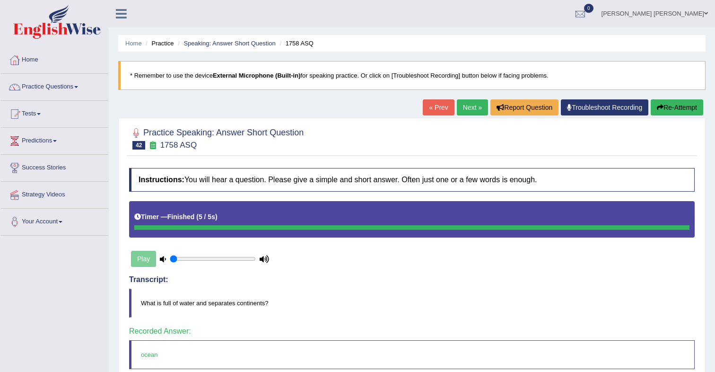
click at [460, 110] on link "Next »" at bounding box center [472, 107] width 31 height 16
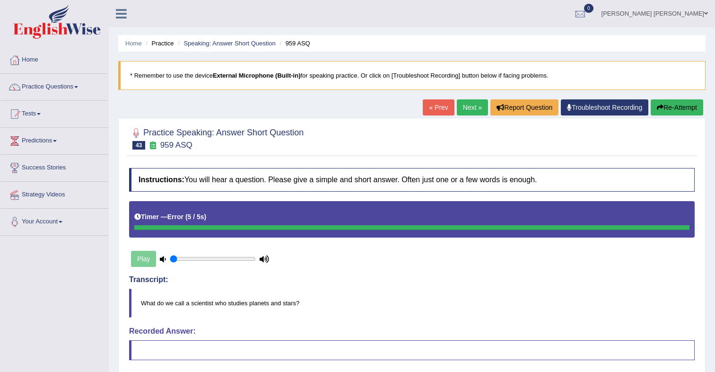
click at [468, 106] on link "Next »" at bounding box center [472, 107] width 31 height 16
click at [473, 108] on link "Next »" at bounding box center [472, 107] width 31 height 16
click at [458, 109] on link "Next »" at bounding box center [472, 107] width 31 height 16
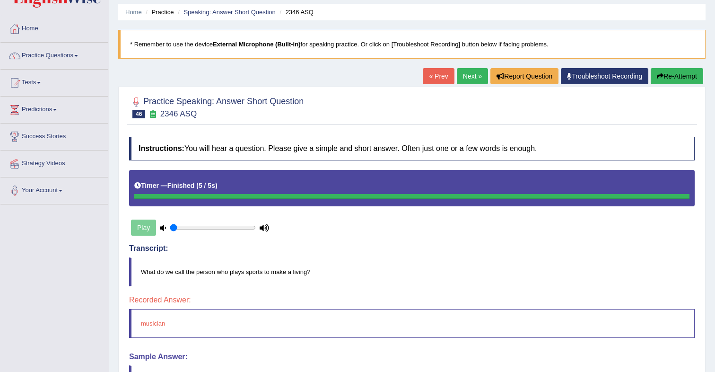
scroll to position [30, 0]
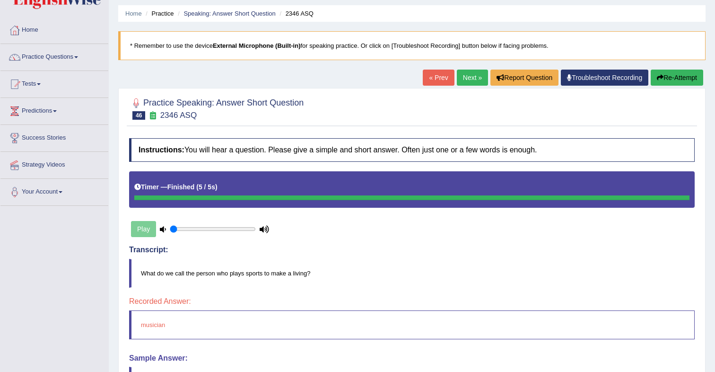
drag, startPoint x: 141, startPoint y: 231, endPoint x: 308, endPoint y: 157, distance: 182.3
click at [141, 231] on div "Play" at bounding box center [200, 229] width 142 height 24
click at [463, 80] on link "Next »" at bounding box center [472, 78] width 31 height 16
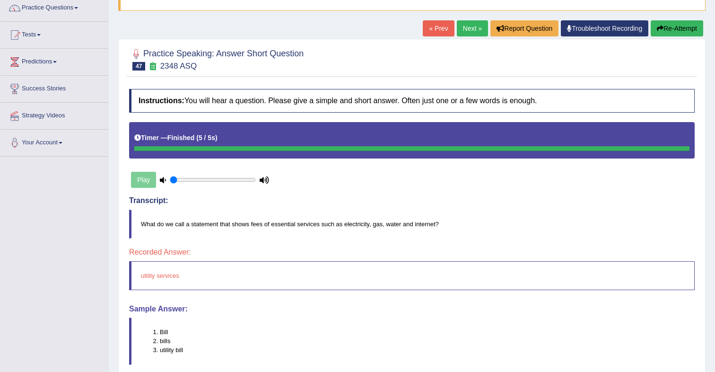
scroll to position [80, 0]
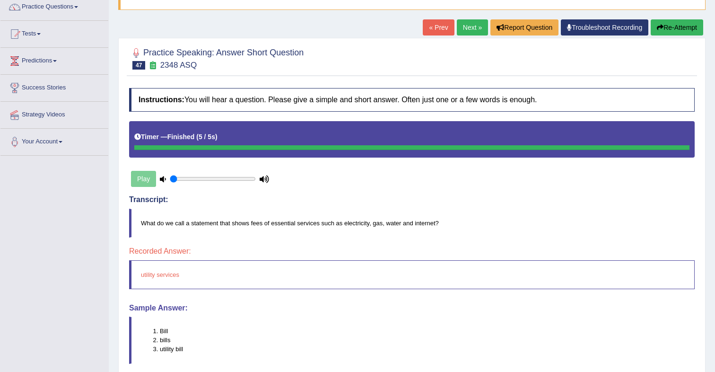
click at [460, 29] on link "Next »" at bounding box center [472, 27] width 31 height 16
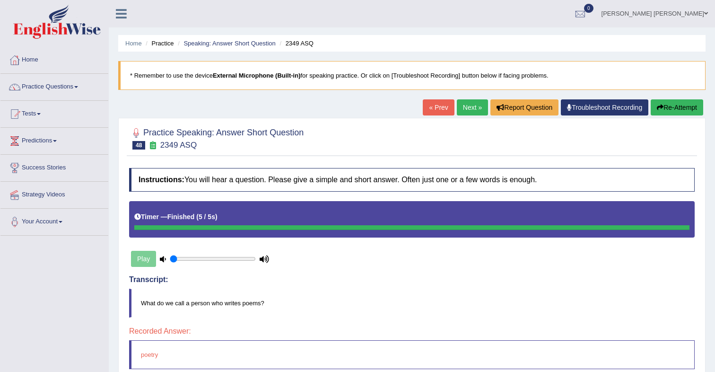
click at [460, 112] on link "Next »" at bounding box center [472, 107] width 31 height 16
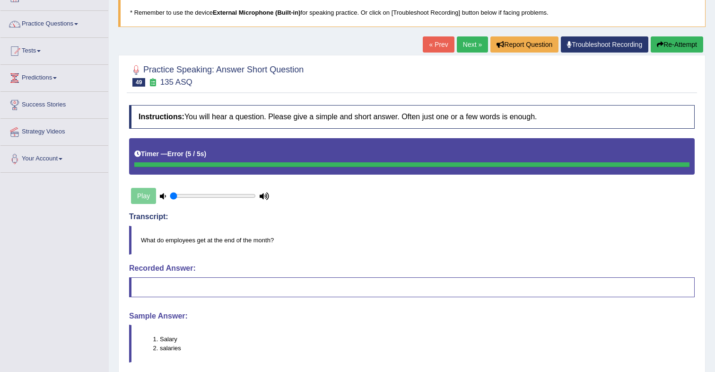
scroll to position [57, 0]
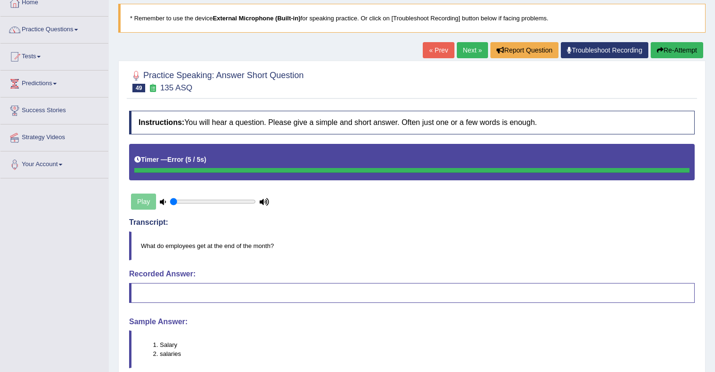
click at [463, 57] on link "Next »" at bounding box center [472, 50] width 31 height 16
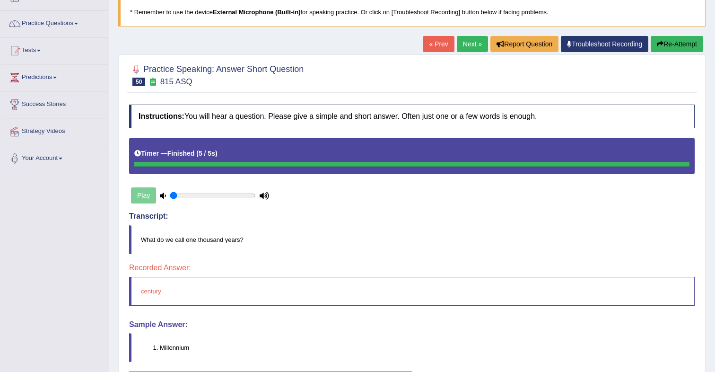
scroll to position [75, 0]
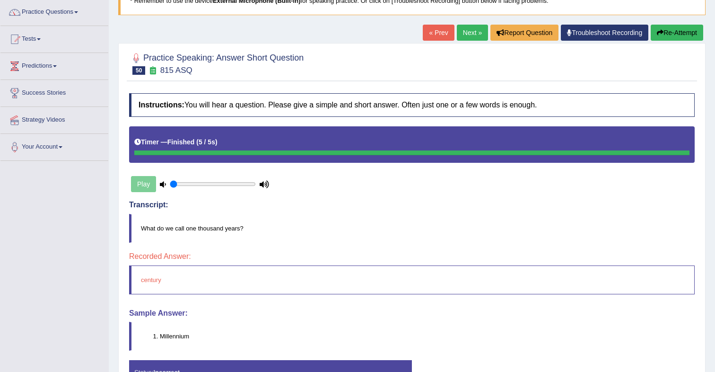
click at [462, 36] on link "Next »" at bounding box center [472, 33] width 31 height 16
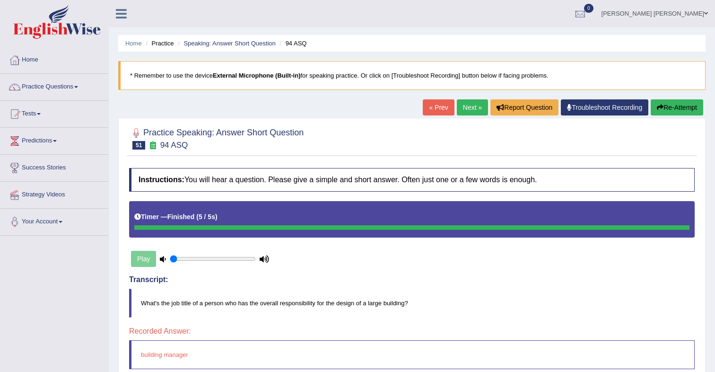
click at [468, 111] on link "Next »" at bounding box center [472, 107] width 31 height 16
click at [36, 83] on link "Practice Questions" at bounding box center [54, 86] width 108 height 24
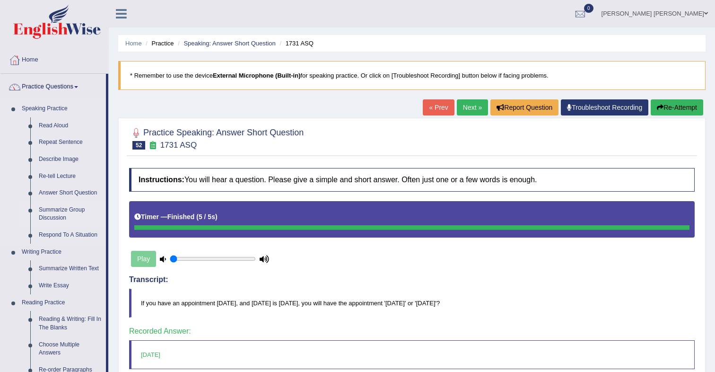
click at [58, 214] on link "Summarize Group Discussion" at bounding box center [70, 214] width 71 height 25
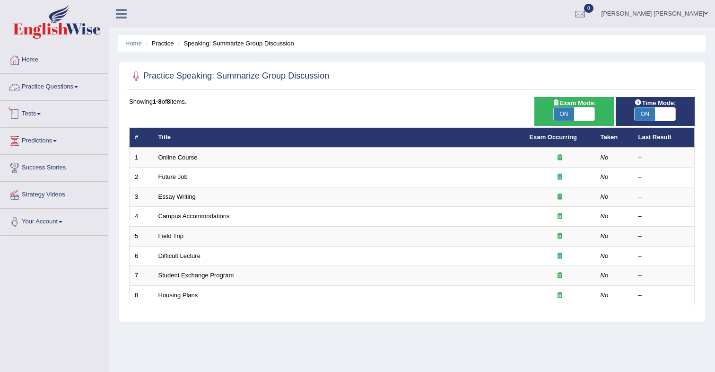
click at [59, 91] on link "Practice Questions" at bounding box center [54, 86] width 108 height 24
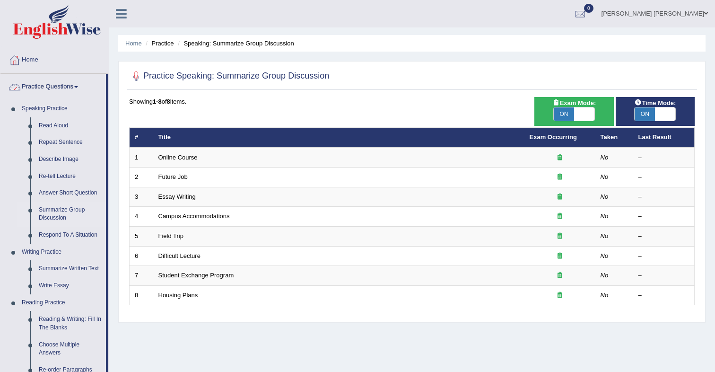
click at [62, 84] on link "Practice Questions" at bounding box center [52, 86] width 105 height 24
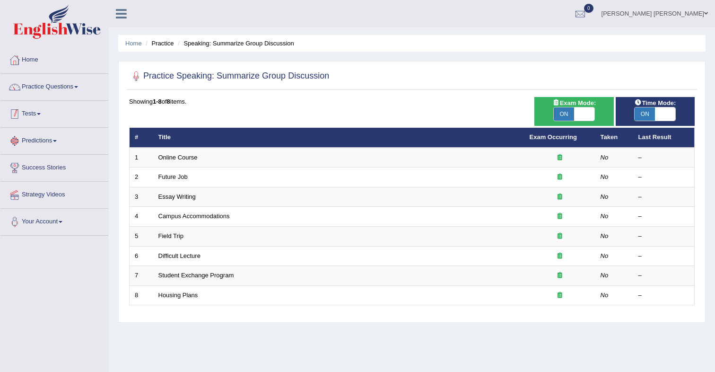
click at [42, 121] on link "Tests" at bounding box center [54, 113] width 108 height 24
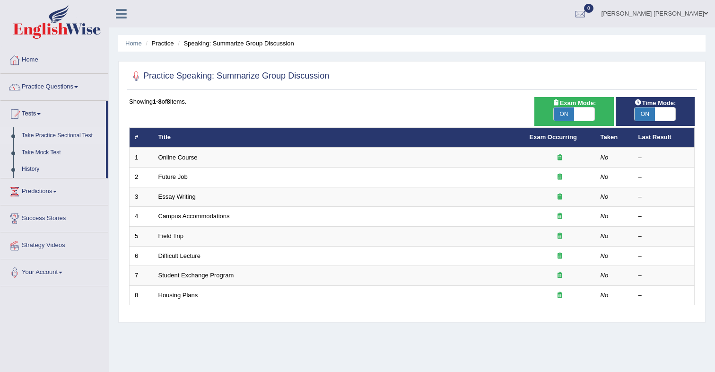
click at [53, 138] on link "Take Practice Sectional Test" at bounding box center [62, 135] width 88 height 17
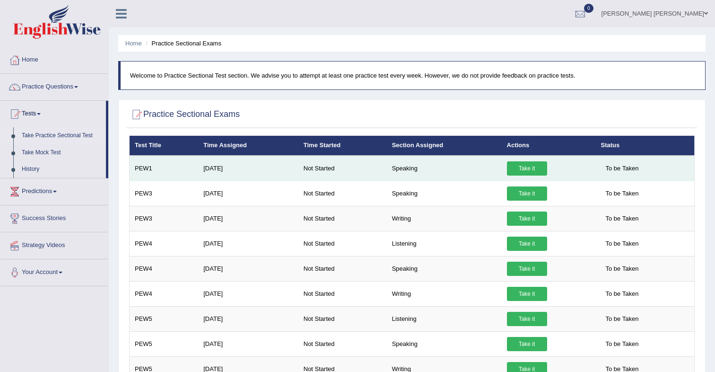
click at [519, 171] on link "Take it" at bounding box center [527, 168] width 40 height 14
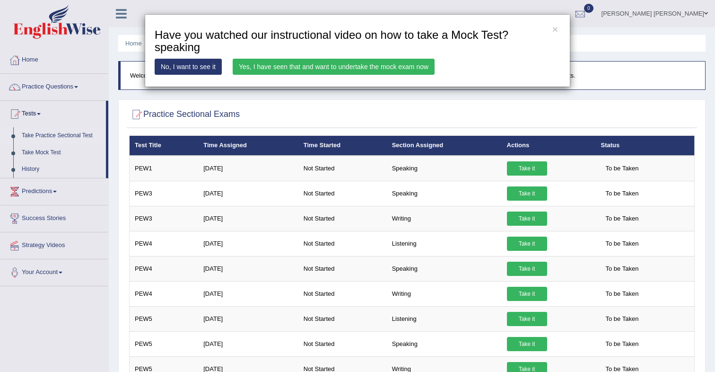
click at [383, 71] on link "Yes, I have seen that and want to undertake the mock exam now" at bounding box center [334, 67] width 202 height 16
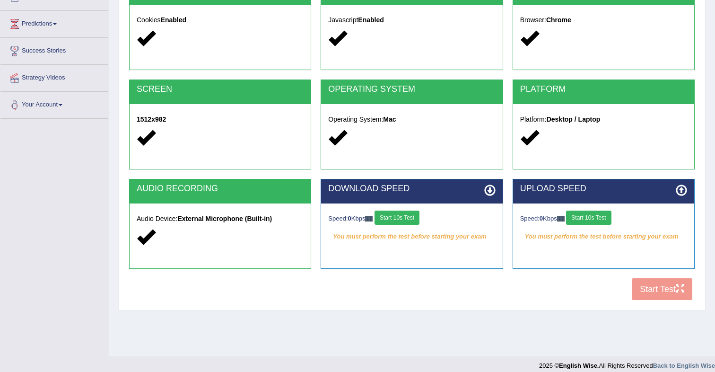
scroll to position [125, 0]
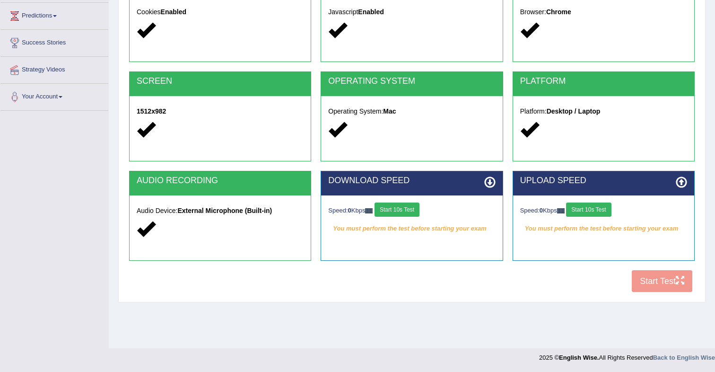
drag, startPoint x: 397, startPoint y: 209, endPoint x: 412, endPoint y: 209, distance: 14.7
click at [397, 209] on button "Start 10s Test" at bounding box center [397, 209] width 45 height 14
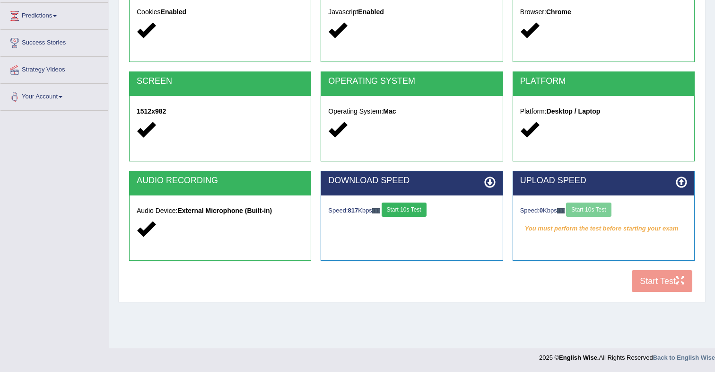
click at [414, 211] on button "Start 10s Test" at bounding box center [404, 209] width 45 height 14
click at [591, 211] on button "Start 10s Test" at bounding box center [588, 209] width 45 height 14
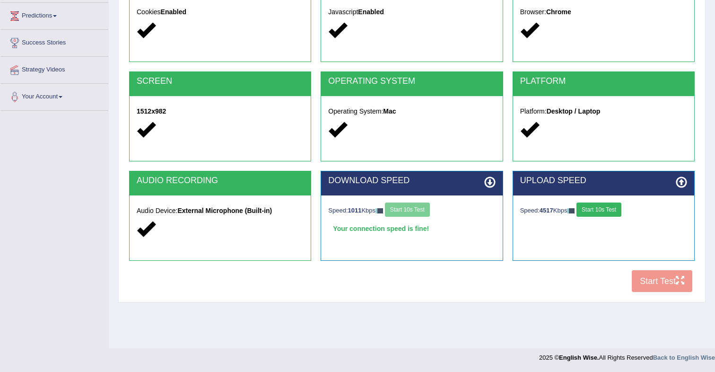
click at [604, 214] on button "Start 10s Test" at bounding box center [599, 209] width 45 height 14
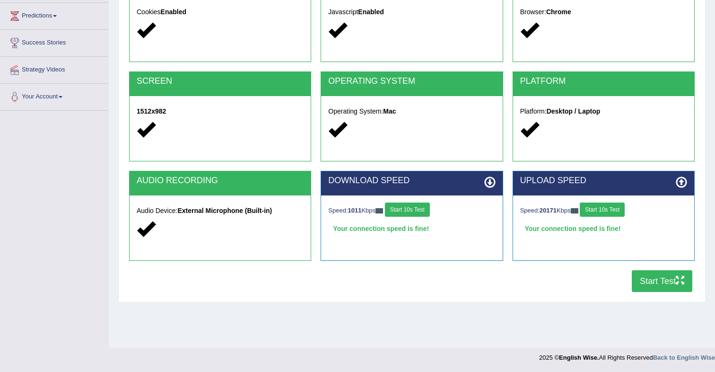
click at [644, 278] on button "Start Test" at bounding box center [662, 281] width 61 height 22
